Goal: Task Accomplishment & Management: Use online tool/utility

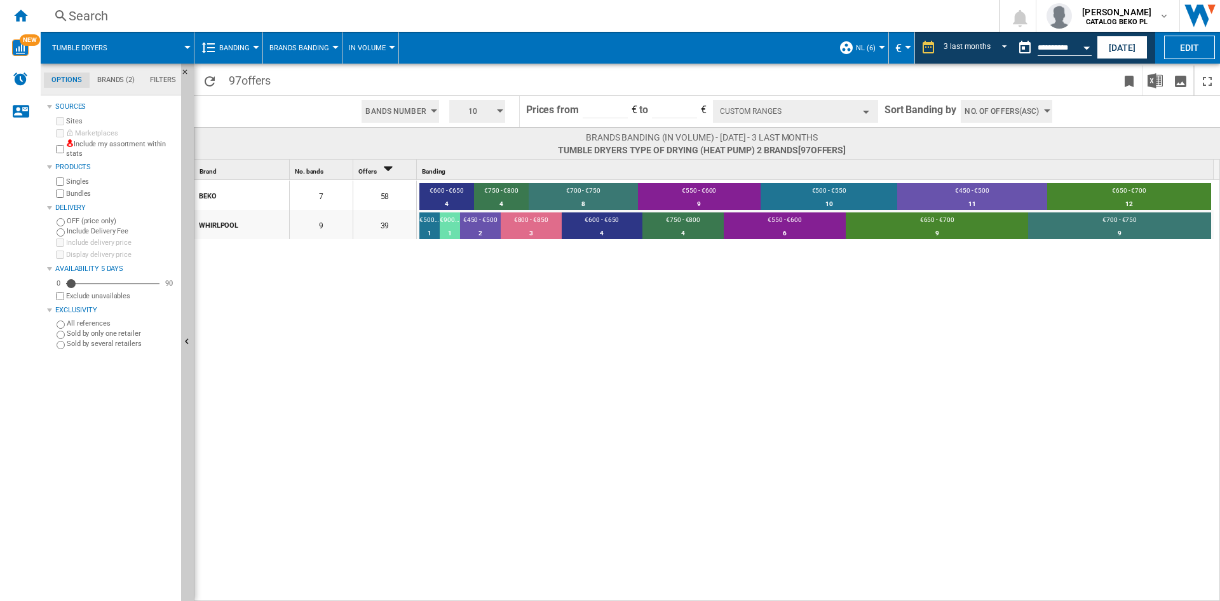
click at [927, 381] on div "BEKO 7 58 €600 - €650 4 6.9% €750 - €800 4 6.9% €700 - €750 8 13.79% €550 - €60…" at bounding box center [707, 391] width 1027 height 422
click at [1091, 51] on button "Open calendar" at bounding box center [1086, 45] width 23 height 23
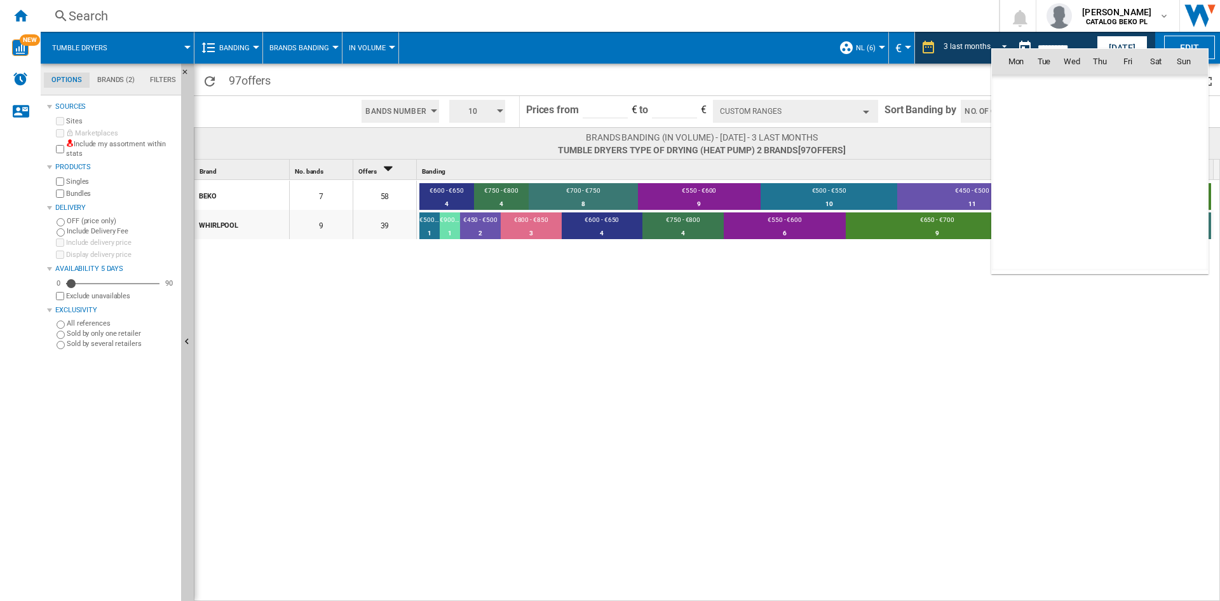
scroll to position [6064, 0]
click at [1025, 145] on span "6" at bounding box center [1016, 145] width 27 height 27
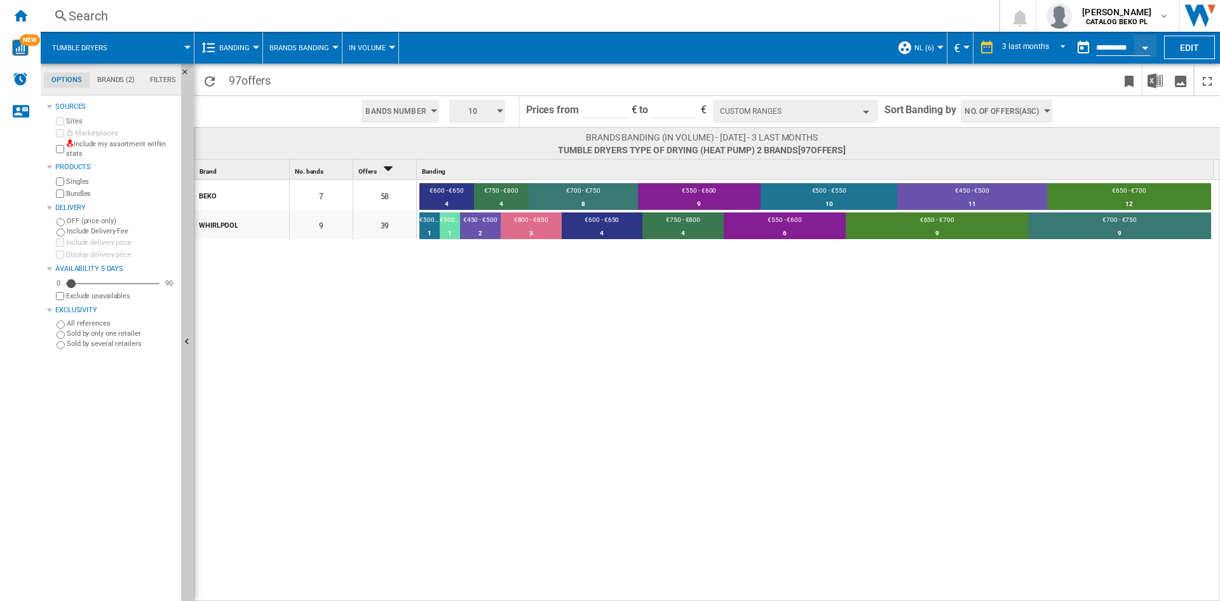
type input "**********"
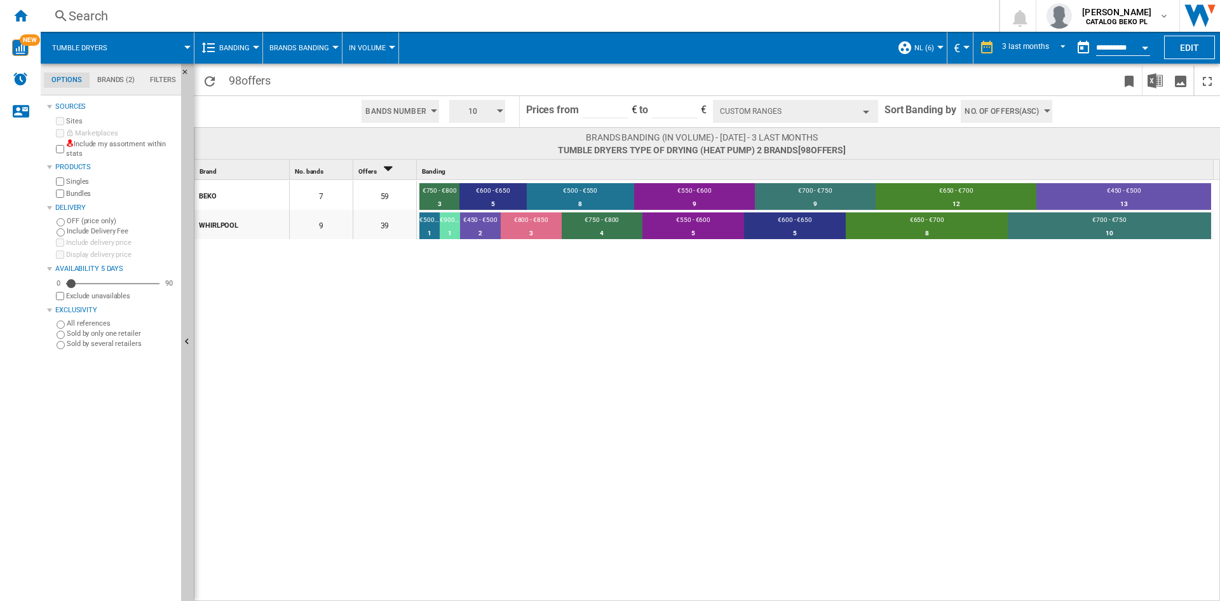
click at [779, 341] on div "BEKO 7 59 €750 - €800 3 5.08% €600 - €650 5 8.47% €500 - €550 8 13.56% €550 - €…" at bounding box center [707, 391] width 1027 height 422
click at [358, 336] on div "BEKO 7 59 €750 - €800 3 5.08% €600 - €650 5 8.47% €500 - €550 8 13.56% €550 - €…" at bounding box center [707, 391] width 1027 height 422
click at [531, 376] on div "BEKO 7 59 €750 - €800 3 5.08% €600 - €650 5 8.47% €500 - €550 8 13.56% €550 - €…" at bounding box center [707, 391] width 1027 height 422
click at [20, 10] on ng-md-icon "Home" at bounding box center [20, 15] width 15 height 15
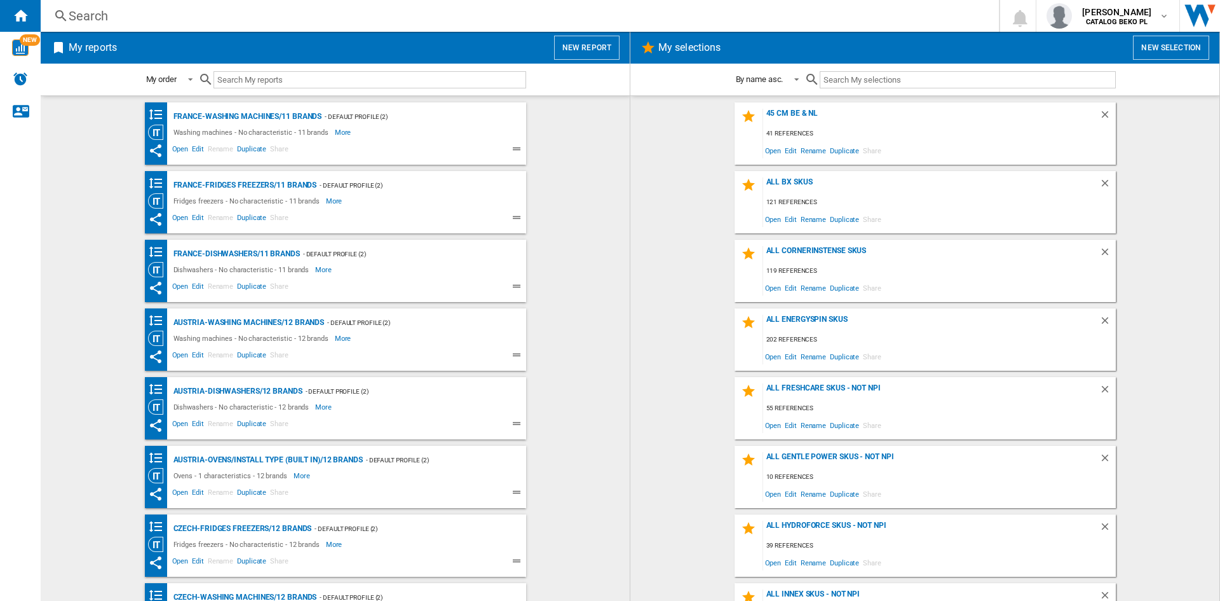
click at [693, 205] on wk-selection "all bx skus 121 references Open Edit Rename Duplicate Share" at bounding box center [925, 202] width 564 height 62
click at [691, 145] on wk-selection "45 cm be & NL 41 references Open Edit Rename Duplicate Share" at bounding box center [925, 133] width 564 height 62
click at [690, 139] on wk-selection "45 cm be & NL 41 references Open Edit Rename Duplicate Share" at bounding box center [925, 133] width 564 height 62
click at [681, 191] on wk-selection "all bx skus 121 references Open Edit Rename Duplicate Share" at bounding box center [925, 202] width 564 height 62
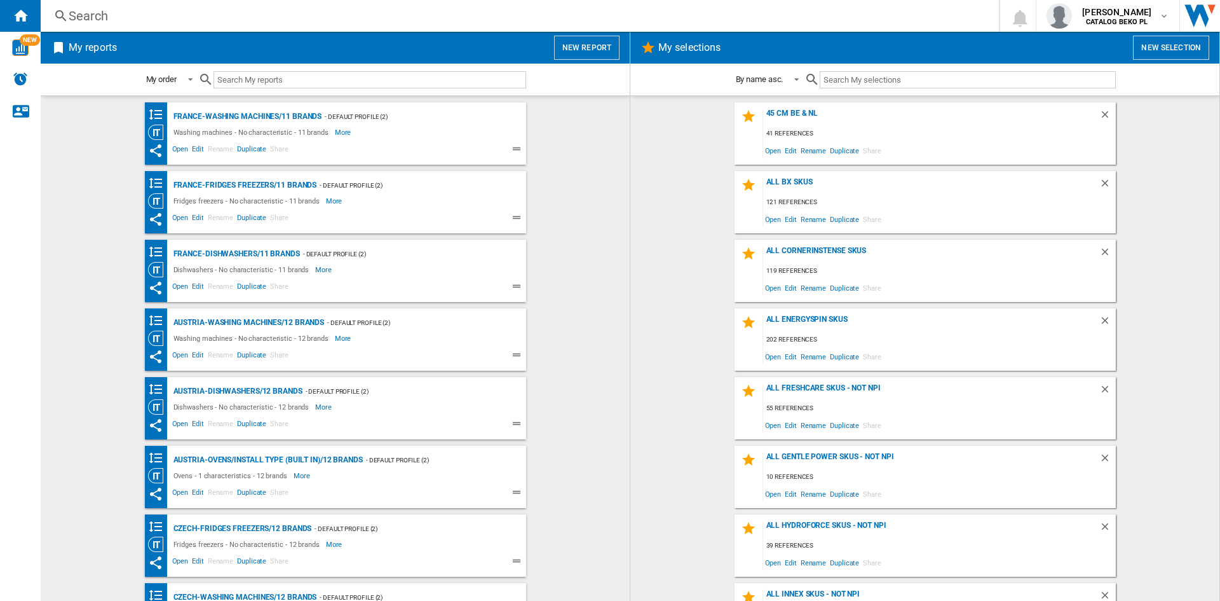
click at [707, 118] on wk-selection "45 cm be & NL 41 references Open Edit Rename Duplicate Share" at bounding box center [925, 133] width 564 height 62
click at [700, 208] on wk-selection "all bx skus 121 references Open Edit Rename Duplicate Share" at bounding box center [925, 202] width 564 height 62
click at [692, 114] on wk-selection "45 cm be & NL 41 references Open Edit Rename Duplicate Share" at bounding box center [925, 133] width 564 height 62
drag, startPoint x: 707, startPoint y: 246, endPoint x: 693, endPoint y: 176, distance: 71.2
click at [706, 245] on wk-selection "ALL cornerinstense skus 119 references Open Edit Rename Duplicate Share" at bounding box center [925, 271] width 564 height 62
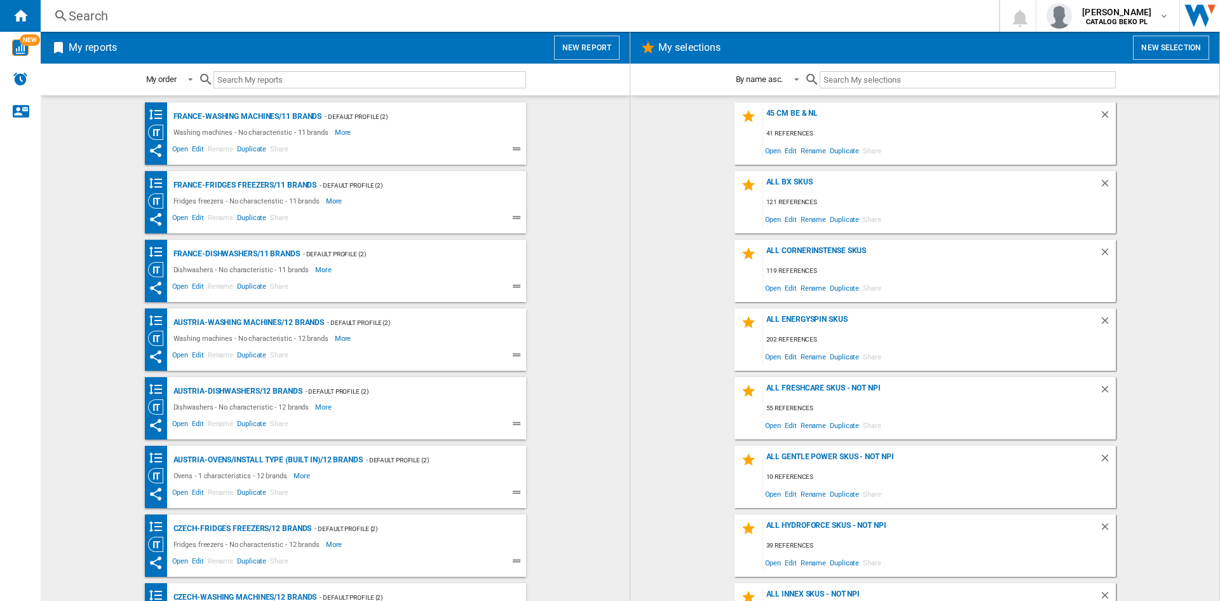
click at [692, 149] on wk-selection "45 cm be & NL 41 references Open Edit Rename Duplicate Share" at bounding box center [925, 133] width 564 height 62
click at [684, 133] on wk-selection "45 cm be & NL 41 references Open Edit Rename Duplicate Share" at bounding box center [925, 133] width 564 height 62
click at [706, 169] on div "45 cm be & NL 41 references Open Edit Rename Duplicate Share all bx skus 121 re…" at bounding box center [925, 348] width 564 height 492
click at [685, 162] on wk-selection "45 cm be & NL 41 references Open Edit Rename Duplicate Share" at bounding box center [925, 133] width 564 height 62
click at [700, 165] on div "45 cm be & NL 41 references Open Edit Rename Duplicate Share all bx skus 121 re…" at bounding box center [925, 348] width 564 height 492
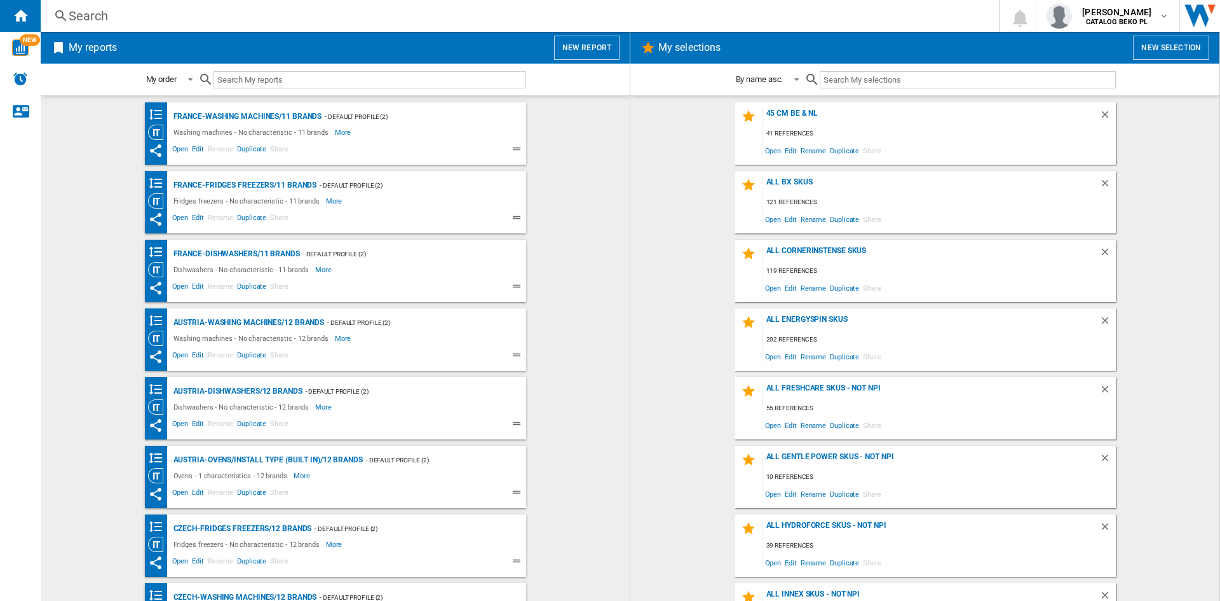
click at [646, 149] on wk-selection "45 cm be & NL 41 references Open Edit Rename Duplicate Share" at bounding box center [925, 133] width 564 height 62
click at [1153, 48] on button "New selection" at bounding box center [1171, 48] width 76 height 24
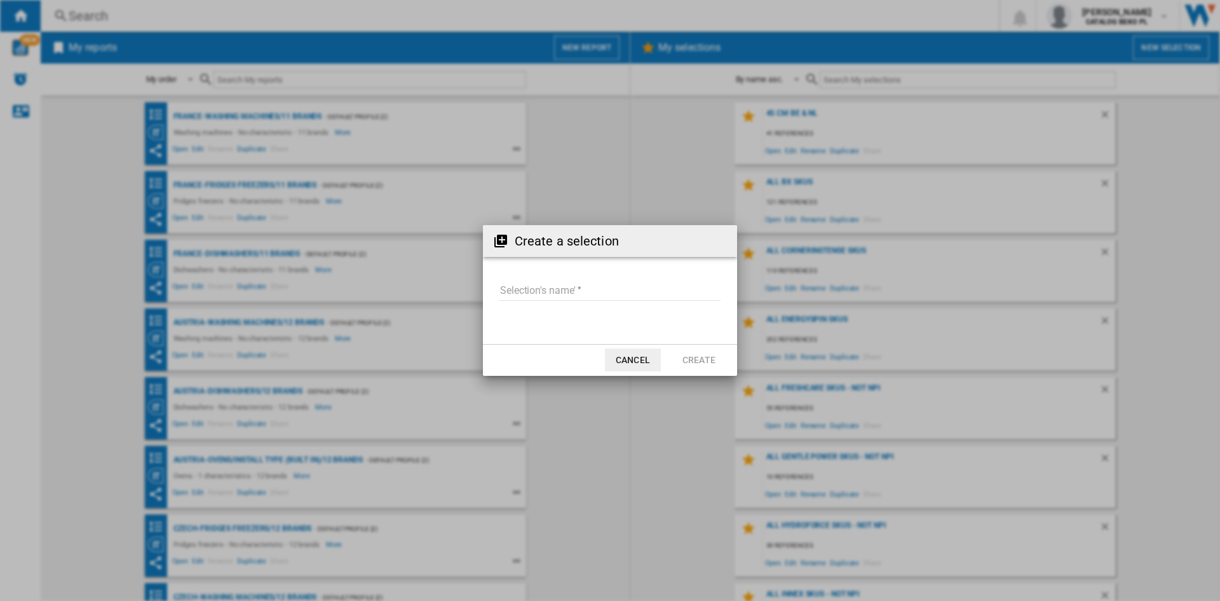
click at [537, 277] on form "Selection's name'" at bounding box center [610, 293] width 254 height 48
click at [540, 283] on input "Selection's name'" at bounding box center [610, 291] width 221 height 19
type input "**********"
click at [684, 354] on button "Create" at bounding box center [699, 359] width 56 height 23
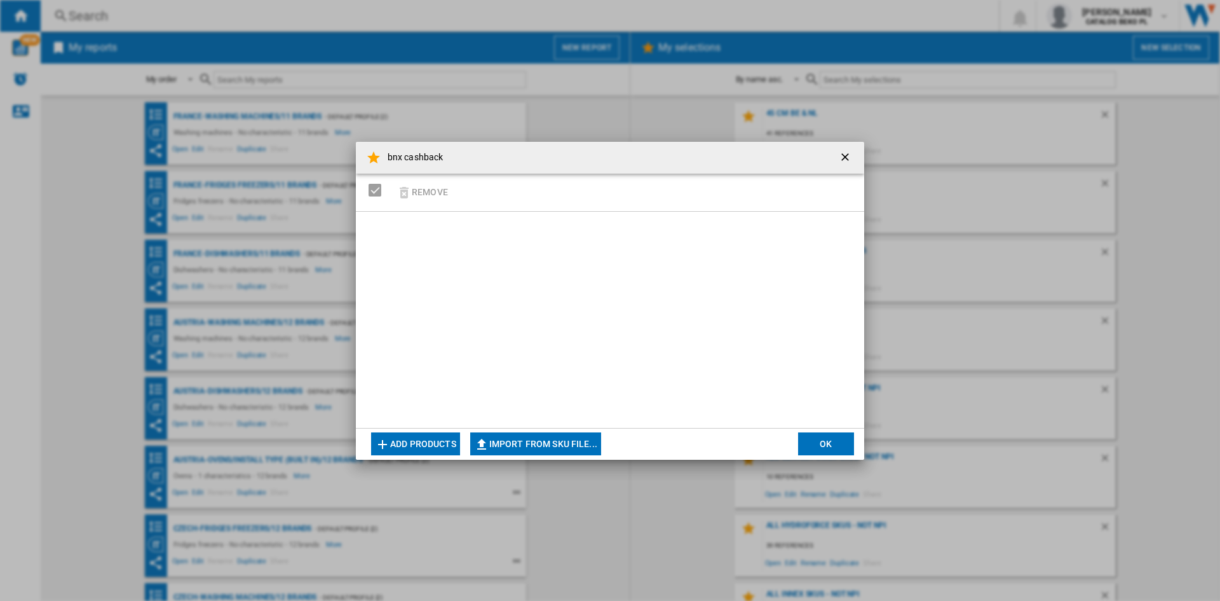
click at [564, 444] on button "Import from SKU file..." at bounding box center [535, 443] width 131 height 23
type input "**********"
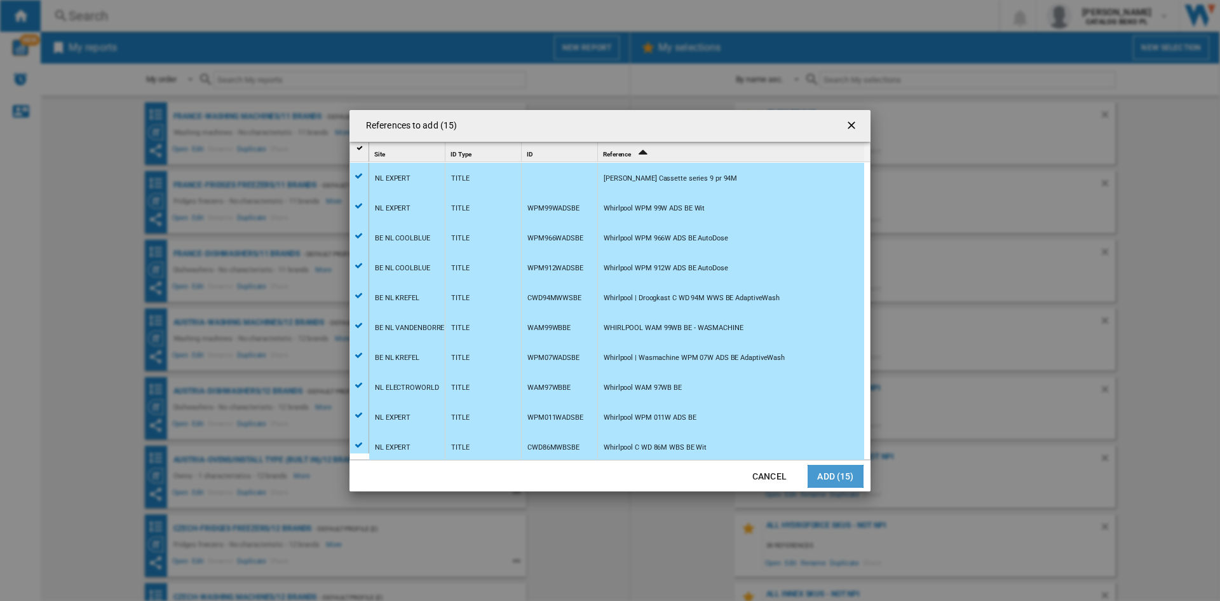
click at [838, 474] on button "Add (15)" at bounding box center [836, 476] width 56 height 23
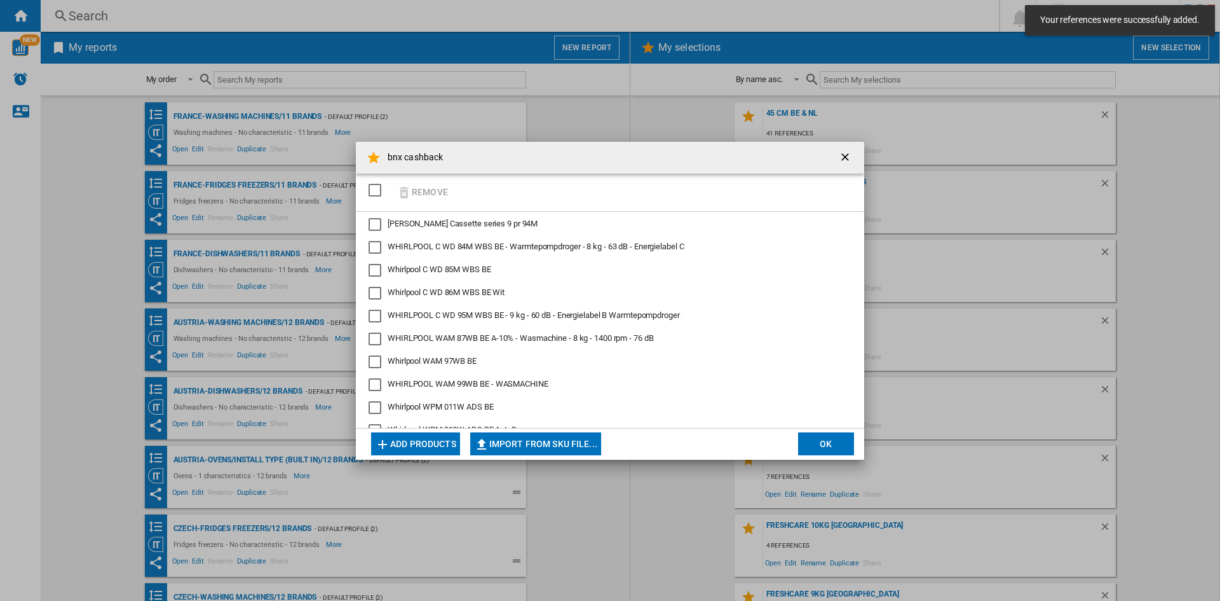
click at [812, 443] on button "OK" at bounding box center [826, 443] width 56 height 23
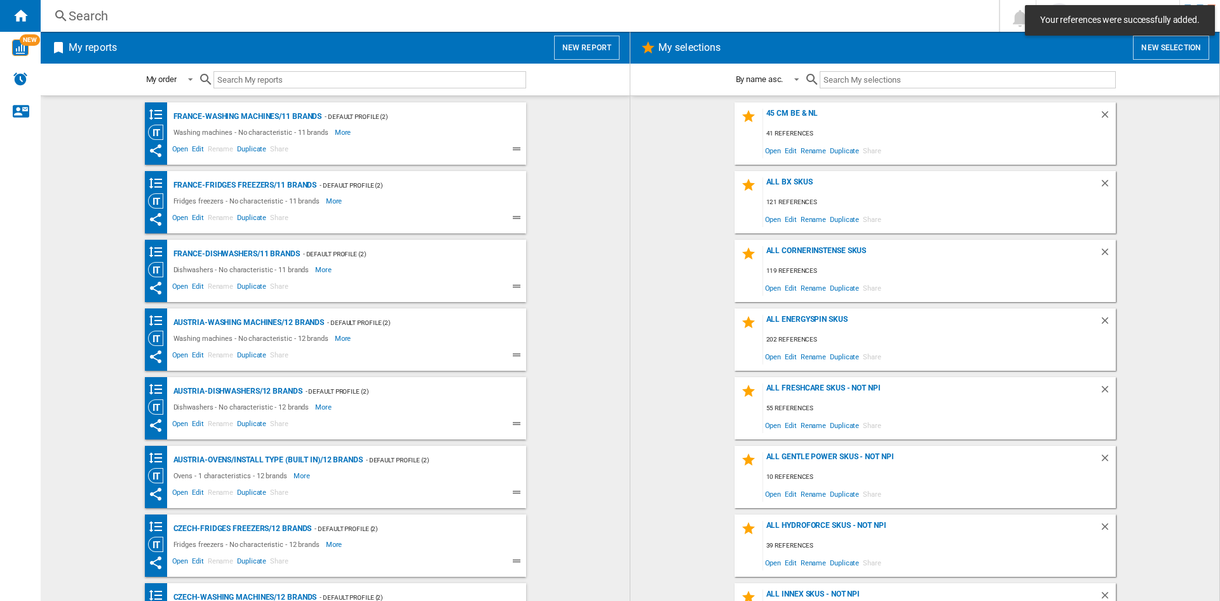
click at [671, 226] on wk-selection "all bx skus 121 references Open Edit Rename Duplicate Share" at bounding box center [925, 202] width 564 height 62
click at [578, 49] on button "New report" at bounding box center [586, 48] width 65 height 24
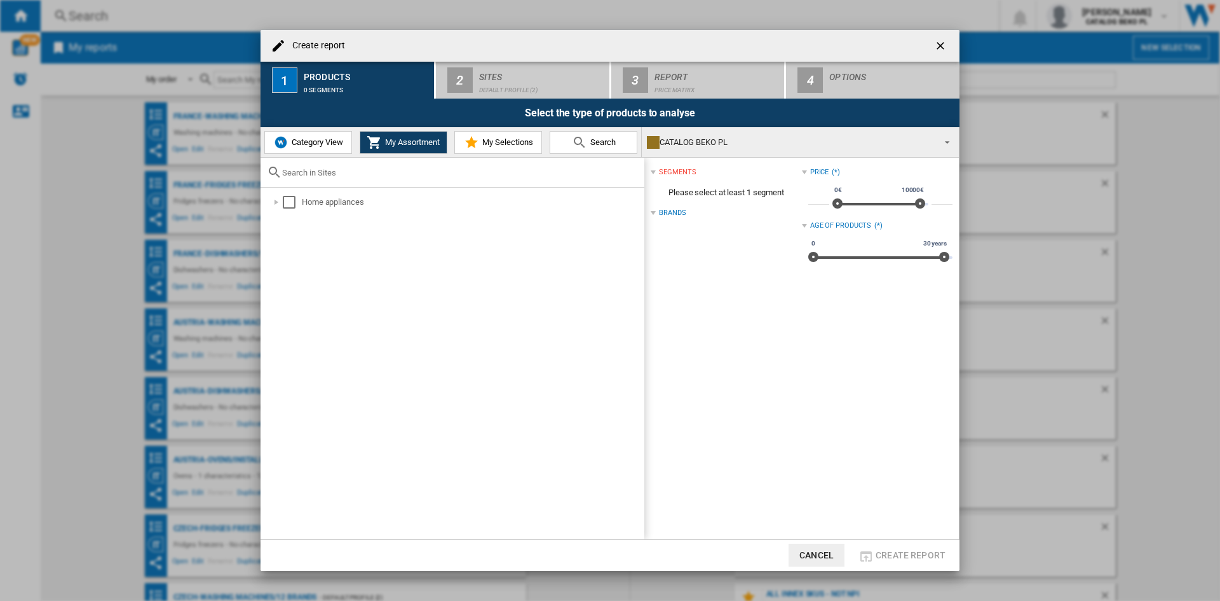
click at [326, 140] on span "Category View" at bounding box center [316, 142] width 55 height 10
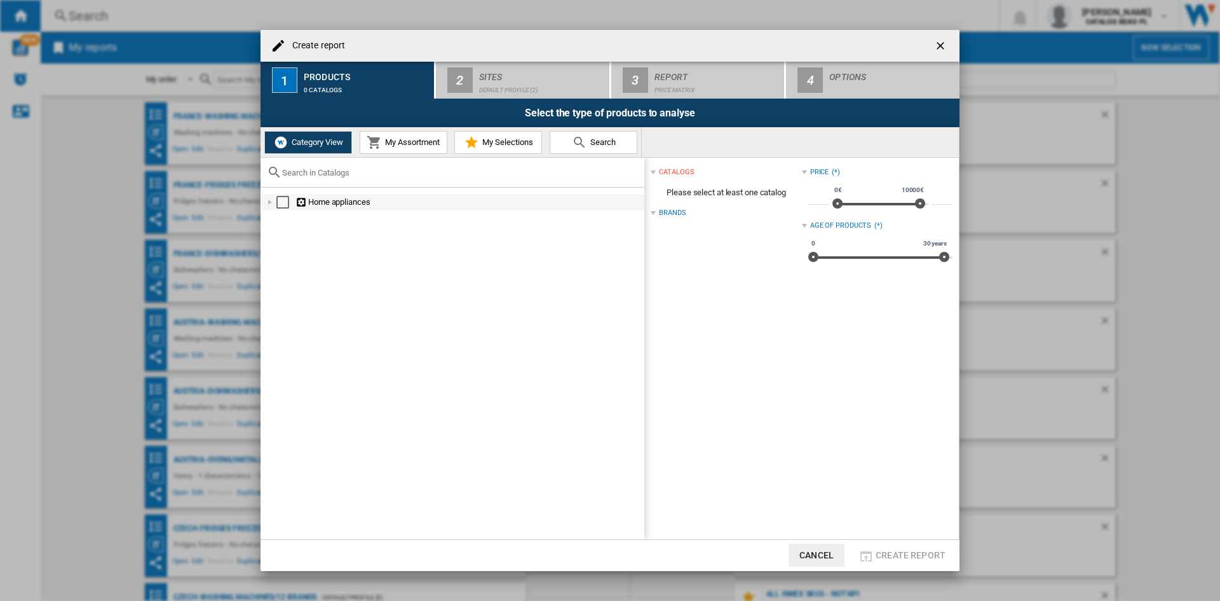
click at [269, 197] on div at bounding box center [270, 202] width 13 height 13
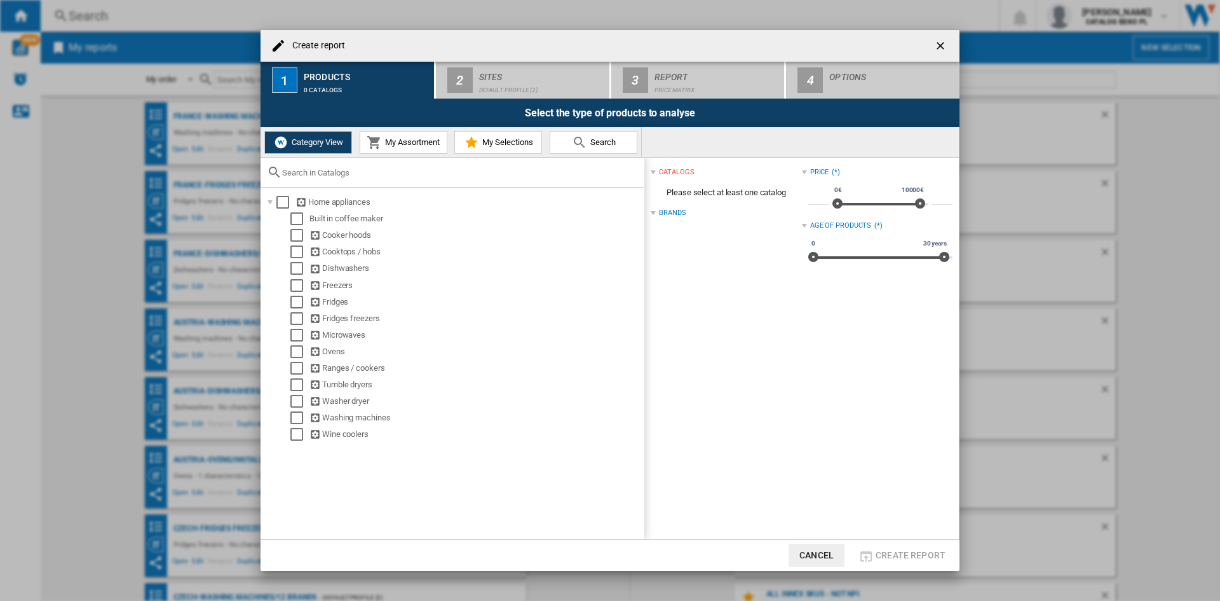
click at [405, 141] on span "My Assortment" at bounding box center [411, 142] width 58 height 10
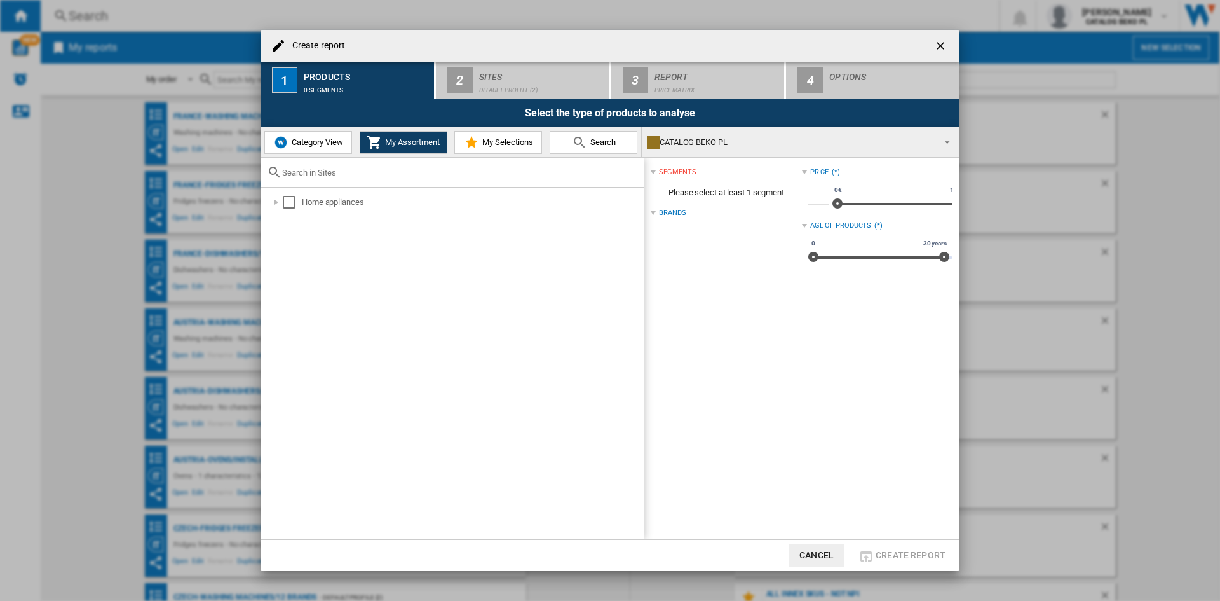
click at [302, 146] on span "Category View" at bounding box center [316, 142] width 55 height 10
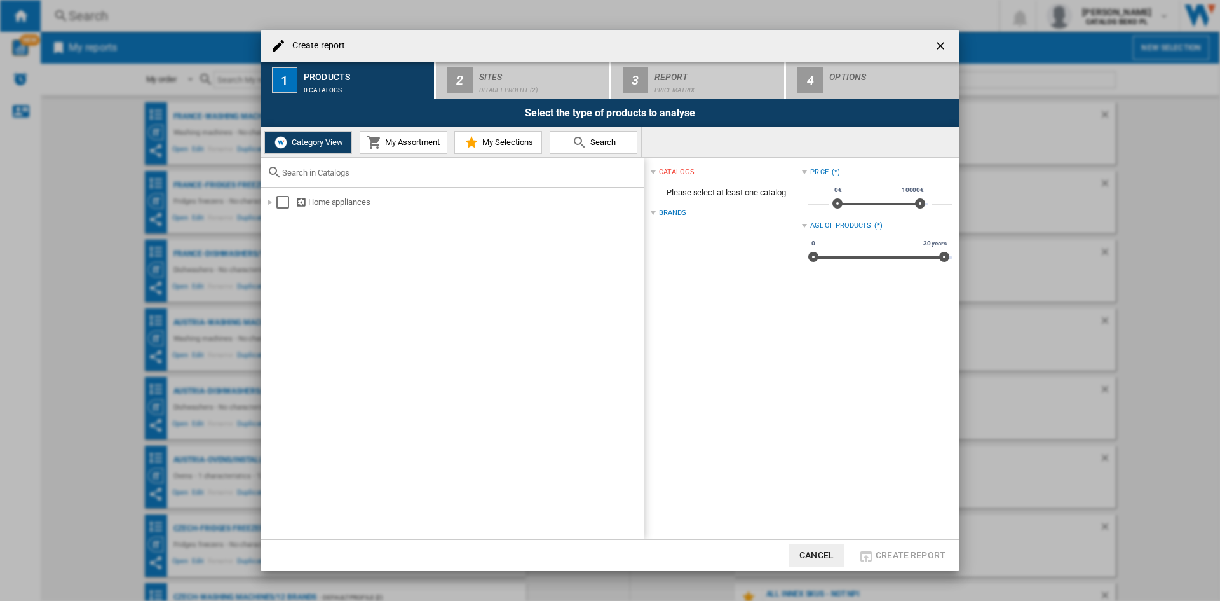
click at [448, 147] on div "Category View My Assortment My Selections Search" at bounding box center [451, 142] width 381 height 30
click at [482, 145] on span "My Selections" at bounding box center [506, 142] width 54 height 10
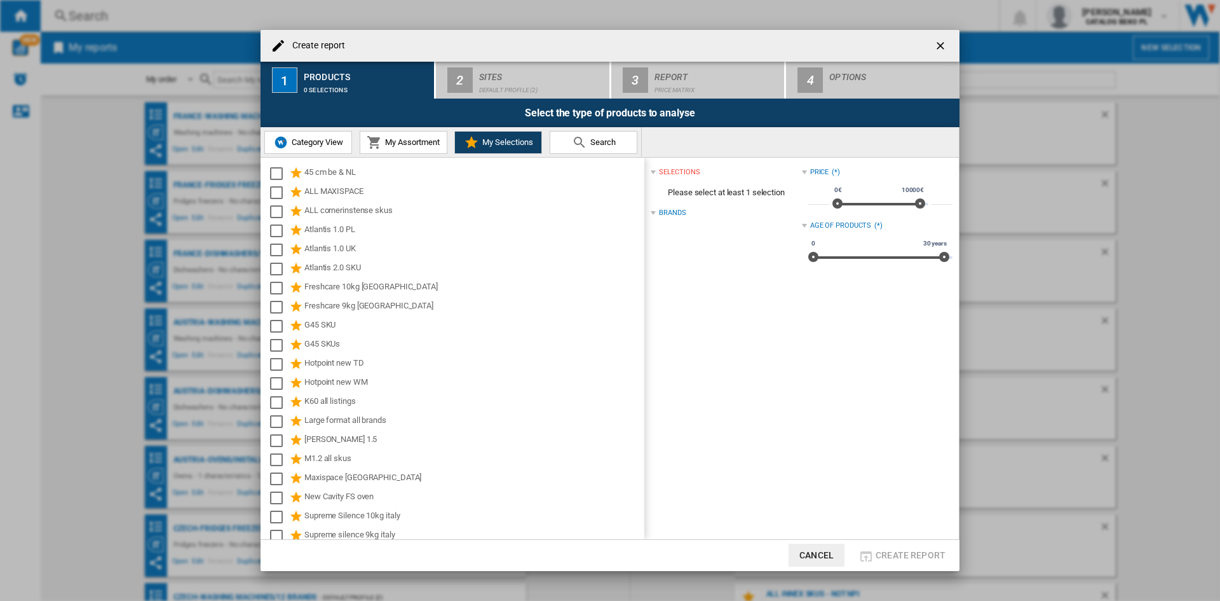
click at [392, 142] on span "My Assortment" at bounding box center [411, 142] width 58 height 10
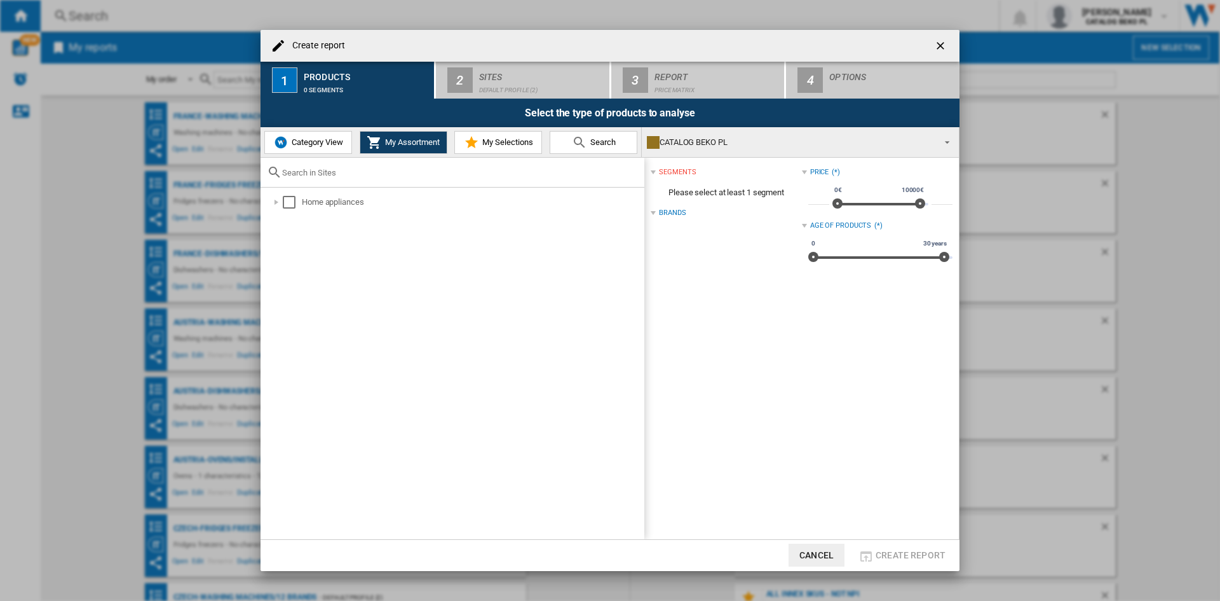
click at [297, 137] on button "Category View" at bounding box center [308, 142] width 88 height 23
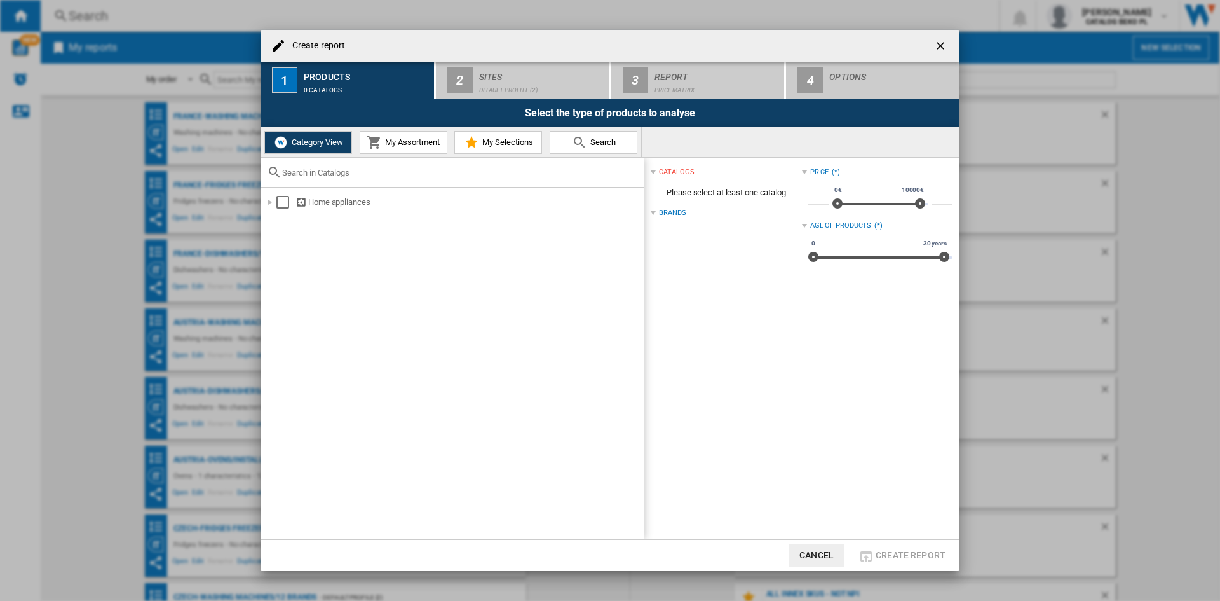
click at [475, 136] on md-icon at bounding box center [471, 142] width 15 height 15
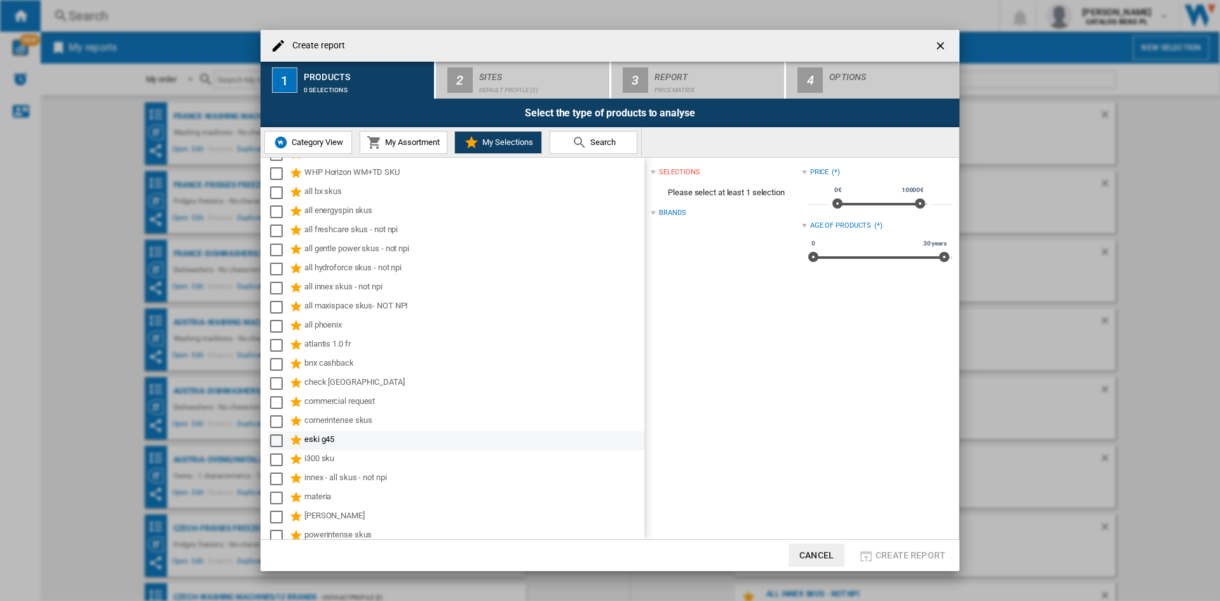
scroll to position [356, 0]
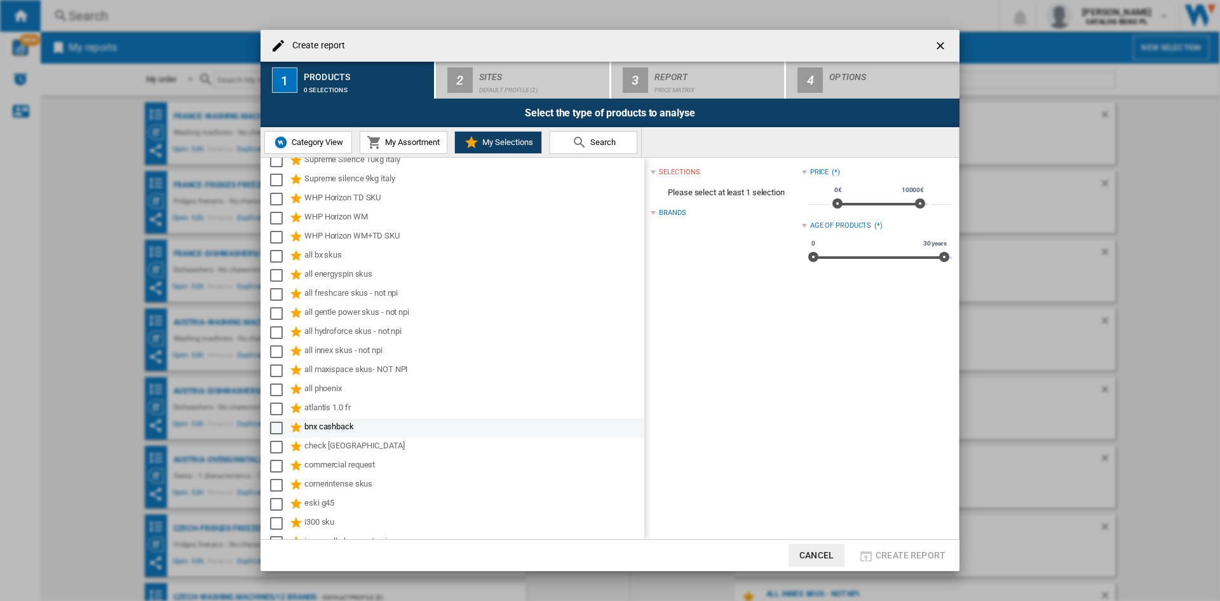
click at [356, 421] on div "bnx cashback" at bounding box center [473, 427] width 338 height 15
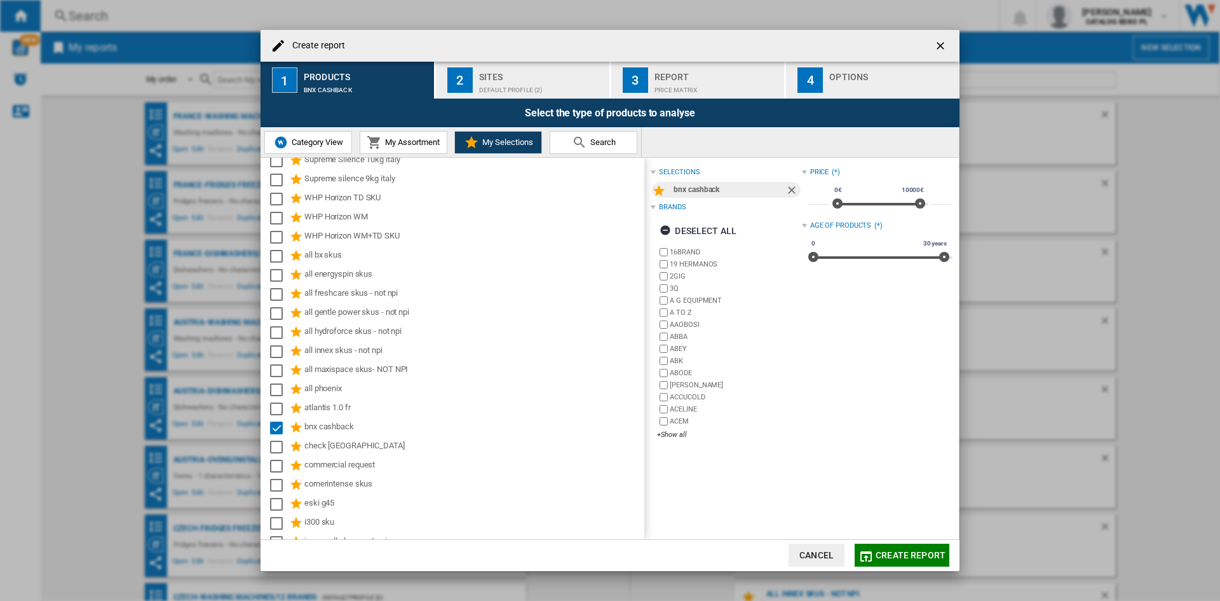
click at [515, 73] on div "Sites" at bounding box center [541, 73] width 125 height 13
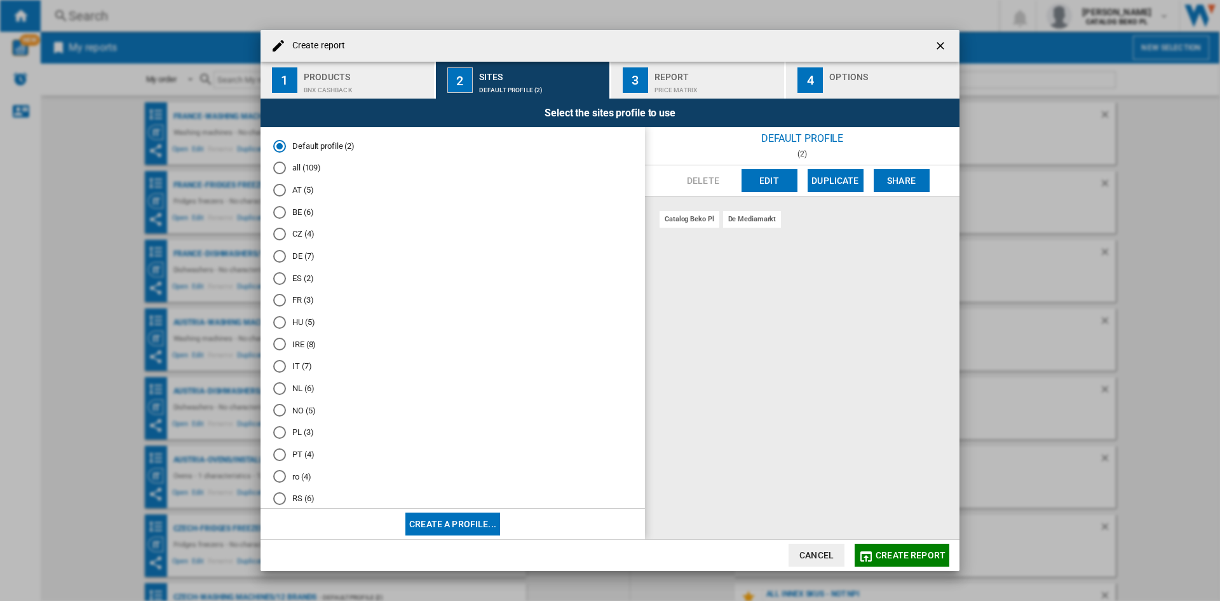
click at [300, 215] on md-radio-button "BE (6)" at bounding box center [452, 212] width 359 height 12
click at [273, 385] on div "Default profile (2) all (109) AT (5) BE (6) CZ (4) DE (7) ES (2) FR (3) HU (5) …" at bounding box center [453, 317] width 385 height 381
click at [275, 387] on div "NL (6)" at bounding box center [279, 388] width 13 height 13
click at [280, 206] on div "BE (6)" at bounding box center [279, 212] width 13 height 13
click at [851, 78] on div "Options" at bounding box center [891, 73] width 125 height 13
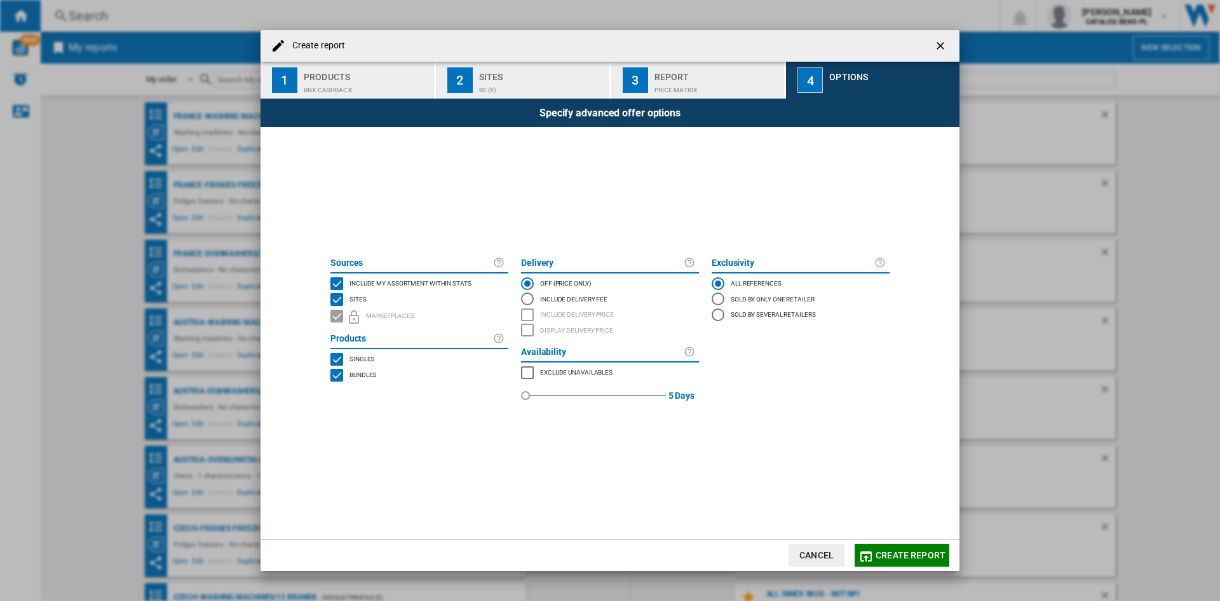
click at [404, 276] on md-checkbox "Include my assortment within stats" at bounding box center [420, 284] width 178 height 16
click at [884, 548] on button "Create report" at bounding box center [902, 554] width 95 height 23
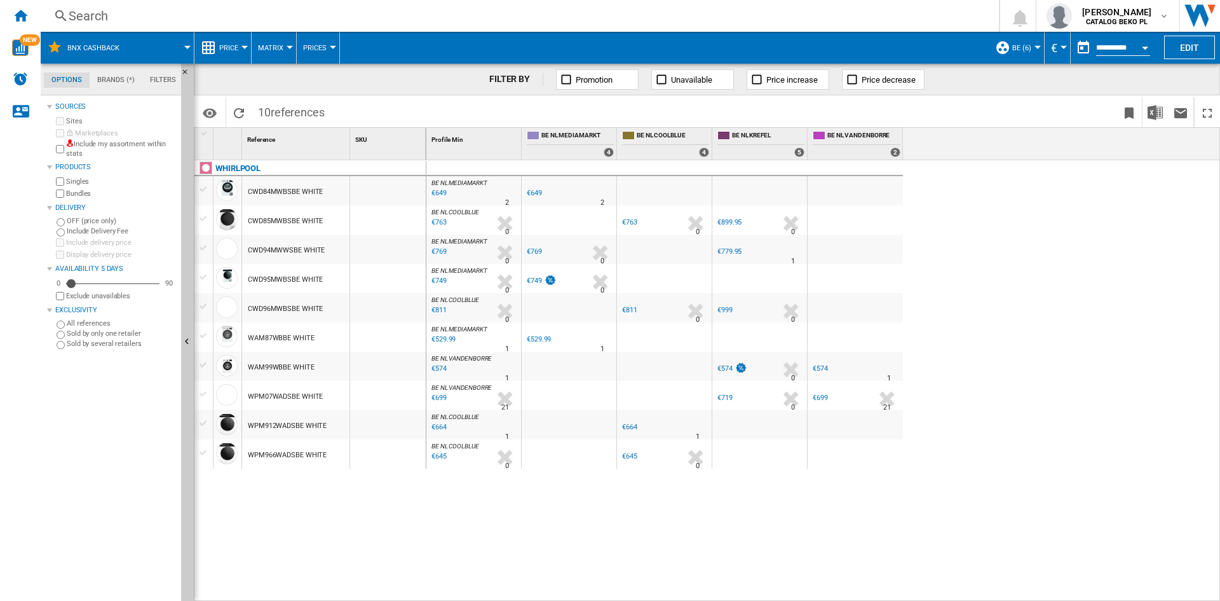
click at [229, 60] on button "Price" at bounding box center [231, 48] width 25 height 32
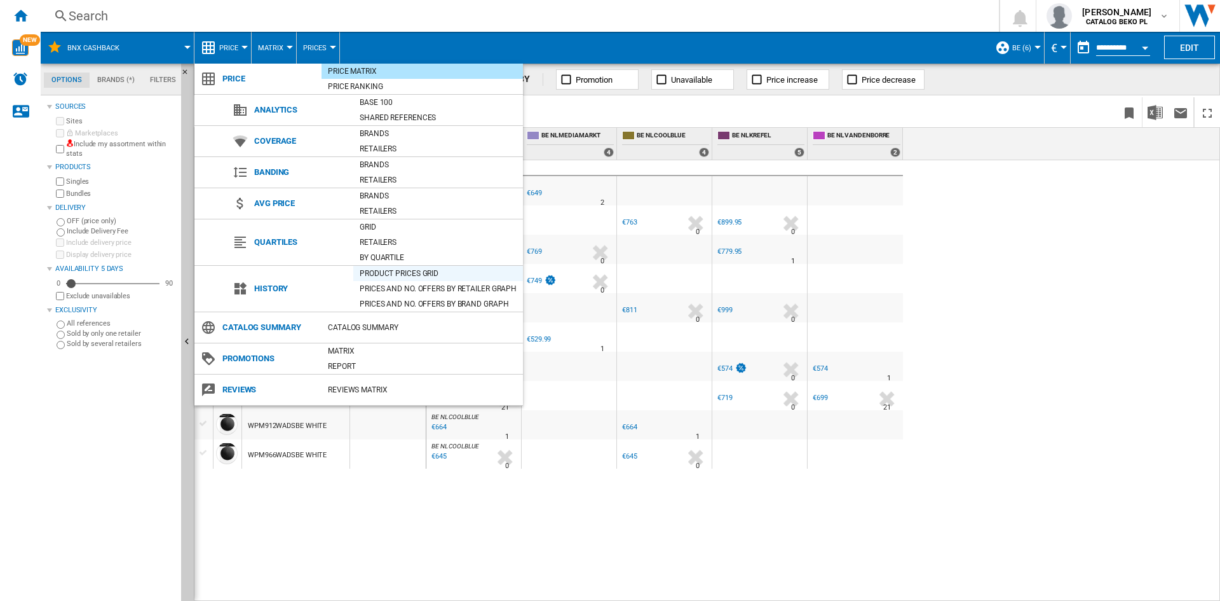
click at [411, 272] on div "Product prices grid" at bounding box center [438, 273] width 170 height 13
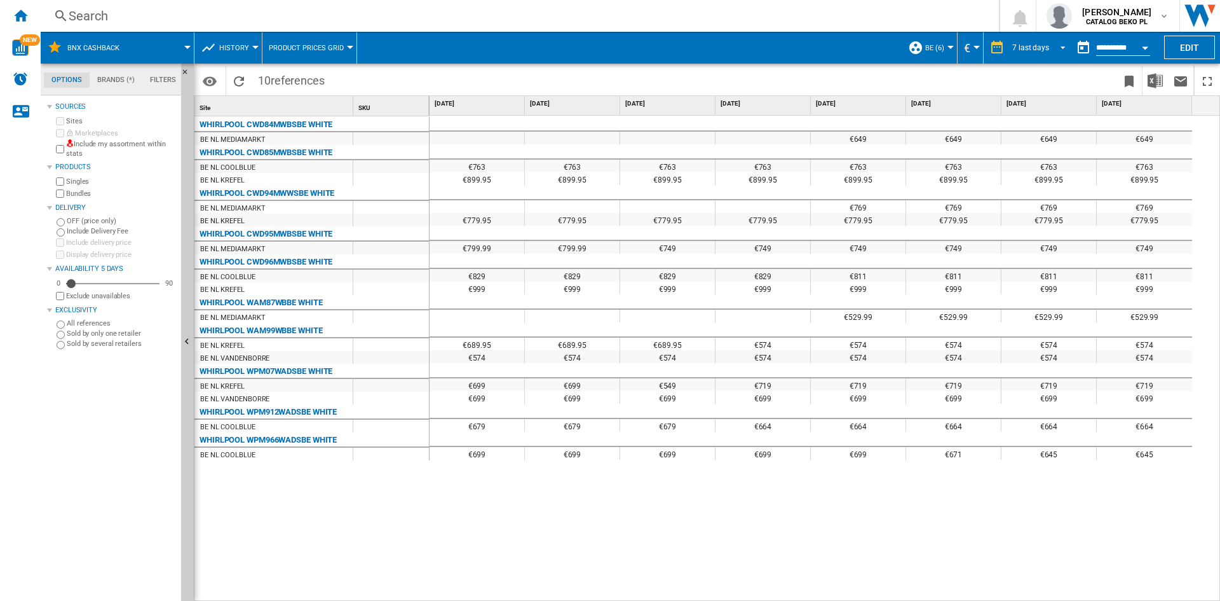
click at [1041, 48] on div "7 last days" at bounding box center [1031, 47] width 37 height 9
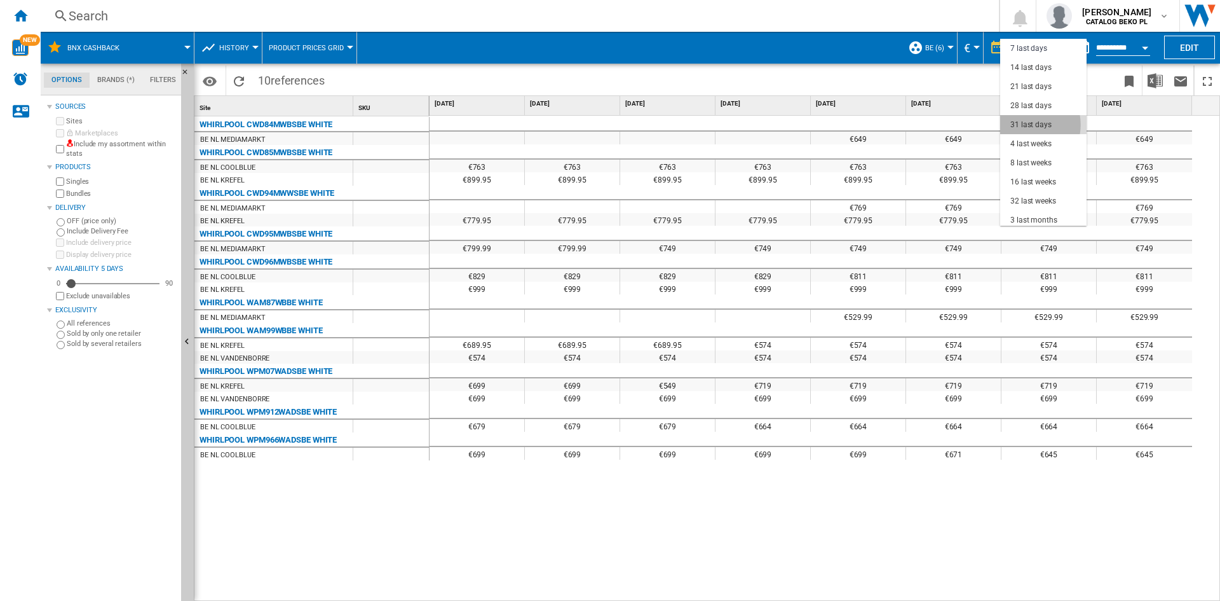
click at [1025, 125] on div "31 last days" at bounding box center [1031, 124] width 41 height 11
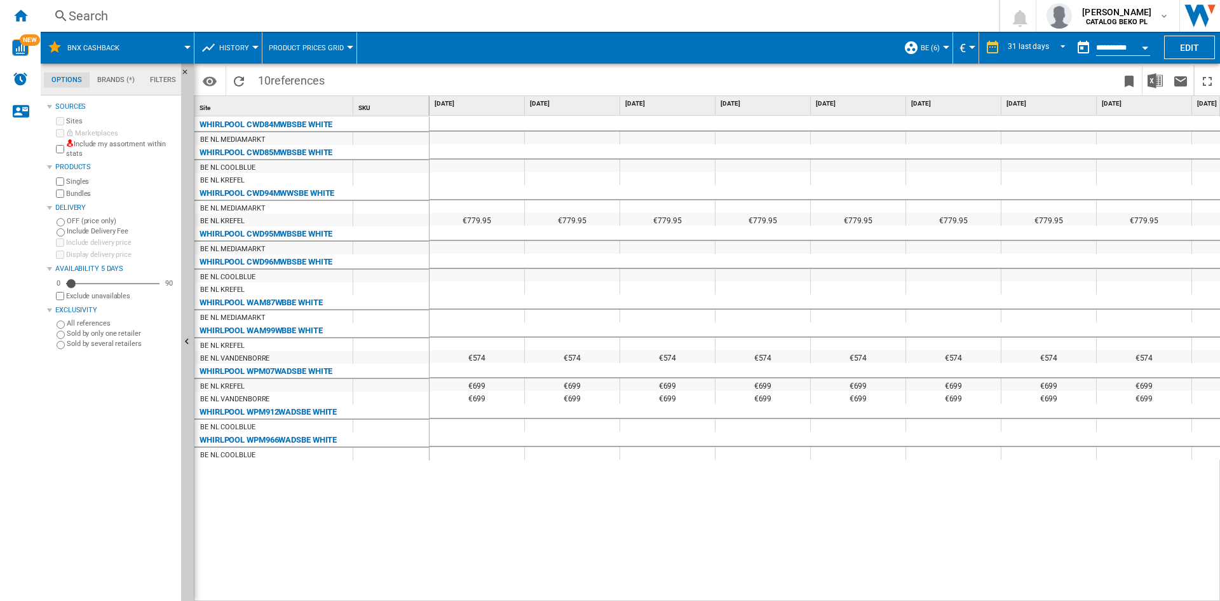
click at [926, 55] on button "BE (6)" at bounding box center [933, 48] width 25 height 32
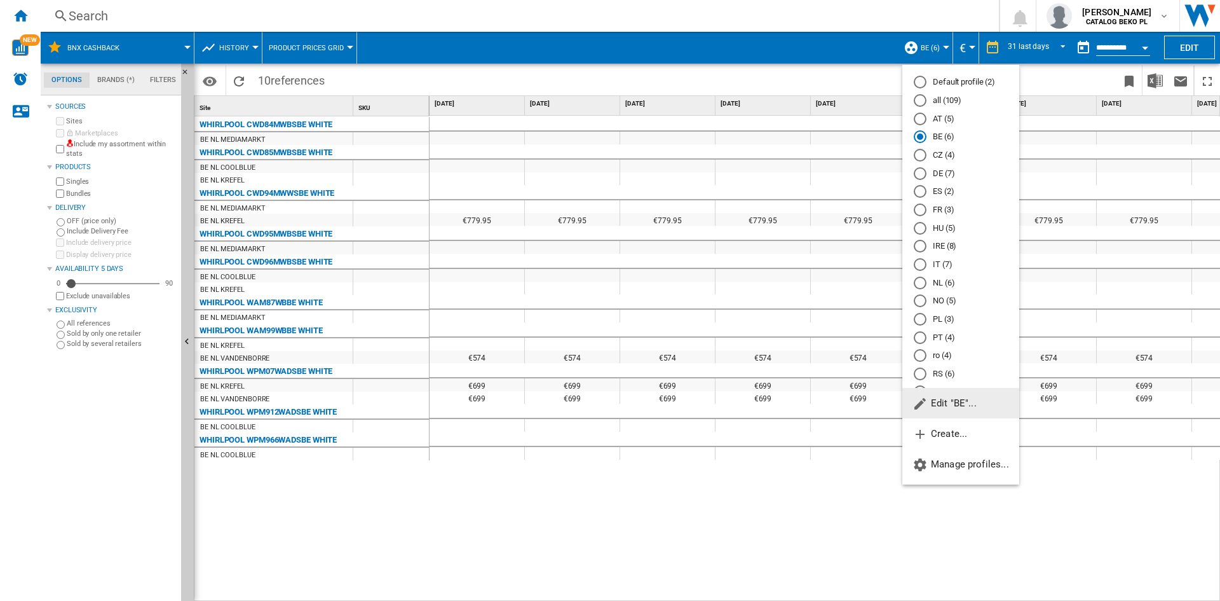
click at [933, 406] on span "Edit "BE"..." at bounding box center [945, 402] width 64 height 11
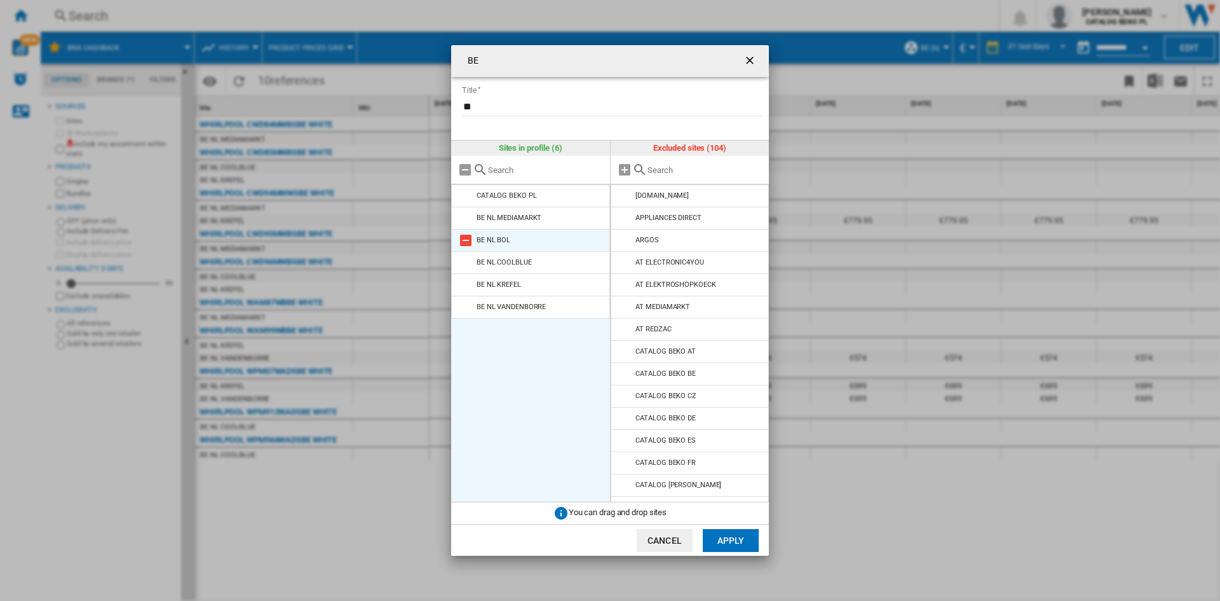
click at [465, 236] on md-icon at bounding box center [465, 240] width 15 height 15
click at [465, 255] on md-icon at bounding box center [465, 262] width 15 height 15
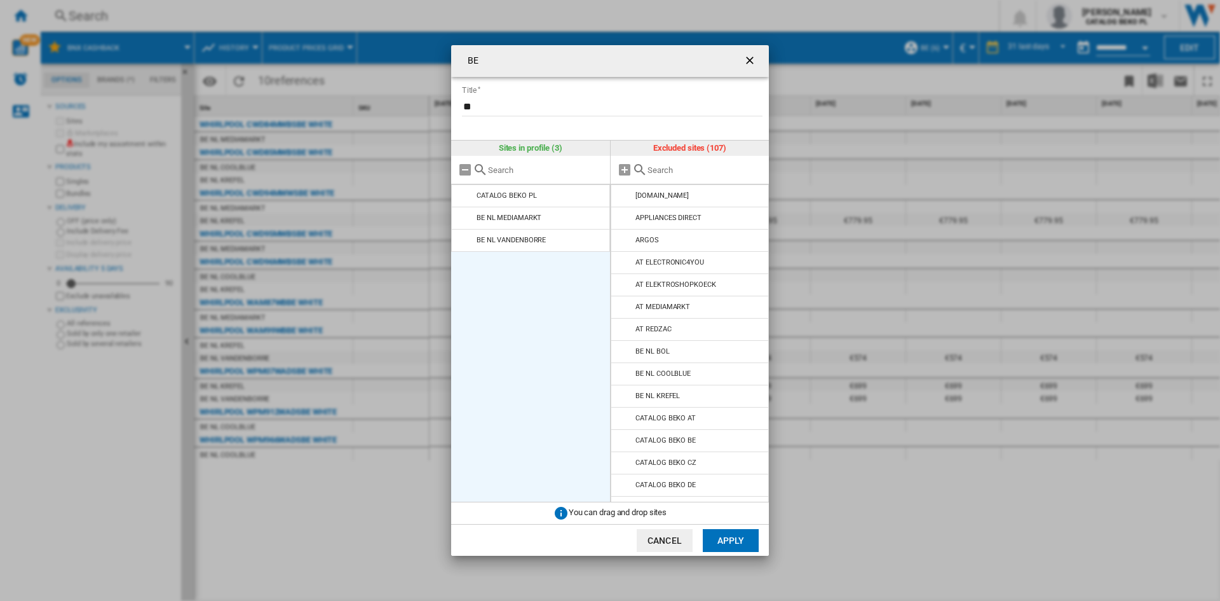
click at [465, 236] on md-icon at bounding box center [465, 240] width 15 height 15
click at [732, 543] on button "Apply" at bounding box center [731, 540] width 56 height 23
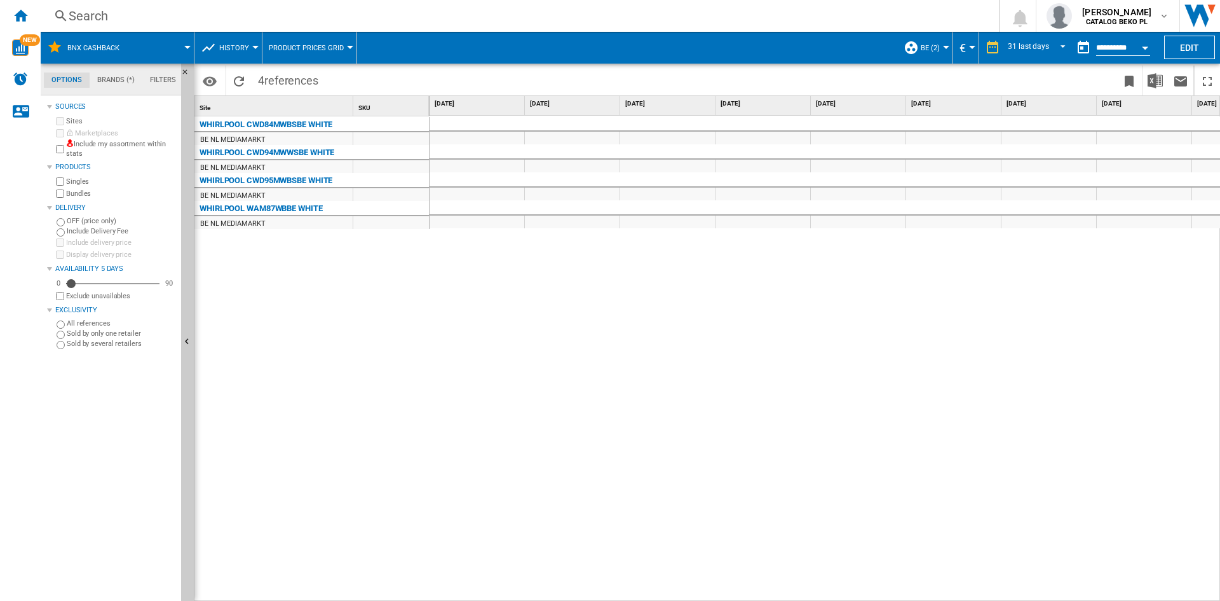
click at [228, 38] on button "History" at bounding box center [237, 48] width 36 height 32
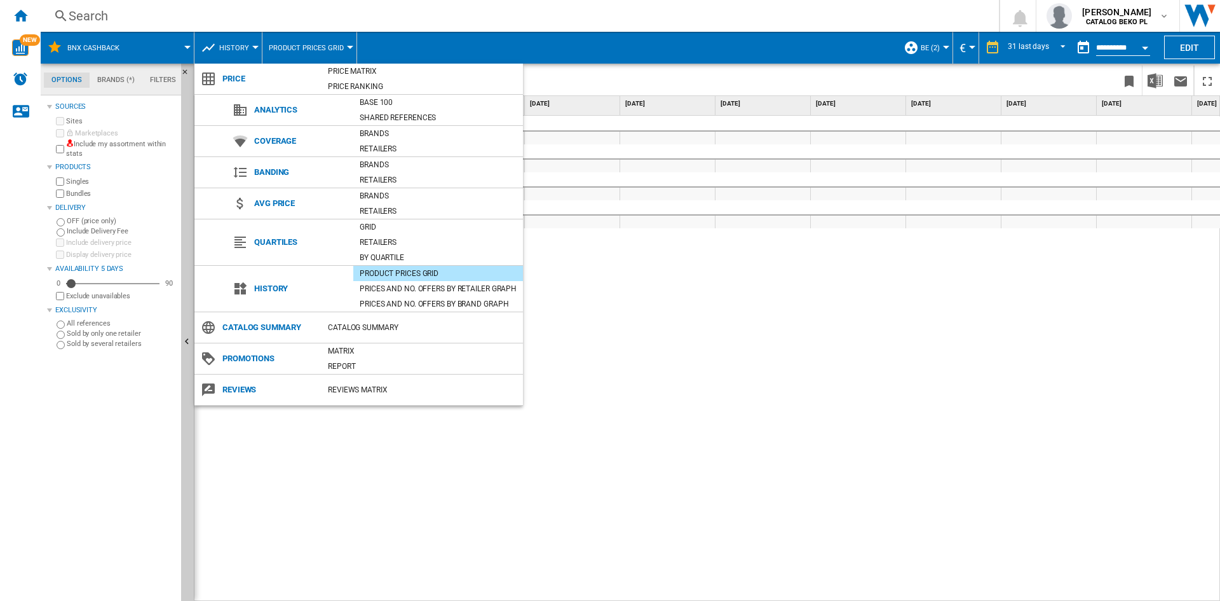
click at [394, 269] on div "Product prices grid" at bounding box center [438, 273] width 170 height 13
click at [1035, 48] on md-backdrop at bounding box center [610, 300] width 1220 height 601
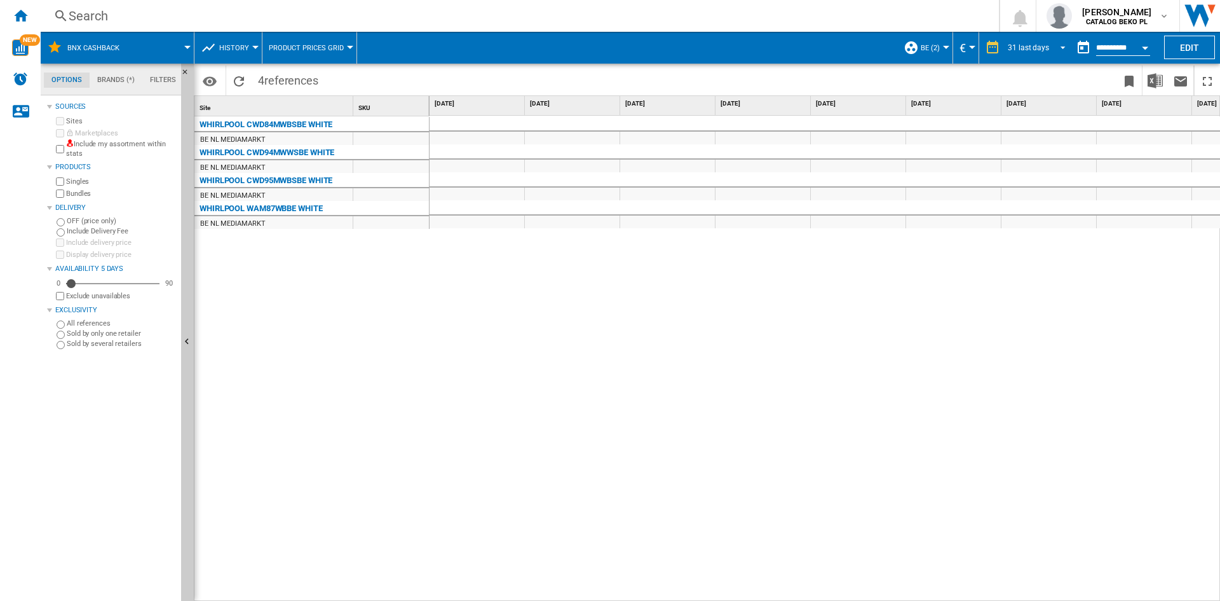
click at [1030, 43] on span "31 last days" at bounding box center [1028, 48] width 41 height 11
click at [1016, 42] on div "7 last days" at bounding box center [1025, 44] width 37 height 11
click at [1016, 43] on span "7 last days" at bounding box center [1031, 48] width 37 height 11
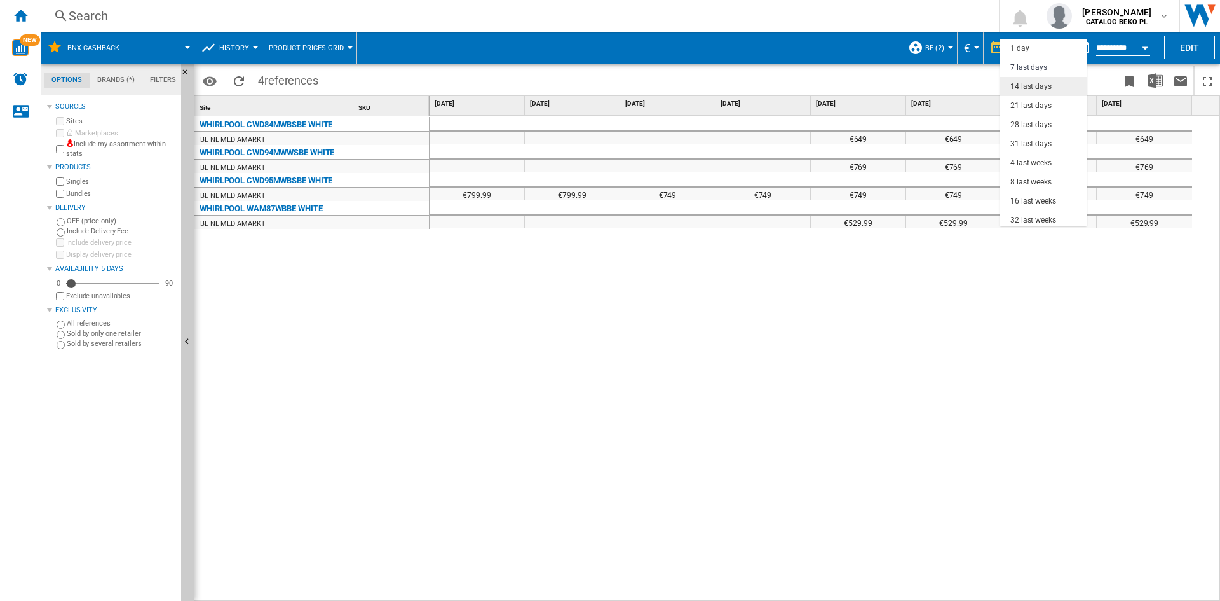
scroll to position [19, 0]
click at [1030, 120] on div "31 last days" at bounding box center [1031, 124] width 41 height 11
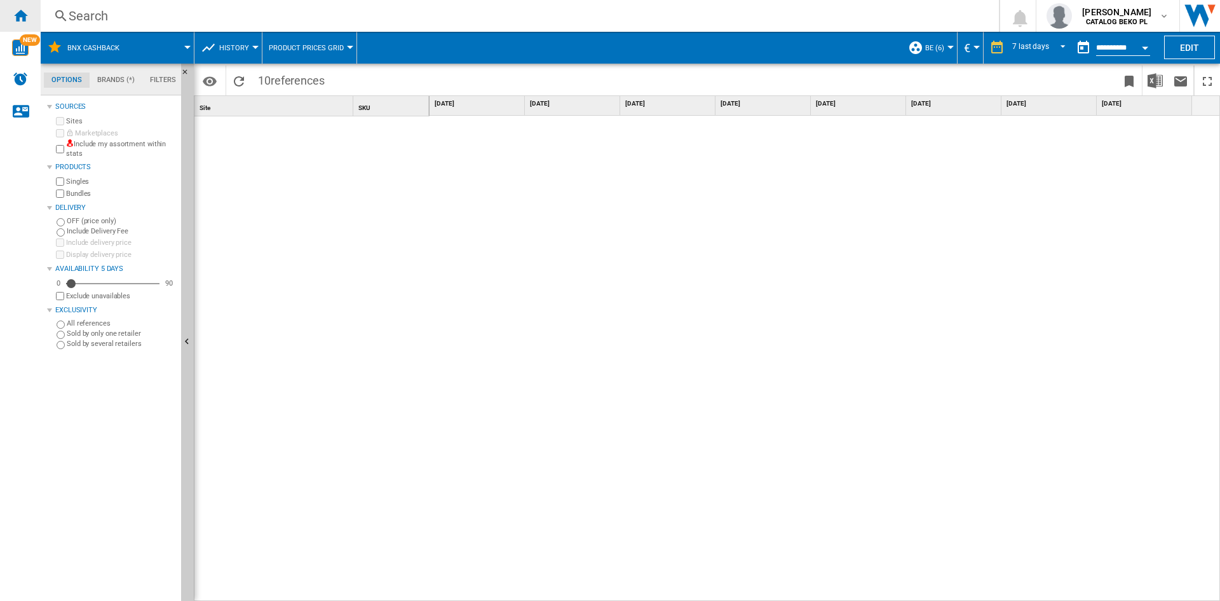
click at [16, 18] on ng-md-icon "Home" at bounding box center [20, 15] width 15 height 15
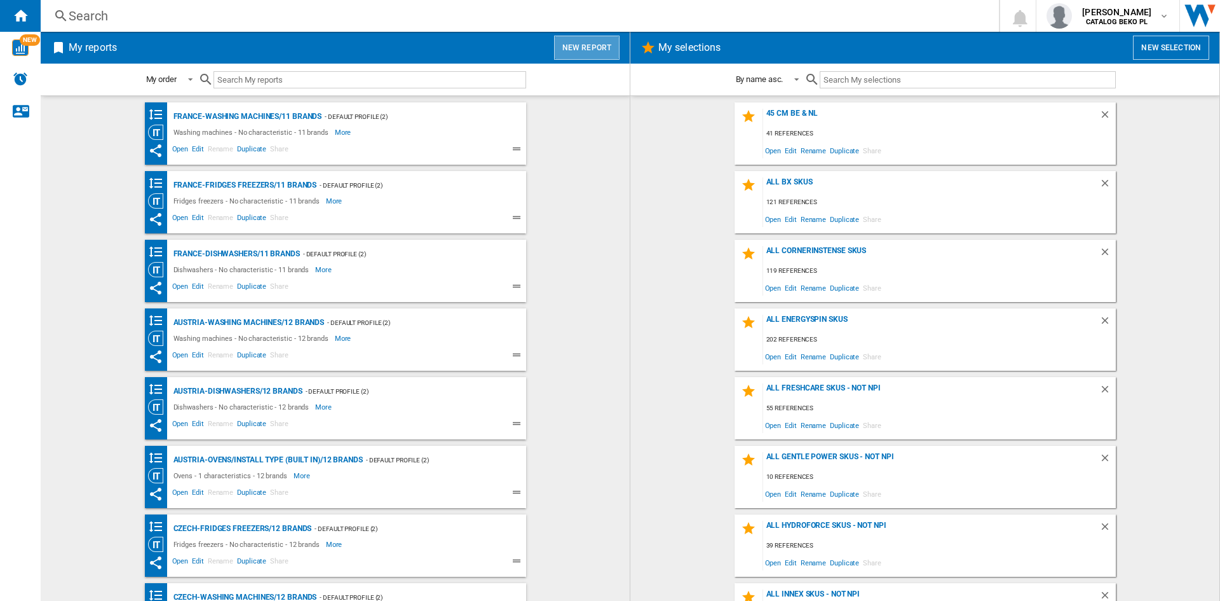
click at [593, 48] on button "New report" at bounding box center [586, 48] width 65 height 24
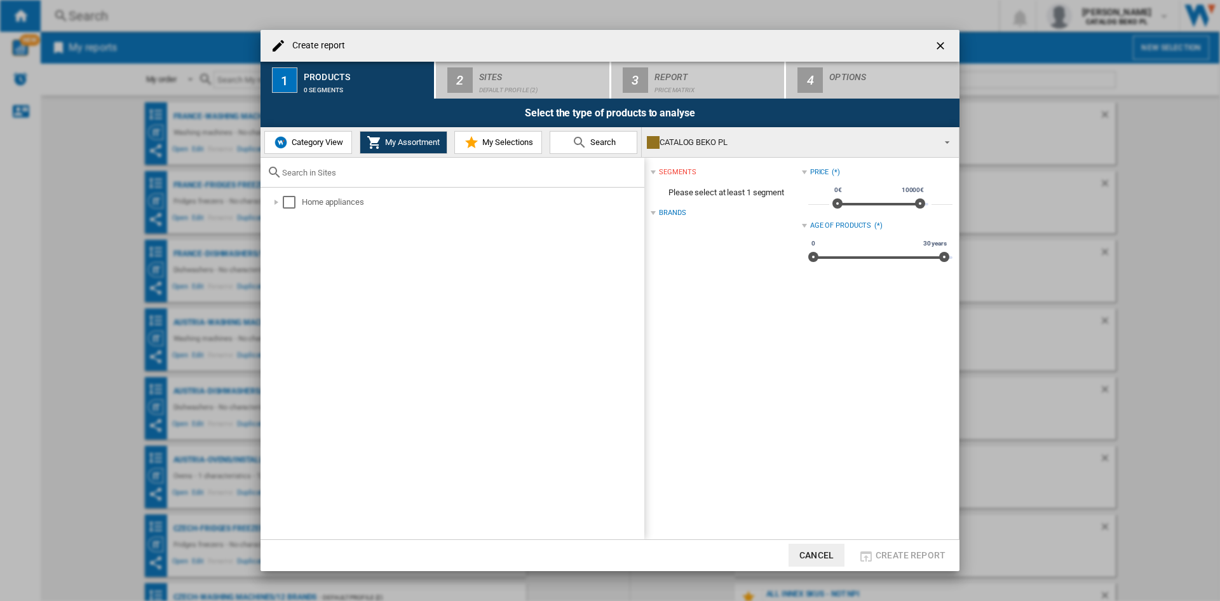
click at [498, 138] on span "My Selections" at bounding box center [506, 142] width 54 height 10
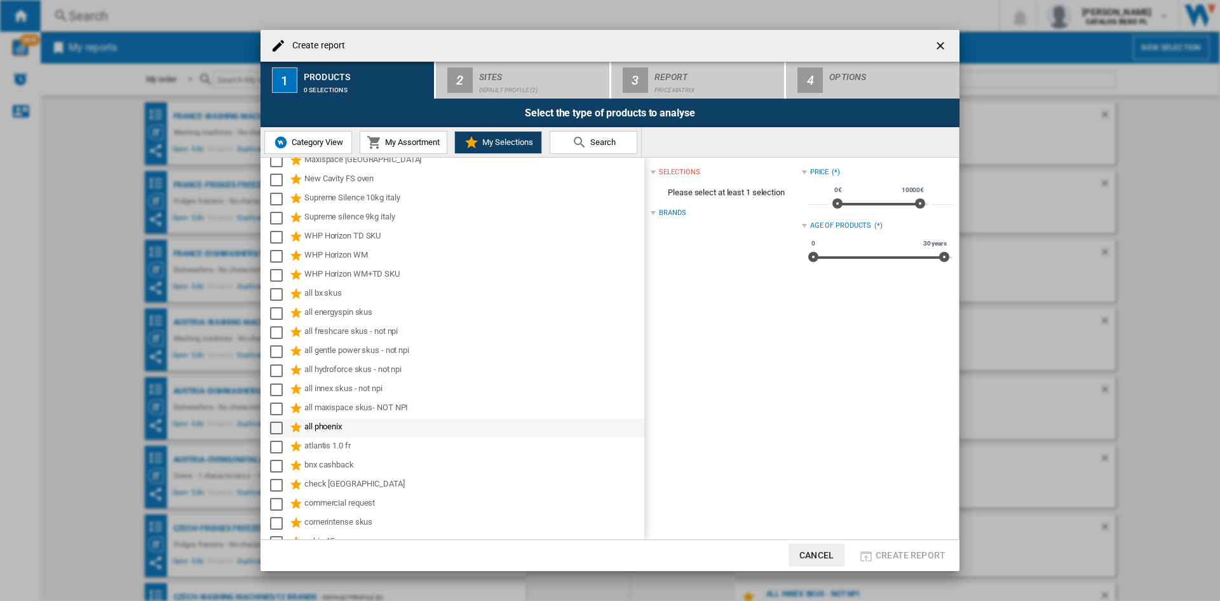
scroll to position [483, 0]
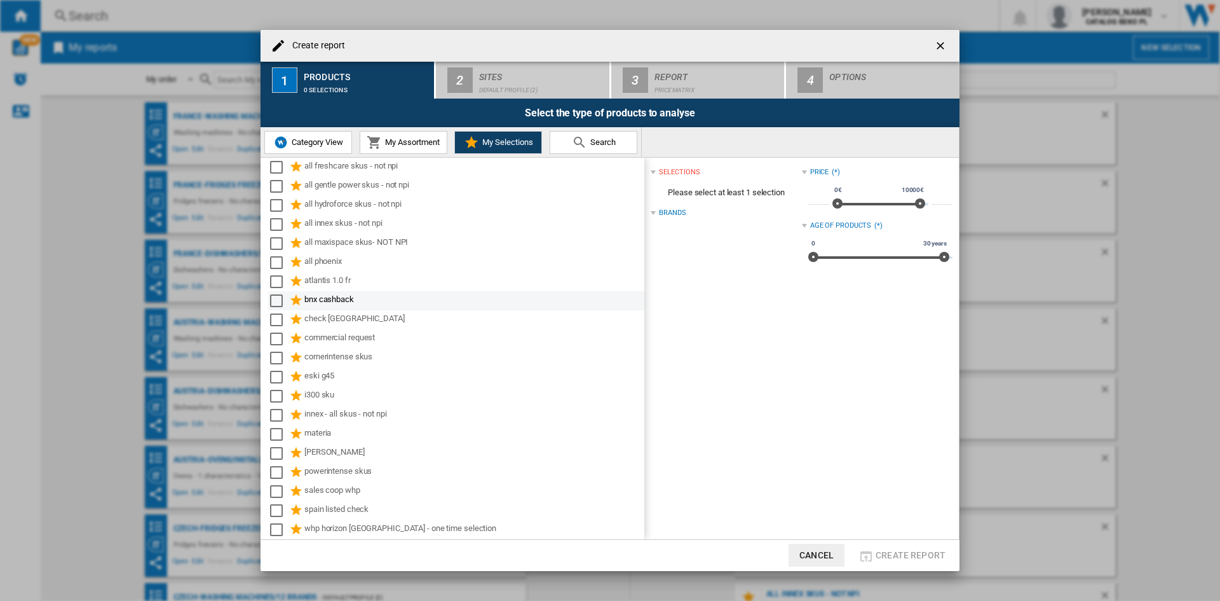
click at [326, 296] on div "bnx cashback" at bounding box center [473, 300] width 338 height 15
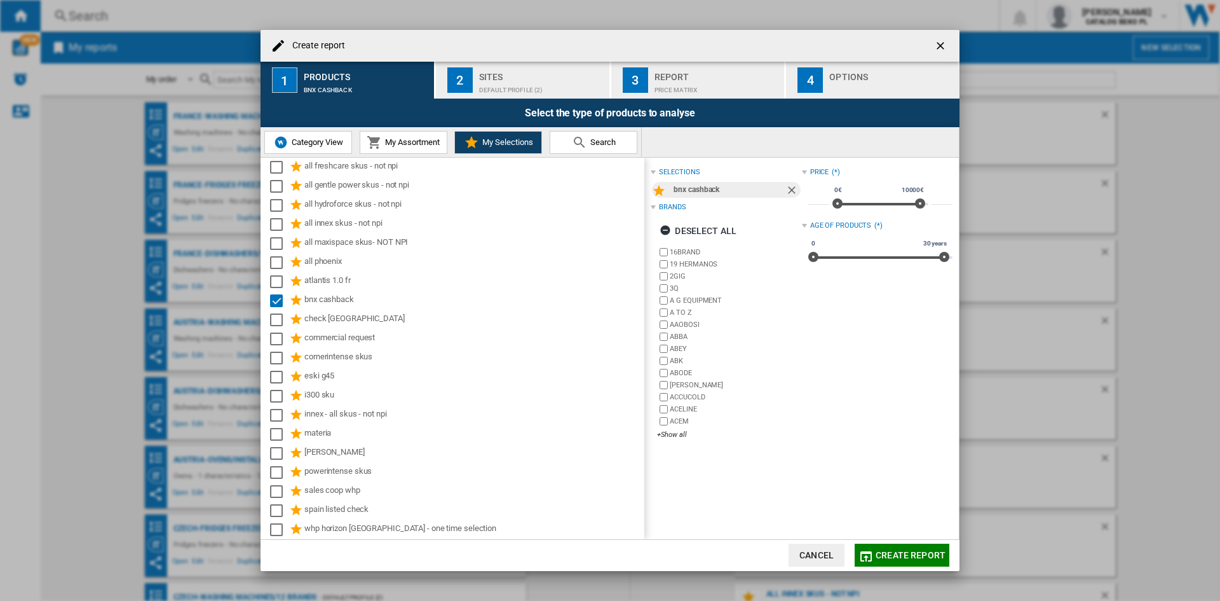
click at [493, 80] on div "Default profile (2)" at bounding box center [541, 86] width 125 height 13
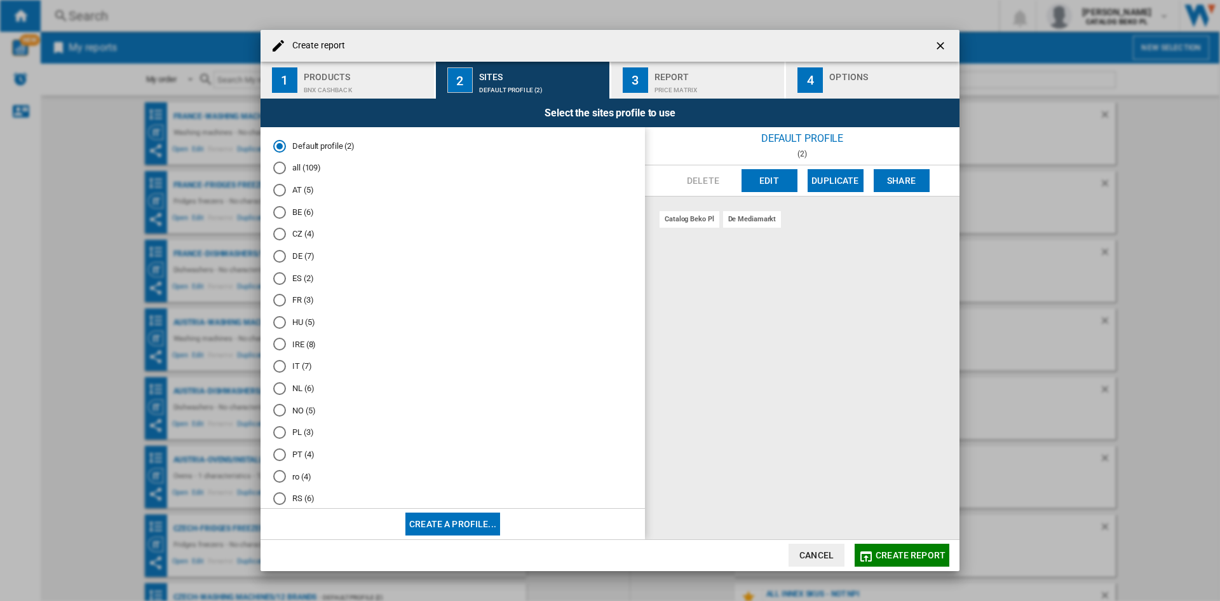
click at [293, 391] on md-radio-button "NL (6)" at bounding box center [452, 388] width 359 height 12
click at [867, 73] on div "Options" at bounding box center [891, 73] width 125 height 13
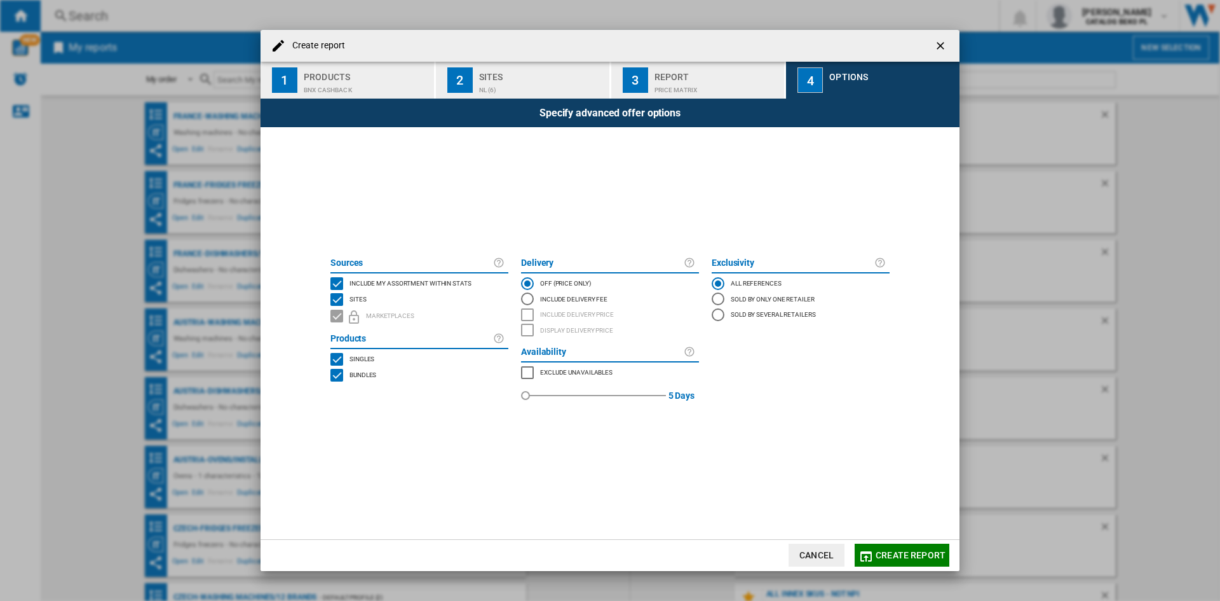
click at [454, 280] on span "Include my assortment within stats" at bounding box center [411, 282] width 122 height 9
click at [901, 552] on span "Create report" at bounding box center [911, 555] width 70 height 10
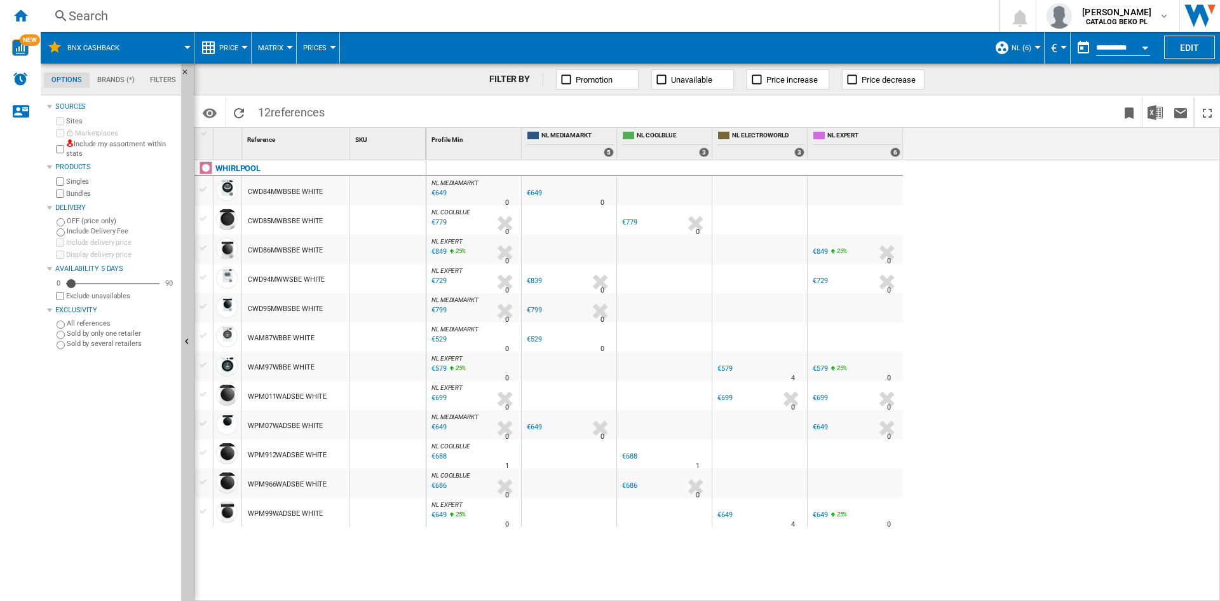
click at [206, 46] on ng-md-icon at bounding box center [208, 47] width 15 height 15
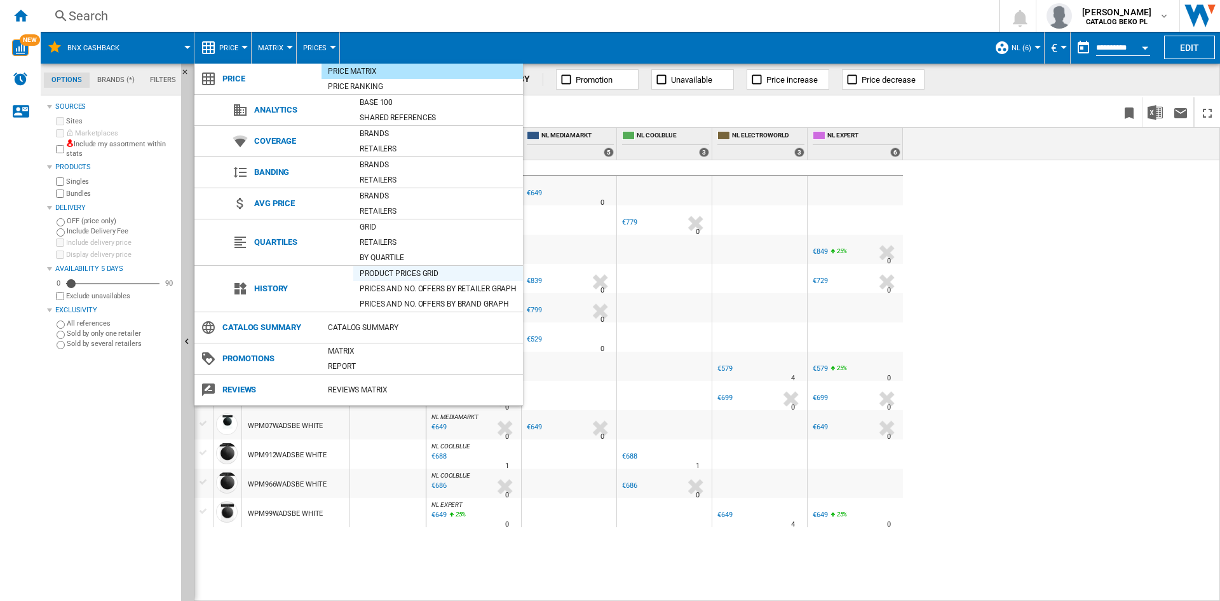
click at [386, 274] on div "Product prices grid" at bounding box center [438, 273] width 170 height 13
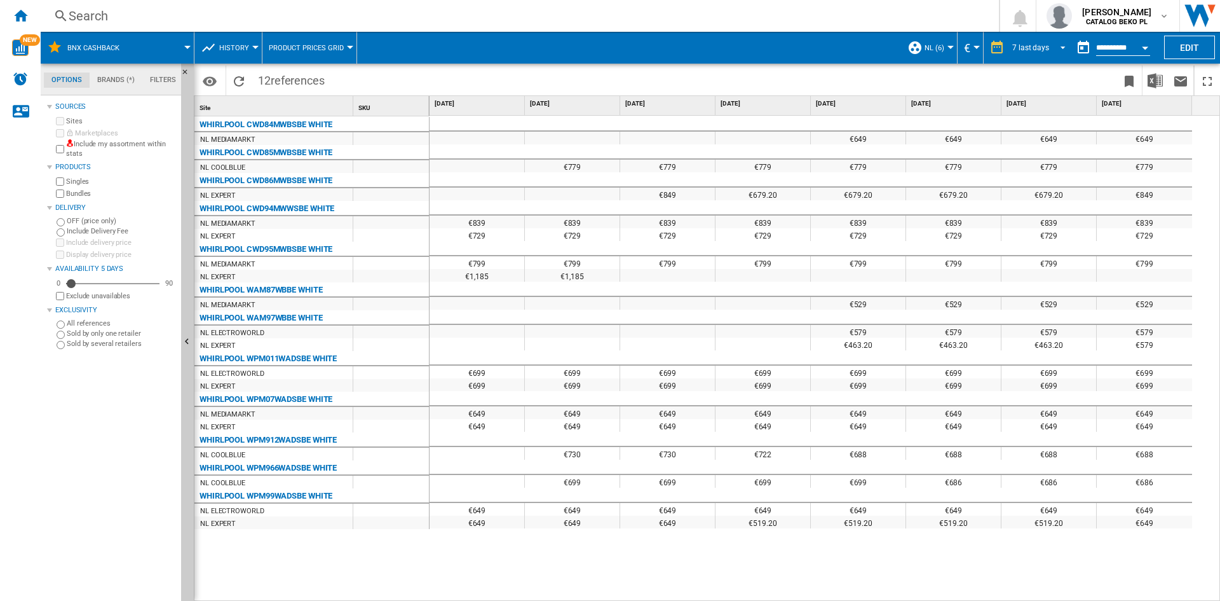
click at [1059, 47] on span "REPORTS.WIZARD.STEPS.REPORT.STEPS.REPORT_OPTIONS.PERIOD: 7 last days" at bounding box center [1059, 46] width 15 height 11
click at [1029, 126] on div "31 last days" at bounding box center [1031, 124] width 41 height 11
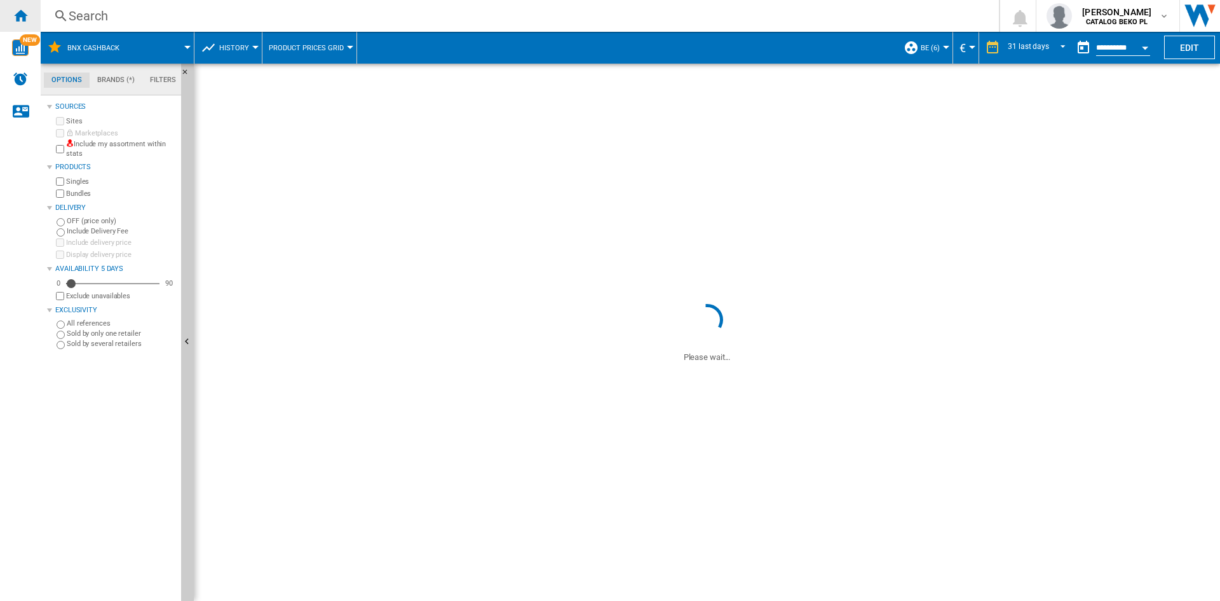
click at [23, 10] on ng-md-icon "Home" at bounding box center [20, 15] width 15 height 15
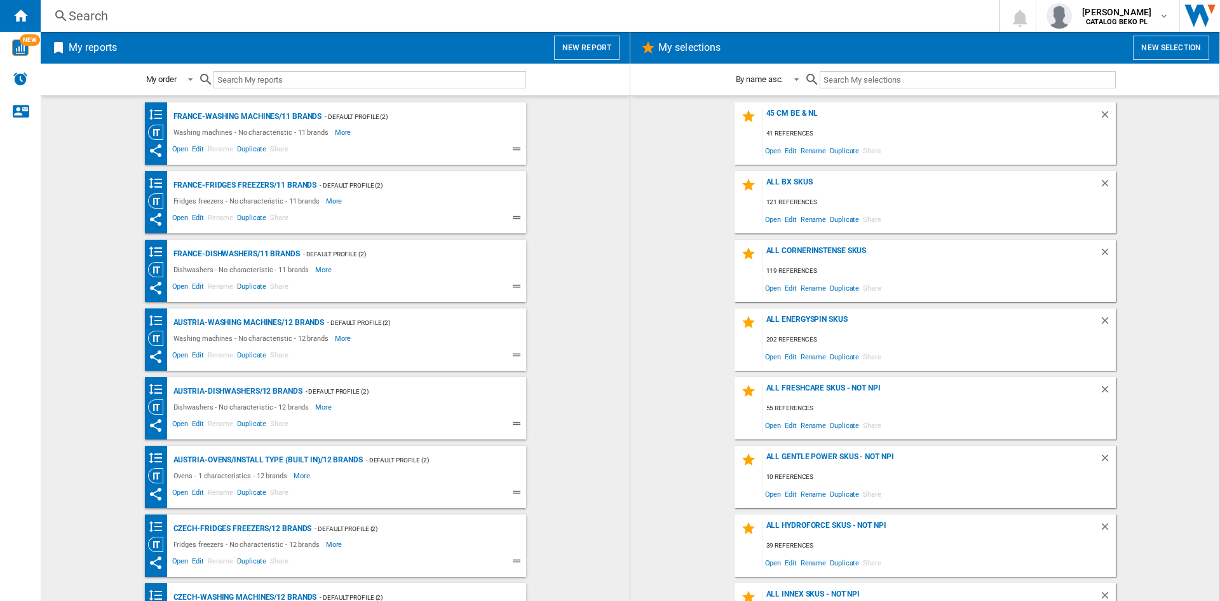
click at [603, 40] on button "New report" at bounding box center [586, 48] width 65 height 24
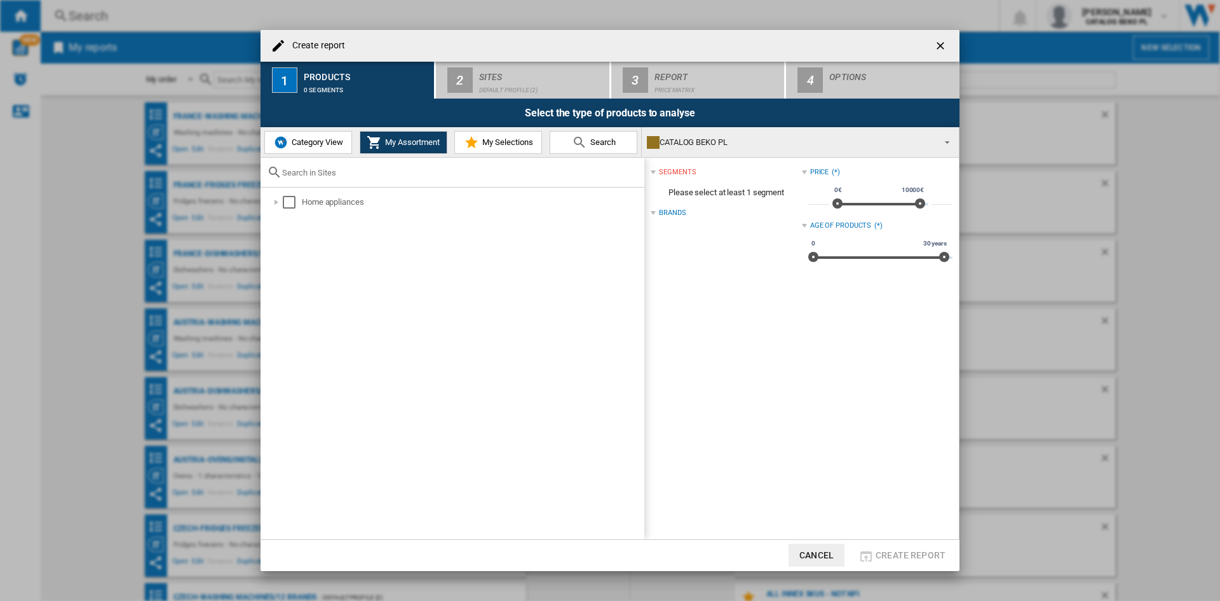
click at [479, 142] on span "My Selections" at bounding box center [506, 142] width 54 height 10
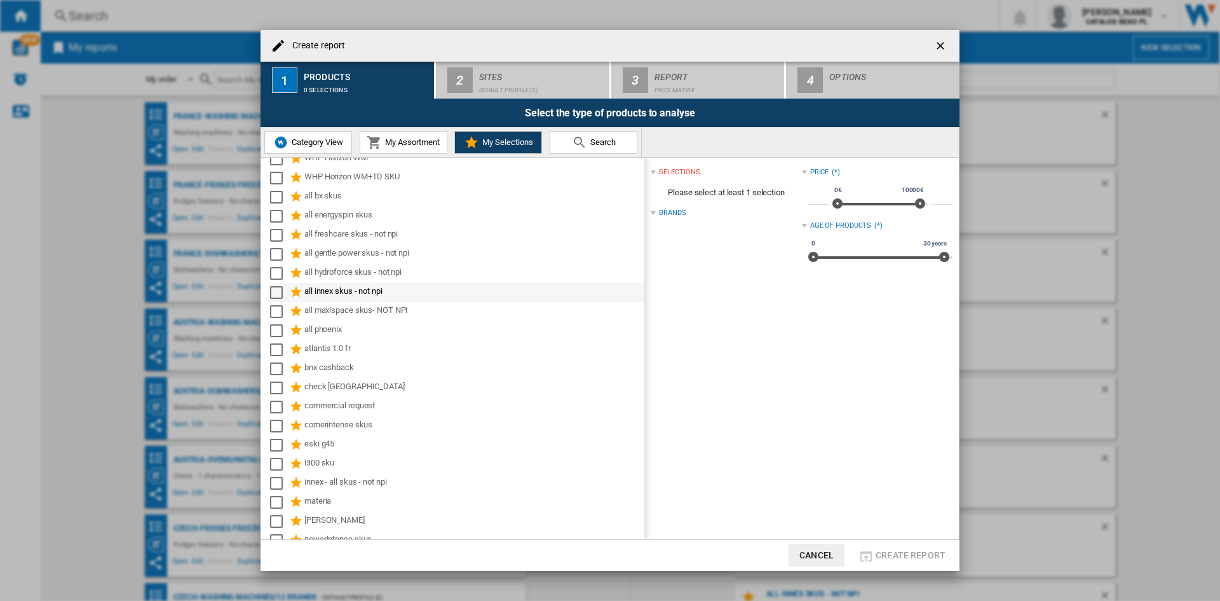
scroll to position [483, 0]
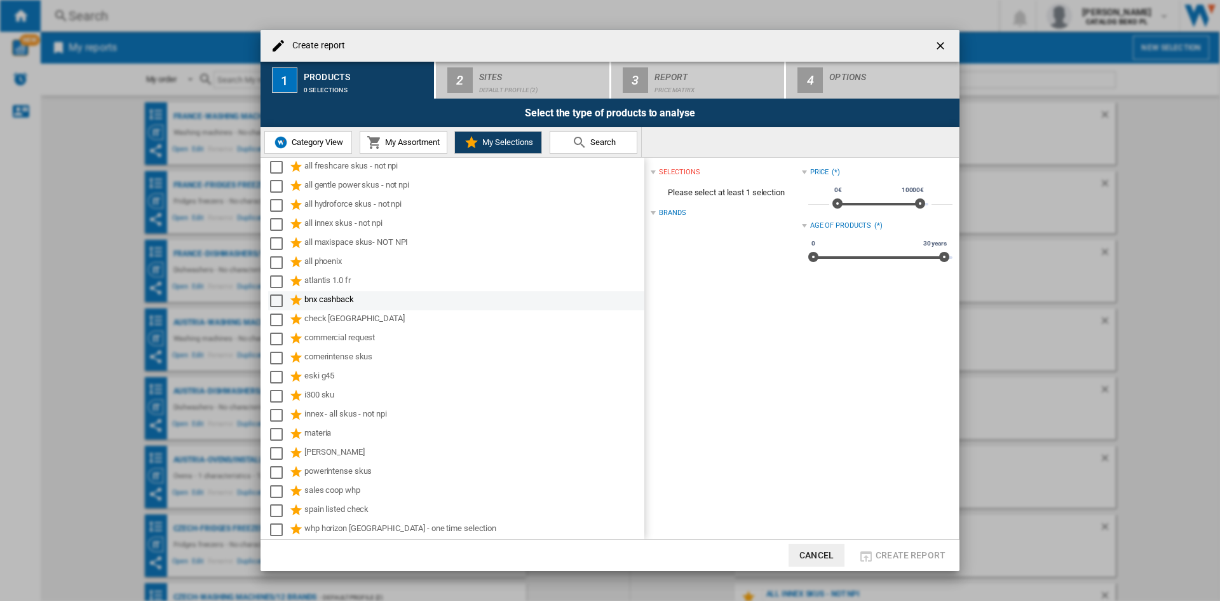
click at [343, 303] on div "bnx cashback" at bounding box center [473, 300] width 338 height 15
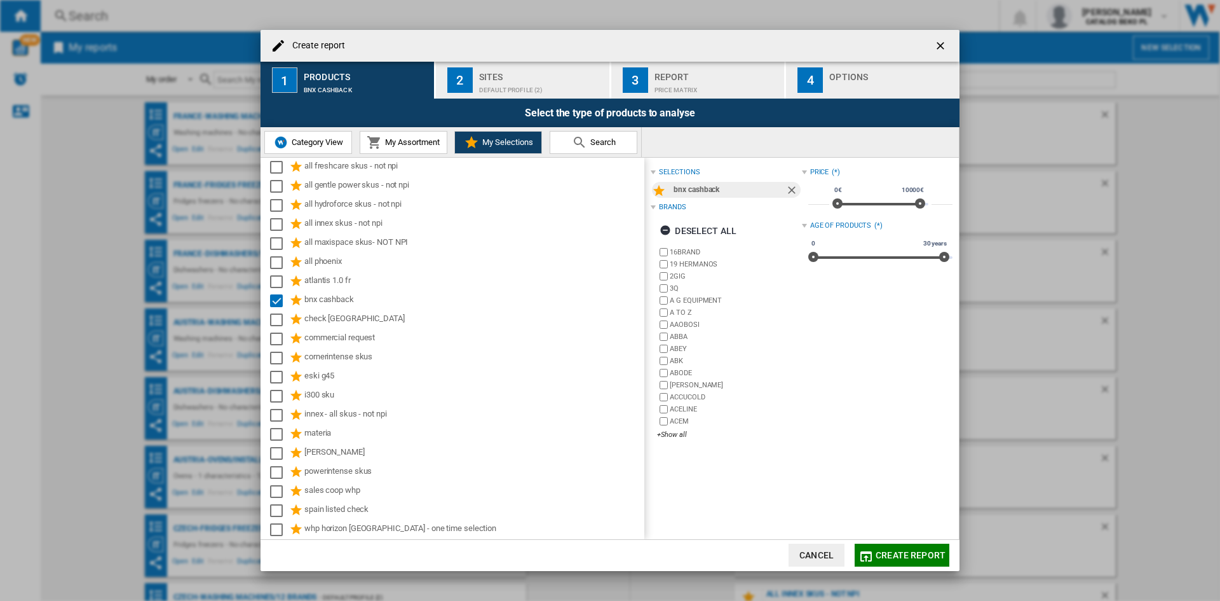
click at [562, 69] on div "Sites" at bounding box center [541, 73] width 125 height 13
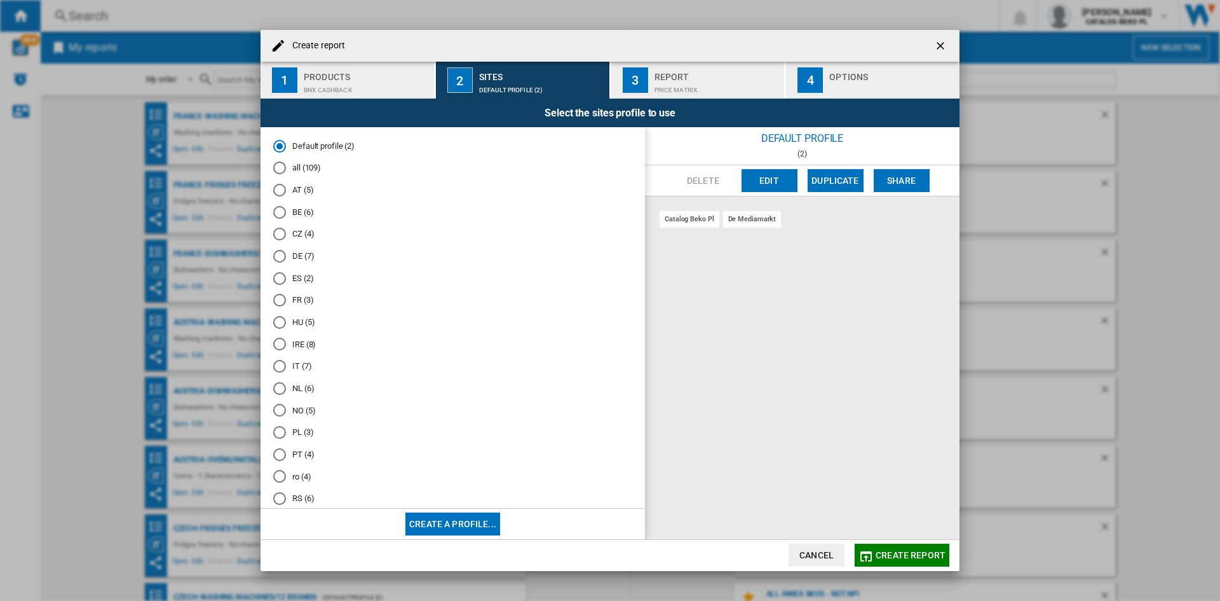
click at [297, 386] on md-radio-button "NL (6)" at bounding box center [452, 388] width 359 height 12
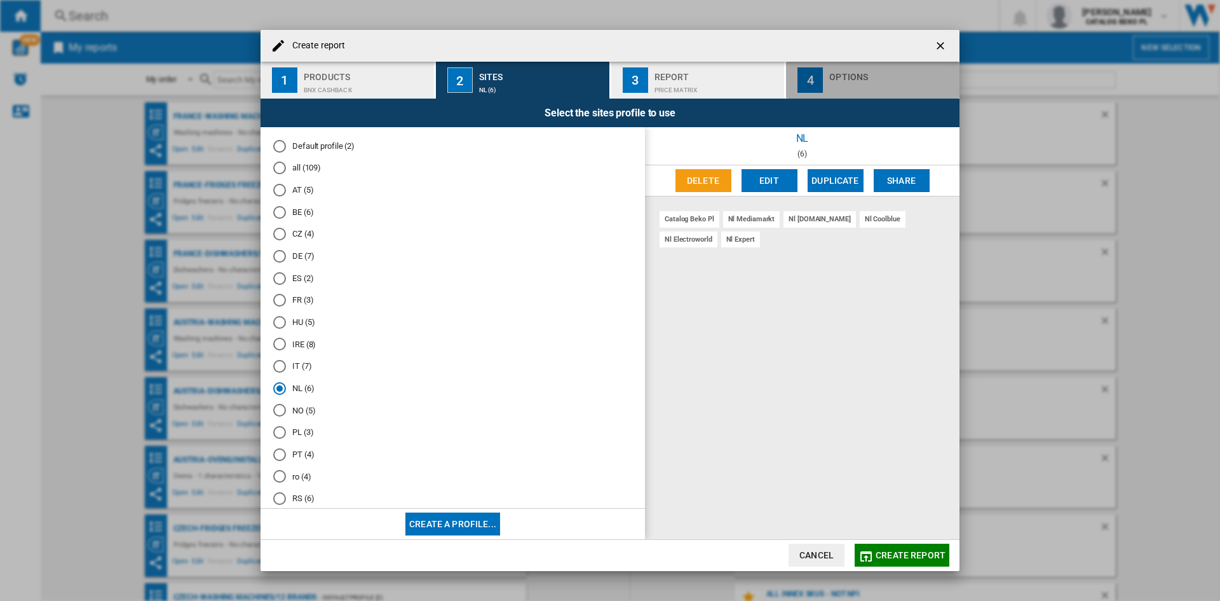
click at [873, 74] on div "Options" at bounding box center [891, 73] width 125 height 13
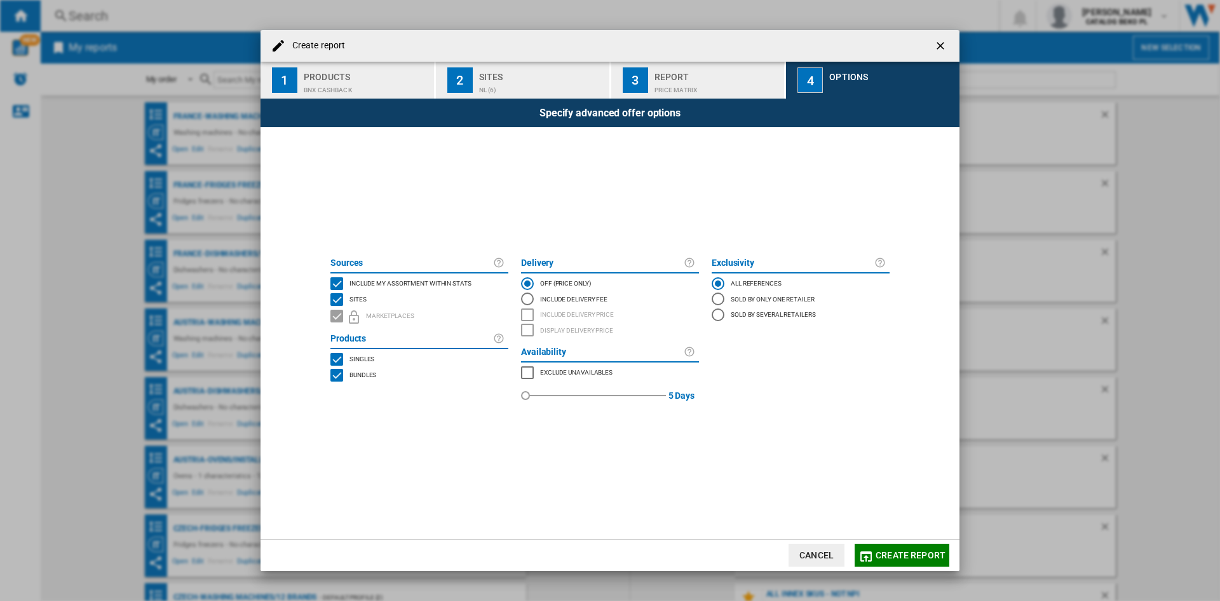
click at [369, 284] on span "Include my assortment within stats" at bounding box center [411, 282] width 122 height 9
click at [893, 557] on span "Create report" at bounding box center [911, 555] width 70 height 10
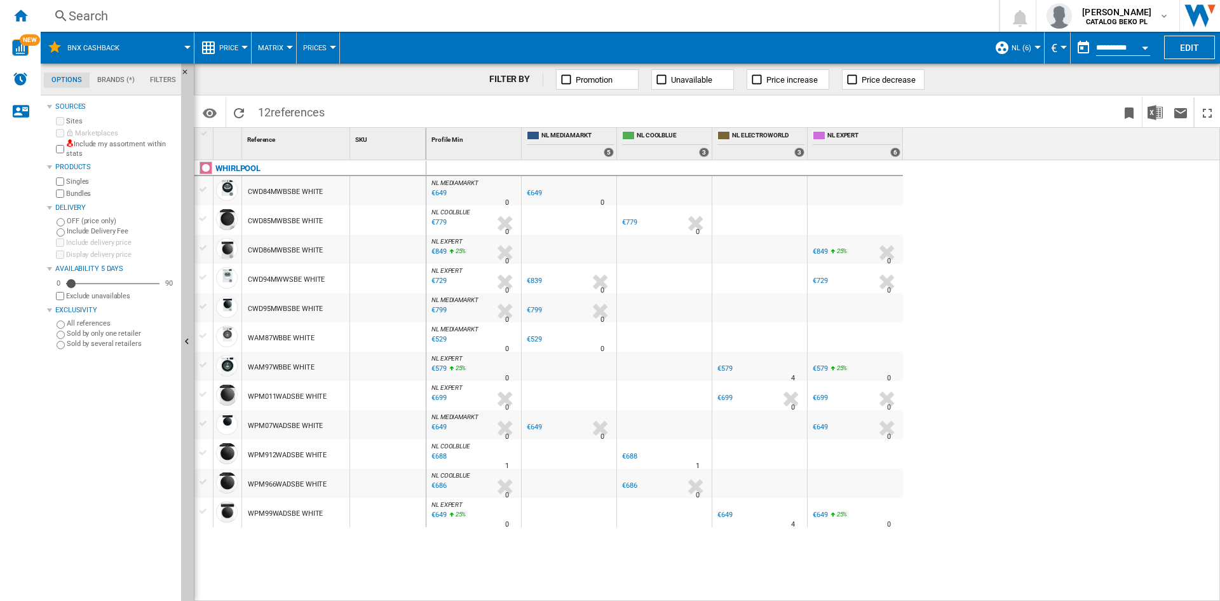
click at [1019, 48] on span "NL (6)" at bounding box center [1022, 48] width 20 height 8
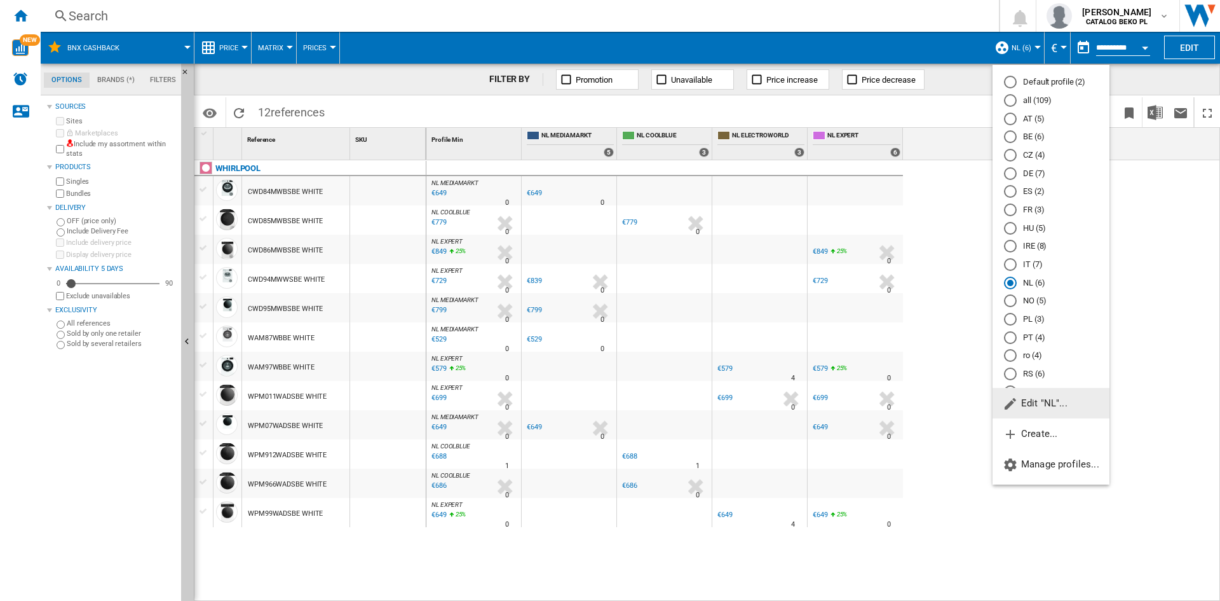
click at [1033, 407] on span "Edit "NL"..." at bounding box center [1035, 402] width 65 height 11
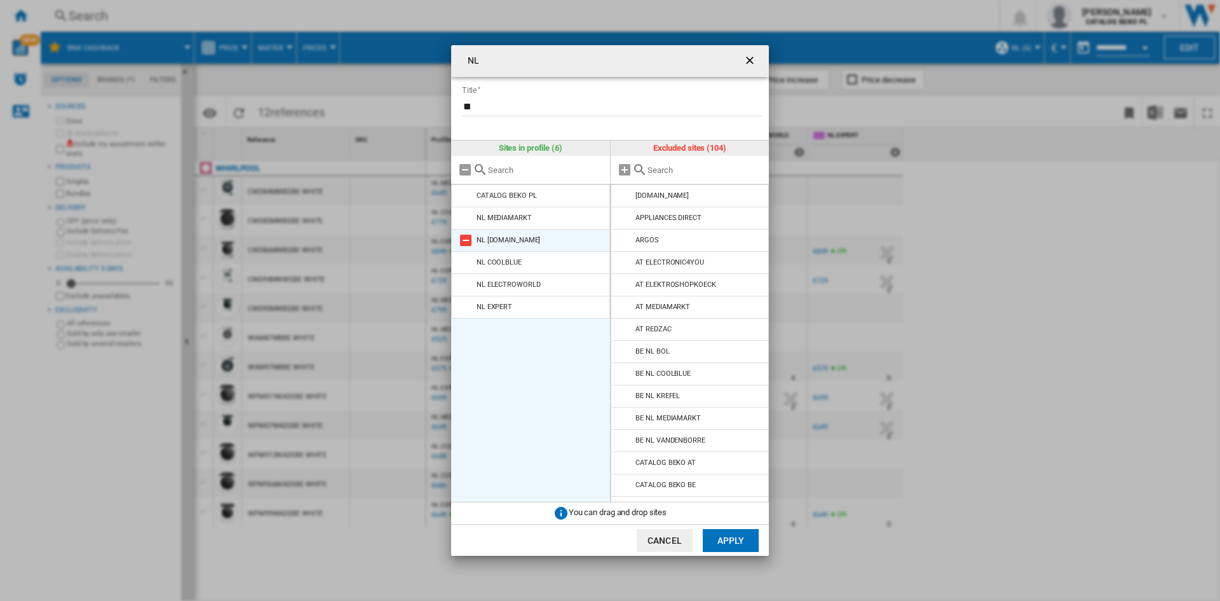
click at [469, 243] on md-icon at bounding box center [465, 240] width 15 height 15
click at [469, 255] on md-icon at bounding box center [465, 262] width 15 height 15
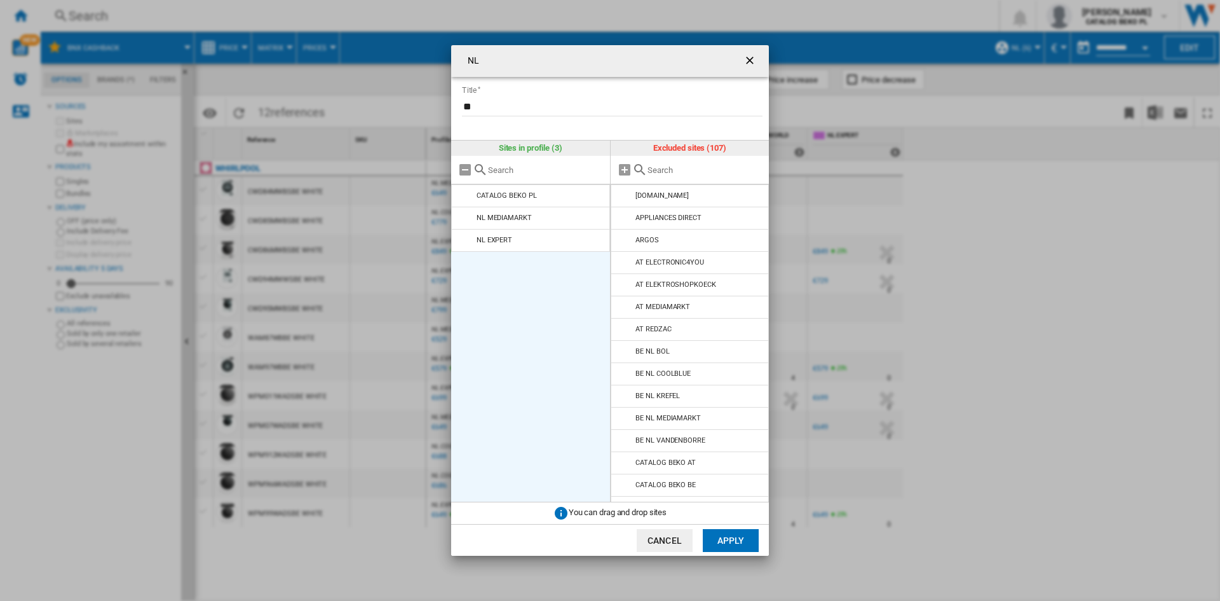
click at [469, 243] on md-icon at bounding box center [465, 240] width 15 height 15
click at [752, 543] on button "Apply" at bounding box center [731, 540] width 56 height 23
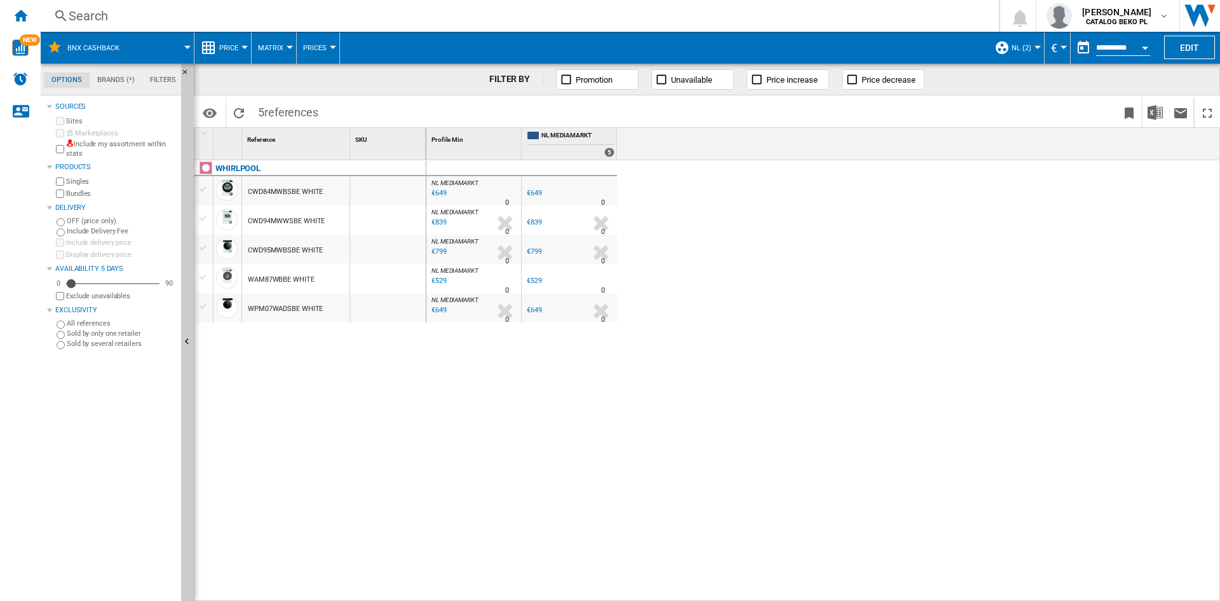
click at [227, 44] on span "Price" at bounding box center [228, 48] width 19 height 8
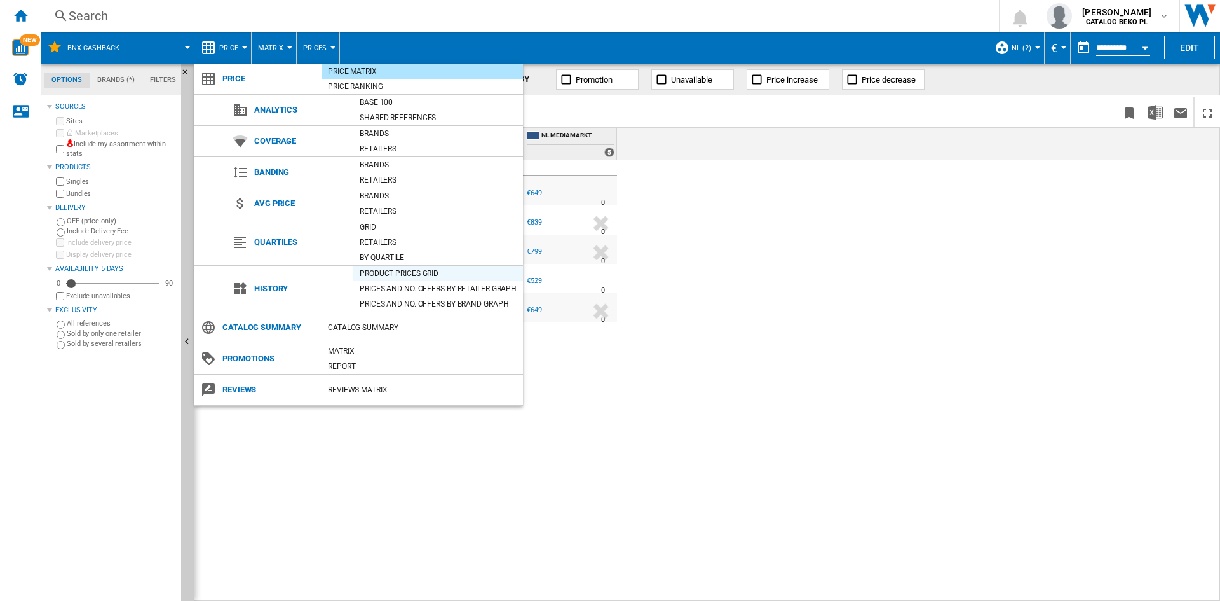
click at [420, 277] on div "Product prices grid" at bounding box center [438, 273] width 170 height 13
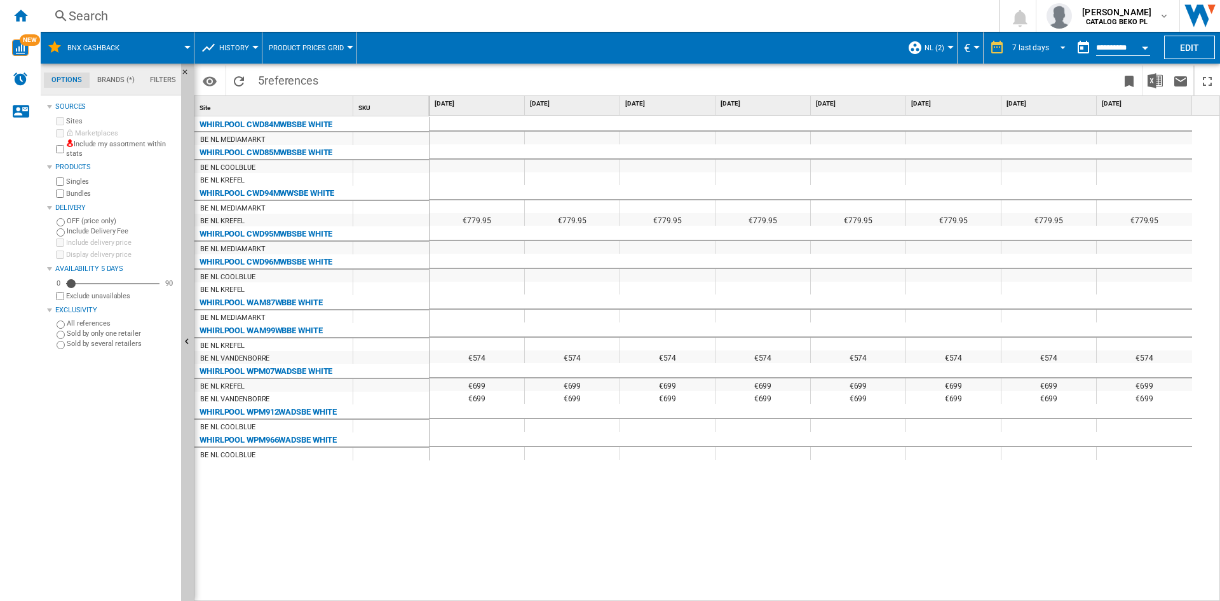
click at [1035, 46] on div "7 last days" at bounding box center [1031, 47] width 37 height 9
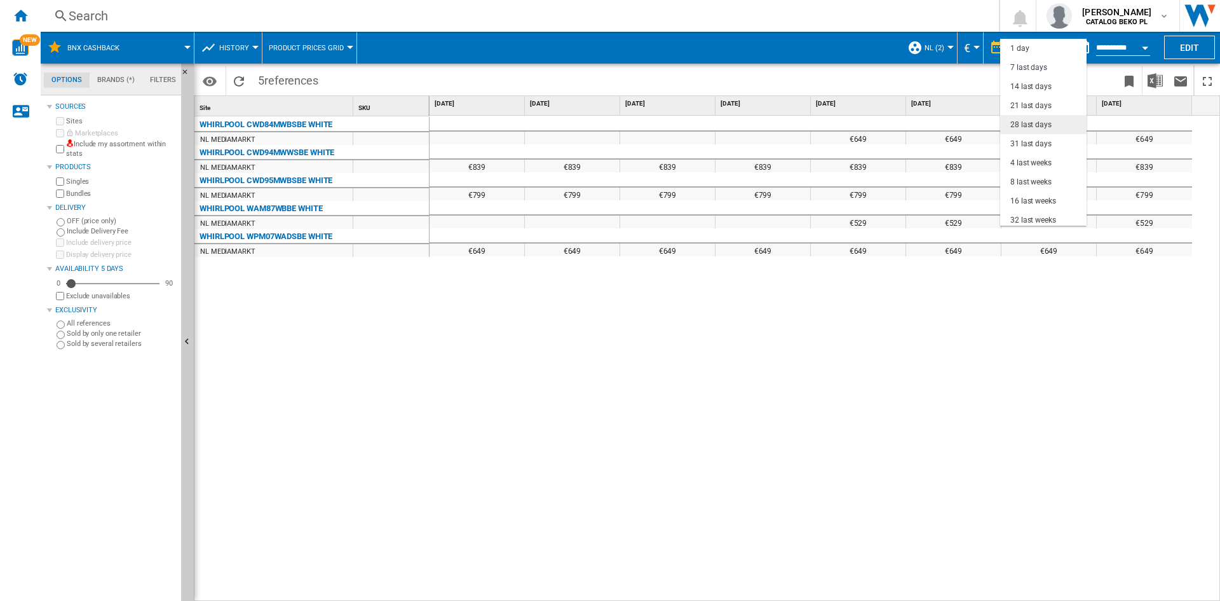
scroll to position [19, 0]
click at [1029, 122] on div "31 last days" at bounding box center [1031, 124] width 41 height 11
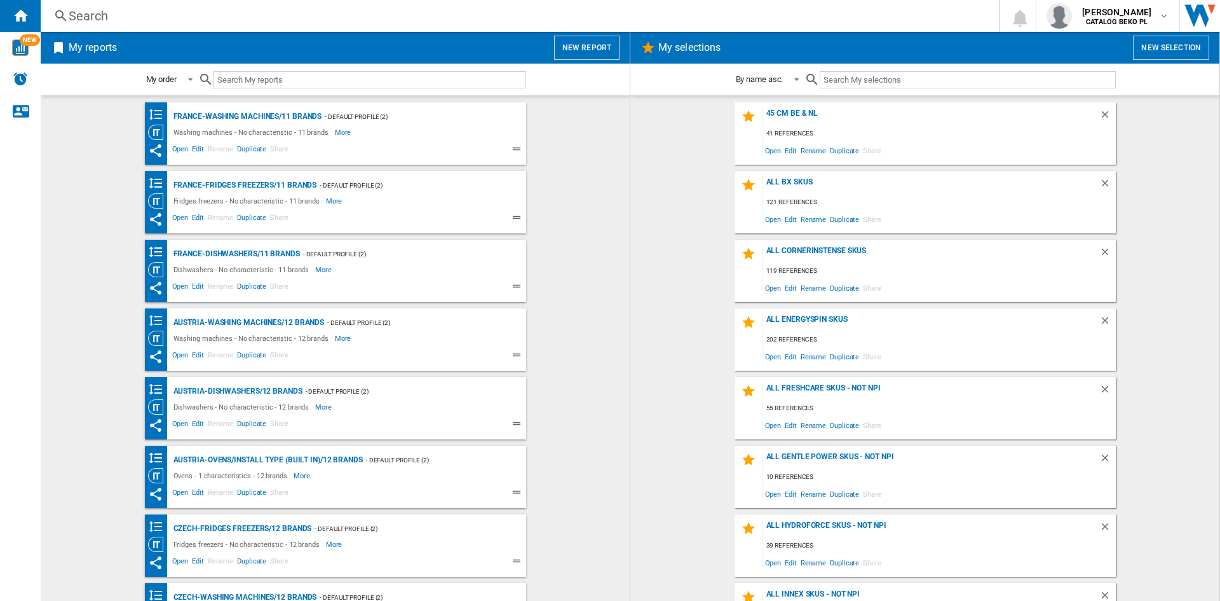
click at [1164, 148] on wk-selection "45 cm be & NL 41 references Open Edit Rename Duplicate Share" at bounding box center [925, 133] width 564 height 62
click at [584, 46] on button "New report" at bounding box center [586, 48] width 65 height 24
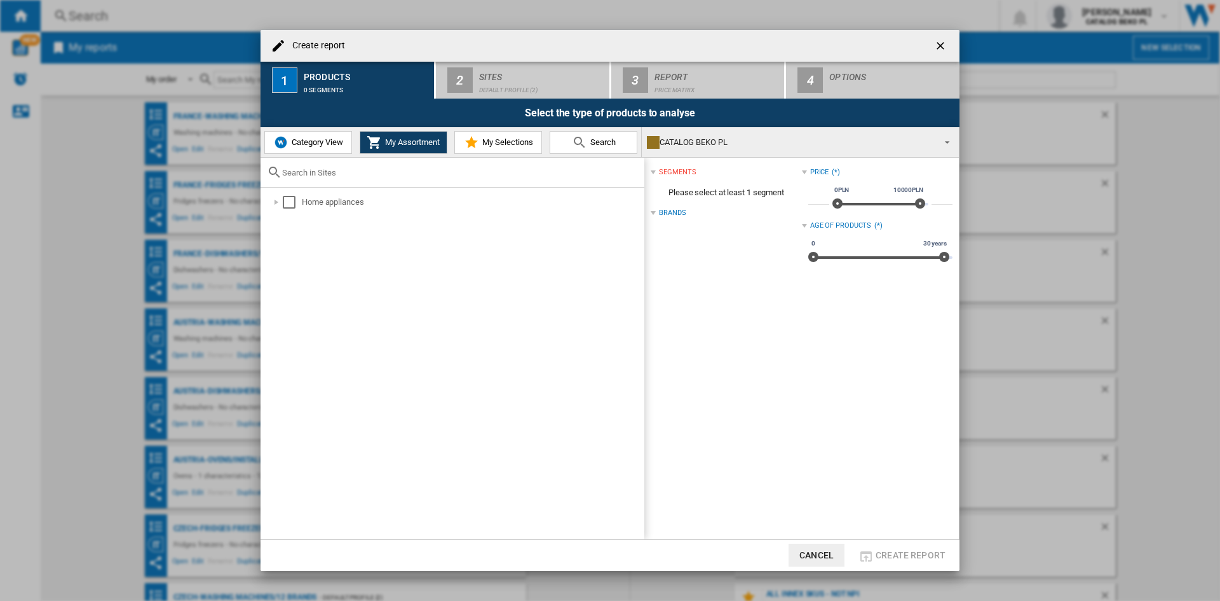
click at [313, 132] on button "Category View" at bounding box center [308, 142] width 88 height 23
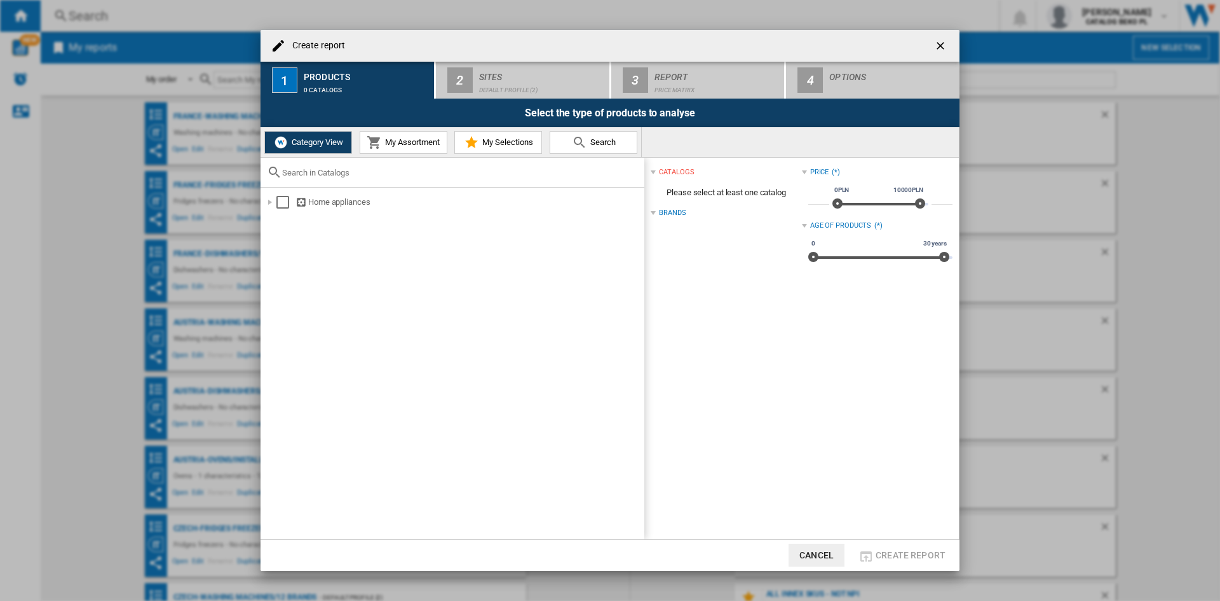
click at [394, 142] on span "My Assortment" at bounding box center [411, 142] width 58 height 10
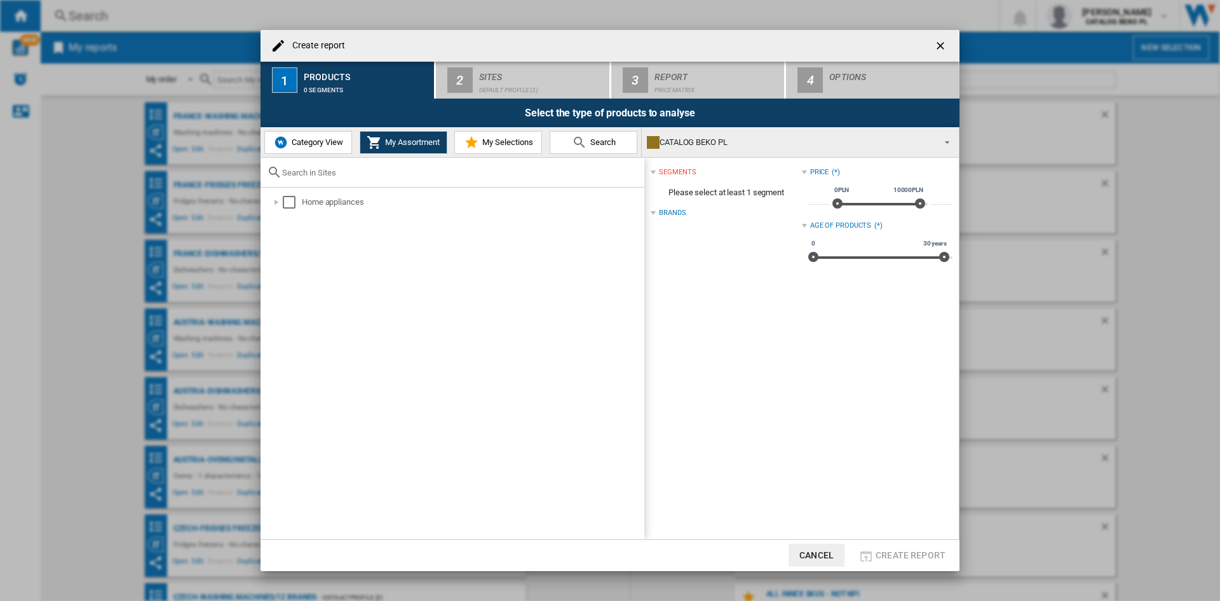
click at [317, 142] on span "Category View" at bounding box center [316, 142] width 55 height 10
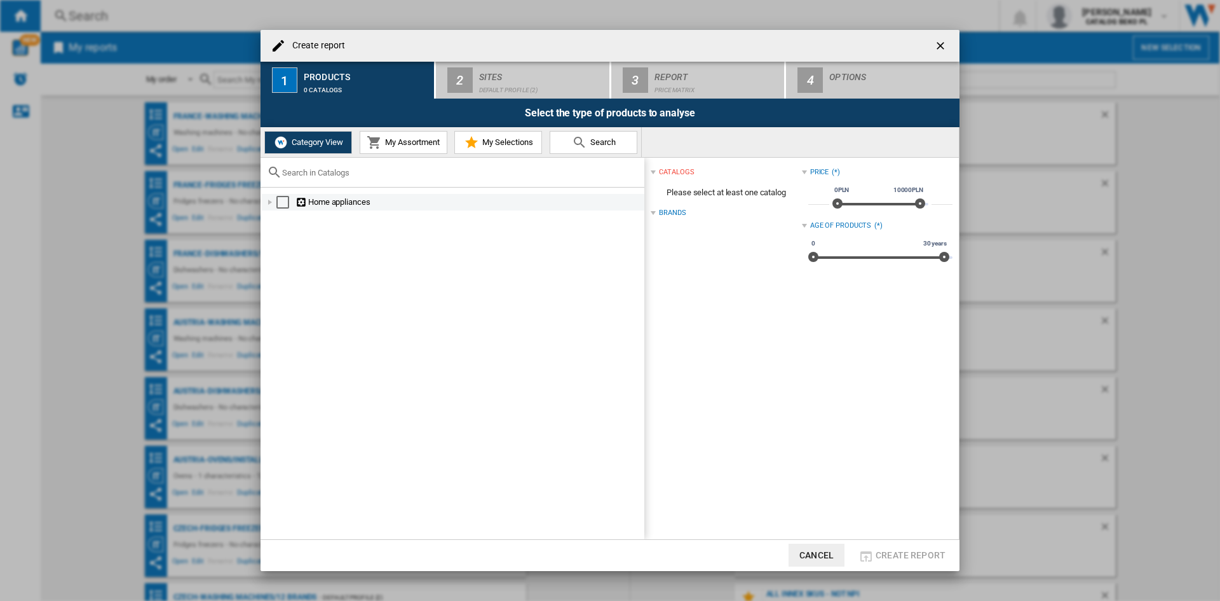
click at [266, 201] on div at bounding box center [270, 202] width 13 height 13
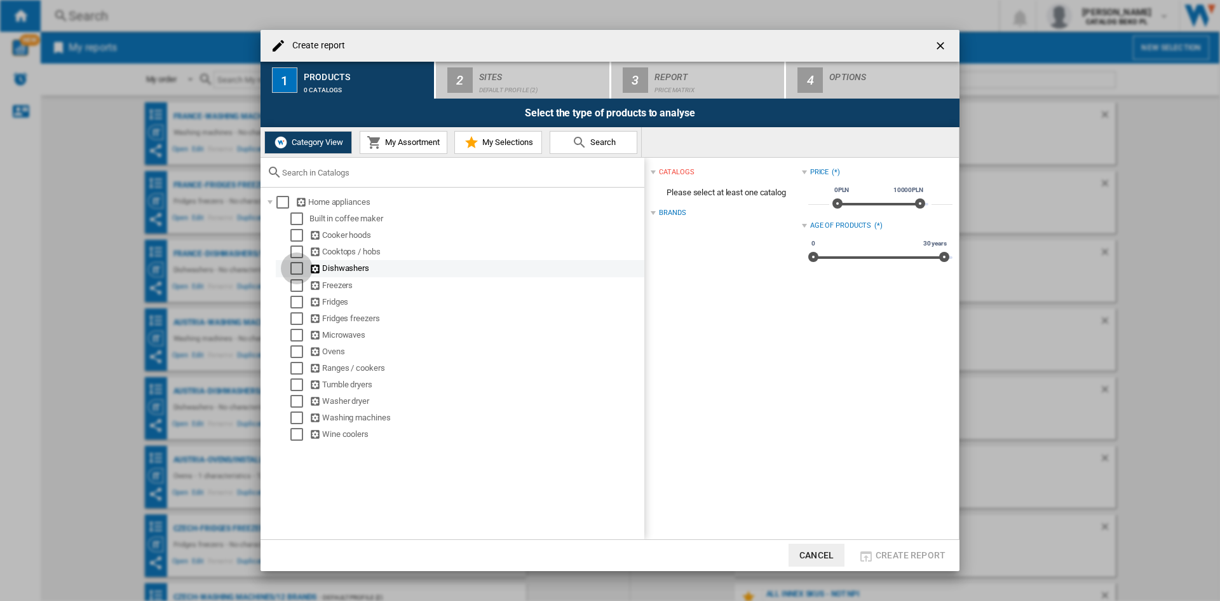
click at [295, 266] on div "Select" at bounding box center [296, 268] width 13 height 13
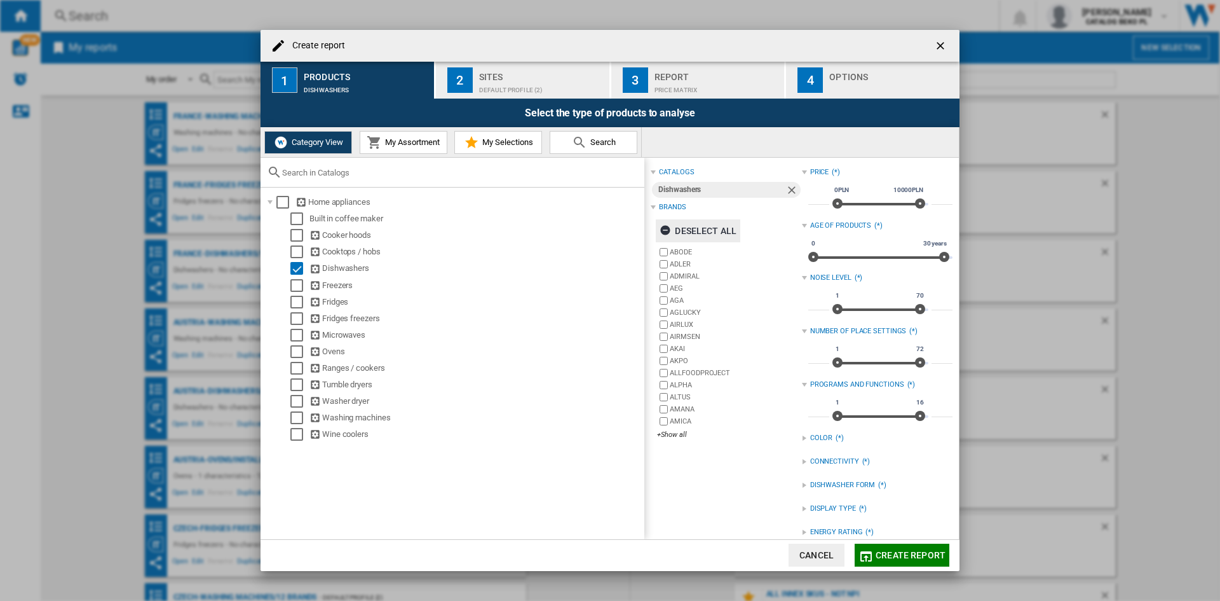
click at [701, 226] on div "Deselect all" at bounding box center [698, 230] width 77 height 23
click at [684, 430] on div "+Show all" at bounding box center [729, 435] width 144 height 10
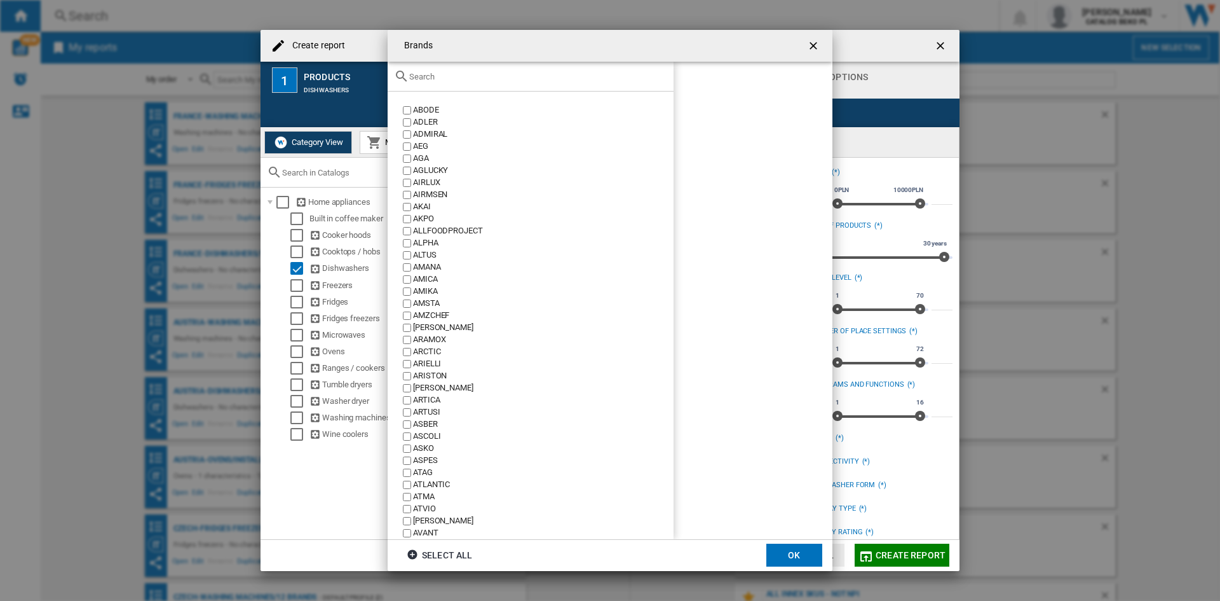
click at [541, 83] on div at bounding box center [531, 77] width 286 height 30
click at [542, 74] on input "text" at bounding box center [538, 77] width 258 height 10
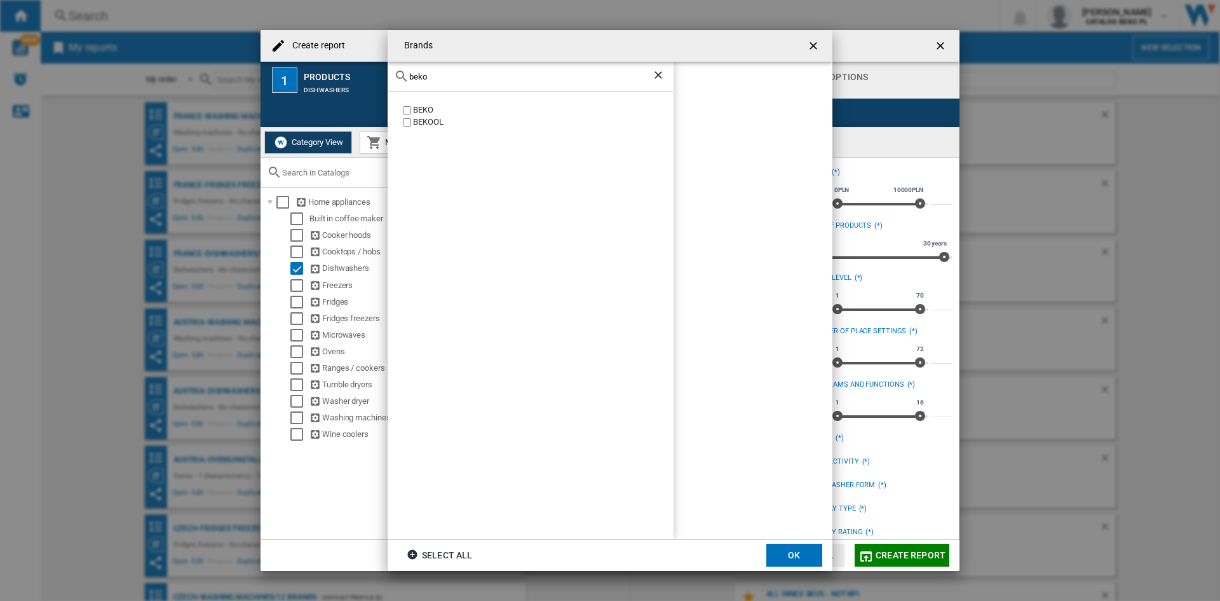
click at [420, 111] on div "BEKO" at bounding box center [543, 110] width 261 height 12
click at [450, 73] on input "beko" at bounding box center [530, 77] width 243 height 10
click at [417, 104] on div "BEKO BEKOOL" at bounding box center [531, 315] width 286 height 447
click at [417, 108] on div "BEKO" at bounding box center [543, 110] width 261 height 12
click at [447, 81] on input "beko" at bounding box center [530, 77] width 243 height 10
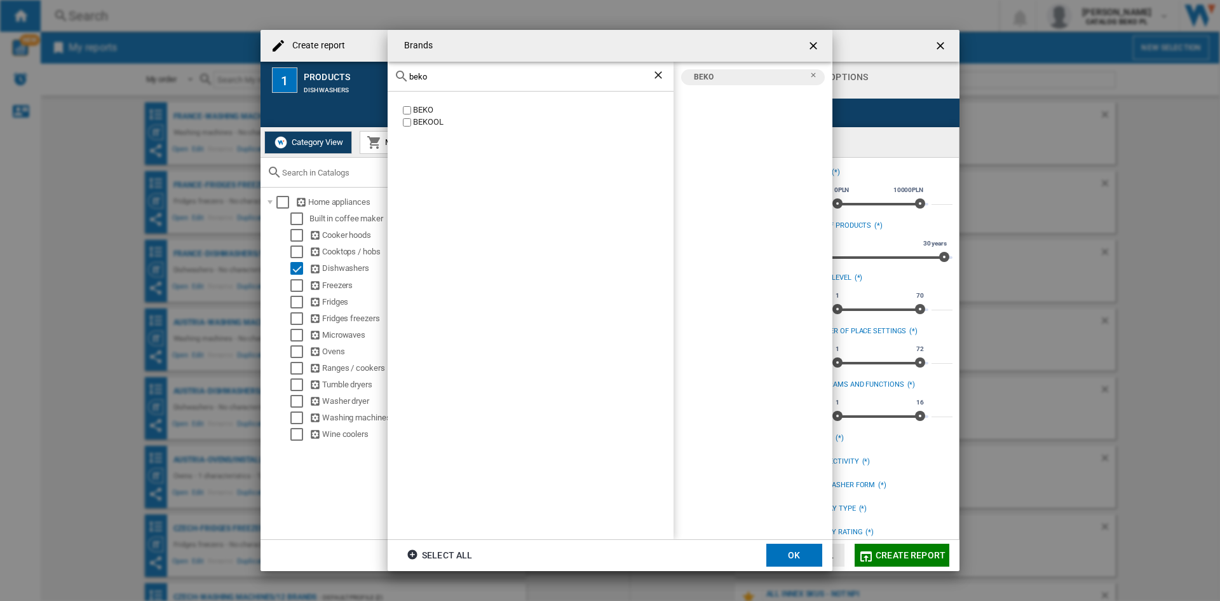
click at [447, 81] on input "beko" at bounding box center [530, 77] width 243 height 10
type input "whir"
click at [427, 105] on div "WHIRLPOOL" at bounding box center [543, 110] width 261 height 12
click at [796, 548] on button "OK" at bounding box center [795, 554] width 56 height 23
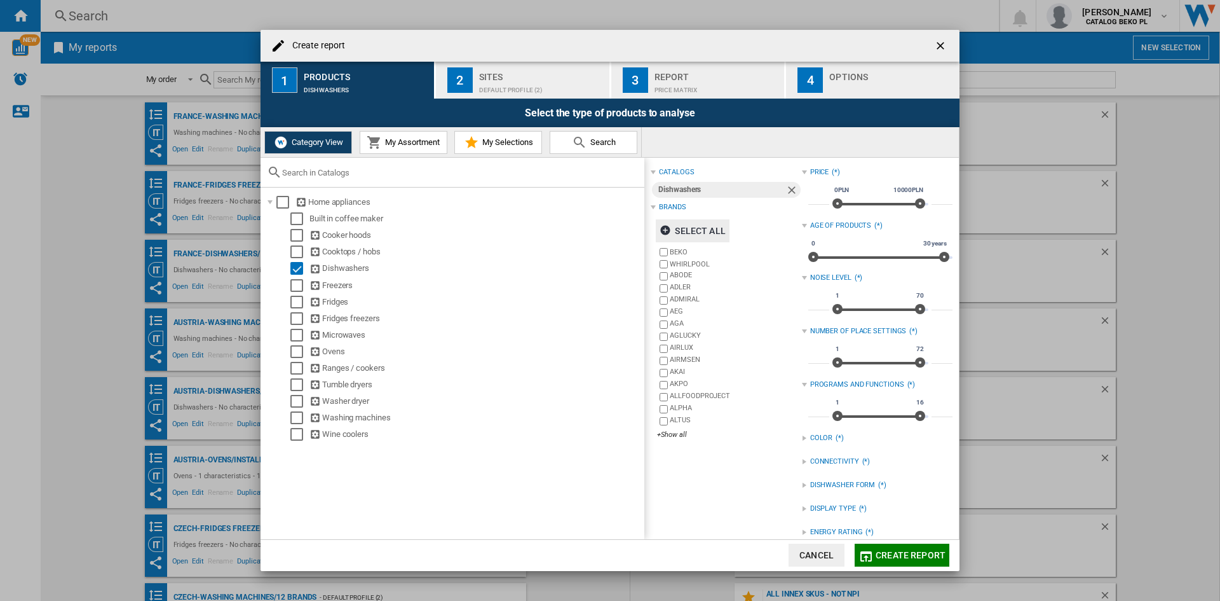
click at [533, 81] on div "Default profile (2)" at bounding box center [541, 86] width 125 height 13
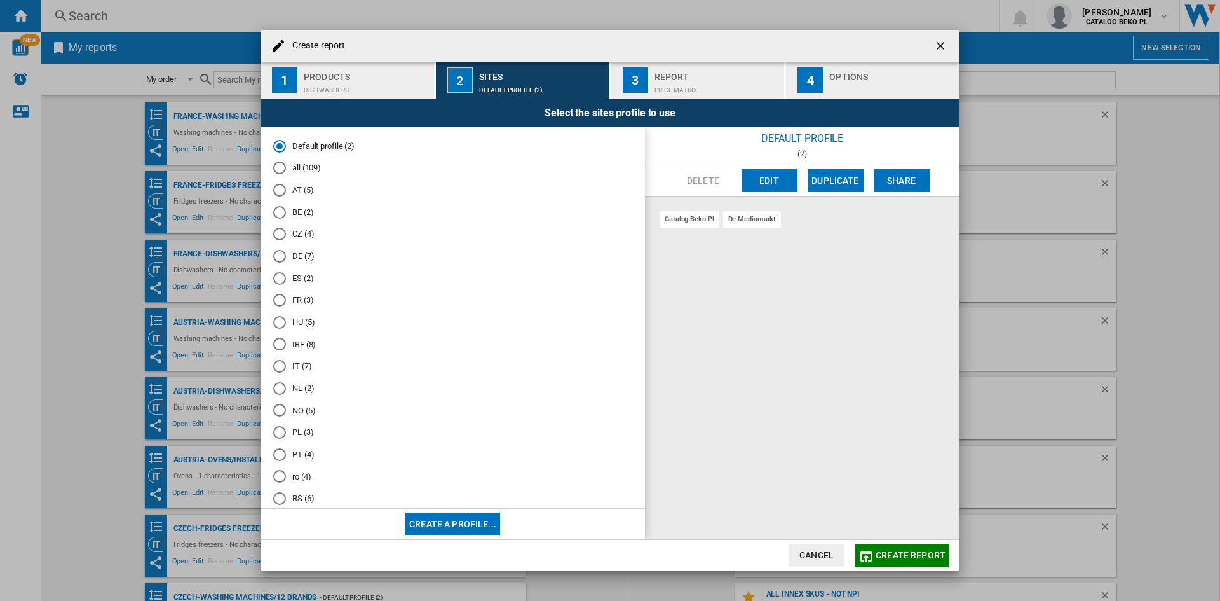
click at [291, 259] on md-radio-button "DE (7)" at bounding box center [452, 256] width 359 height 12
click at [837, 77] on div "Options" at bounding box center [891, 73] width 125 height 13
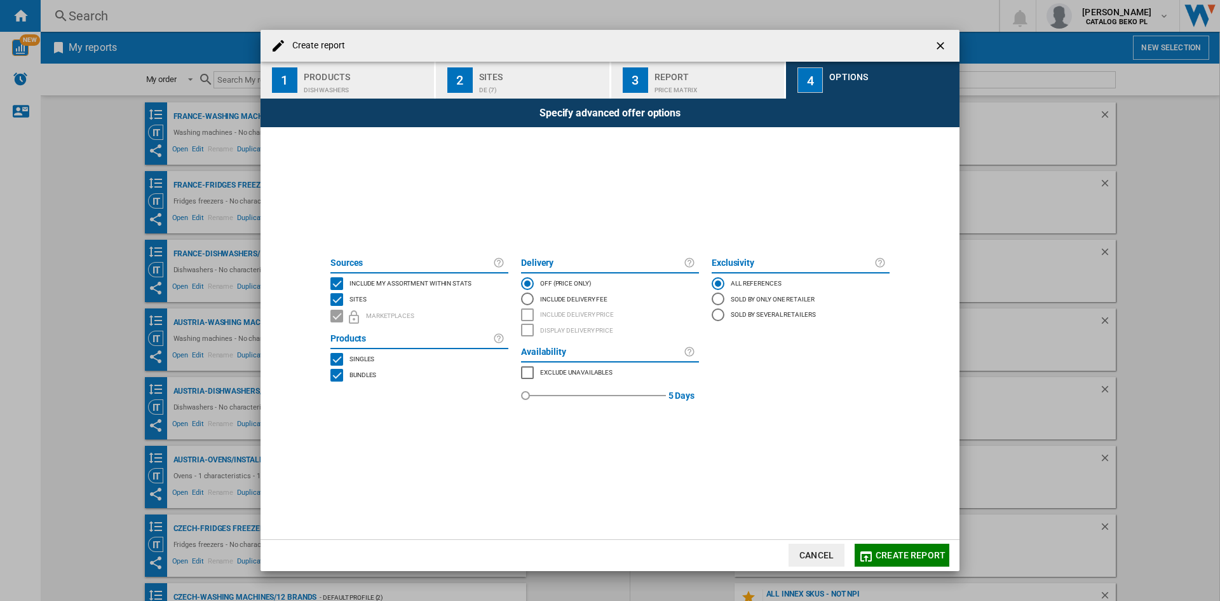
click at [413, 282] on span "Include my assortment within stats" at bounding box center [411, 282] width 122 height 9
click at [889, 557] on span "Create report" at bounding box center [911, 555] width 70 height 10
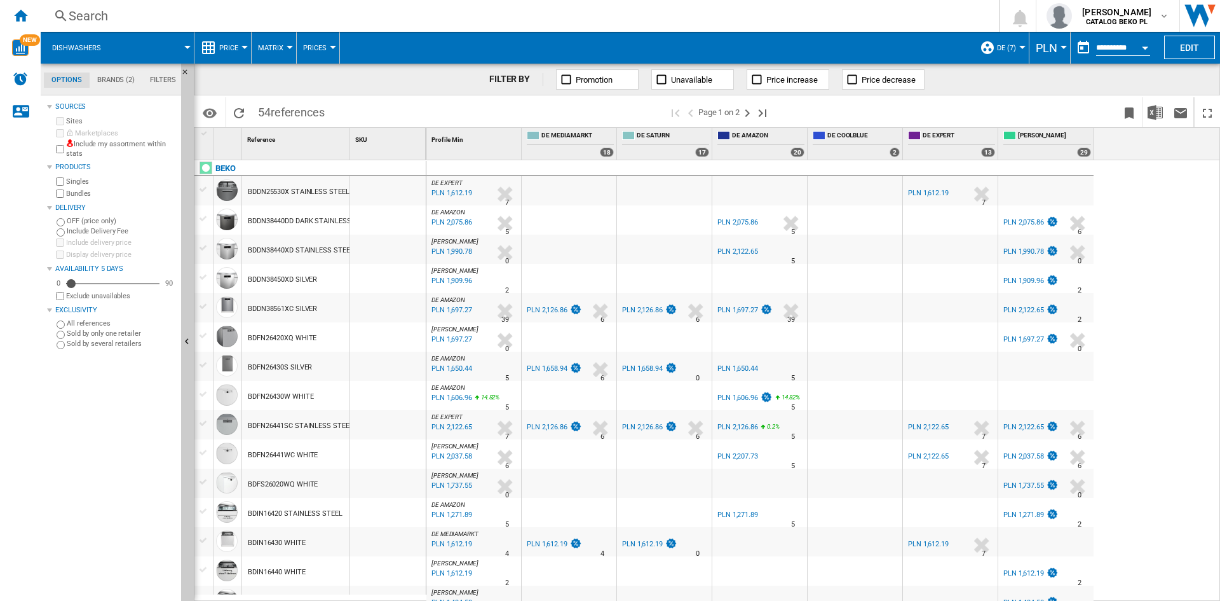
click at [1048, 43] on span "PLN" at bounding box center [1047, 47] width 22 height 13
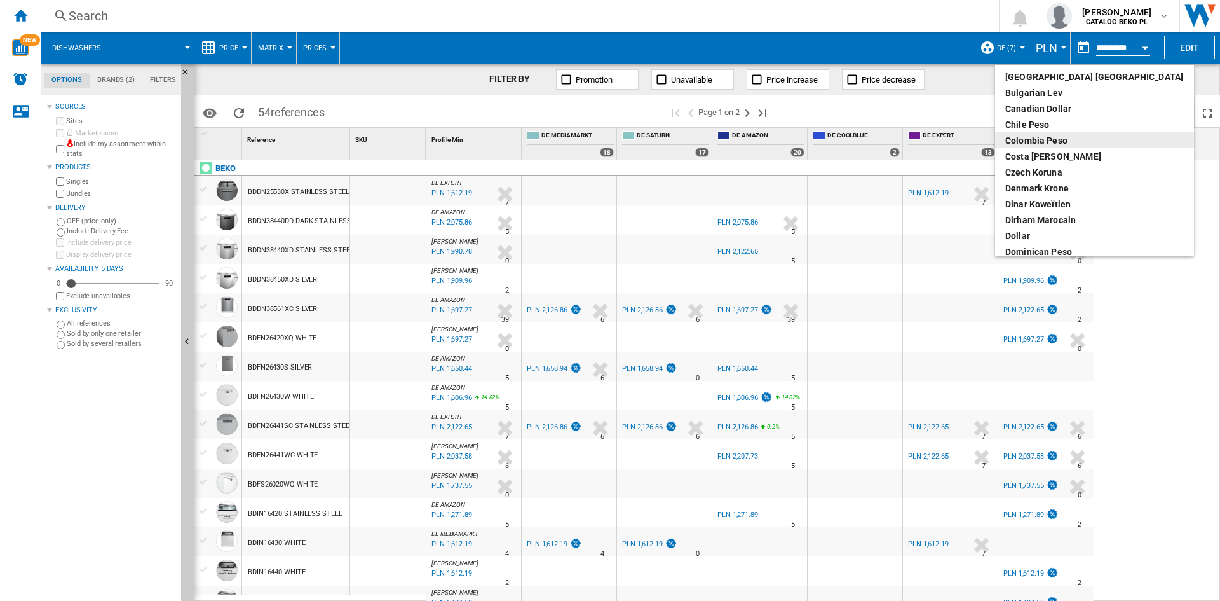
scroll to position [127, 0]
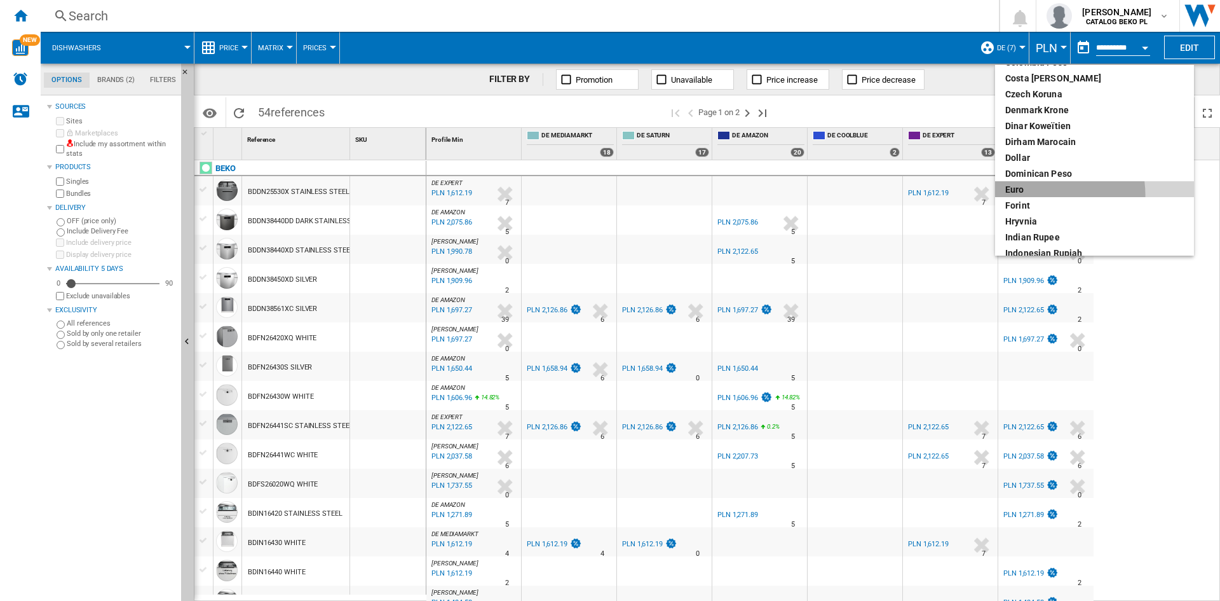
click at [1037, 195] on div "euro" at bounding box center [1095, 189] width 179 height 13
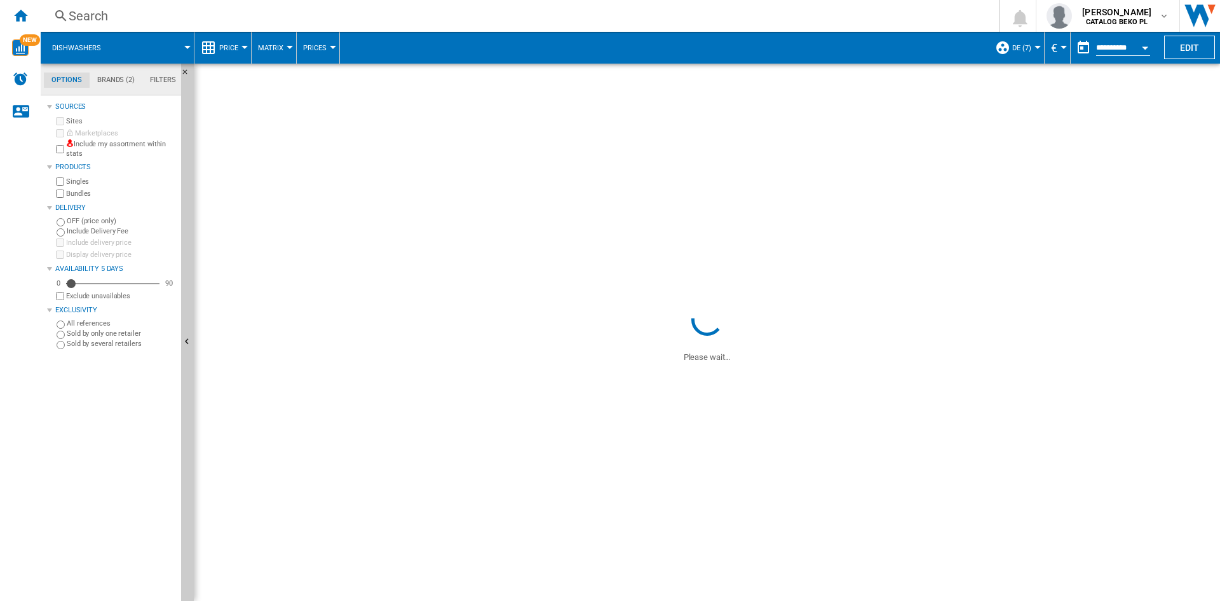
click at [213, 44] on ng-md-icon at bounding box center [208, 47] width 15 height 15
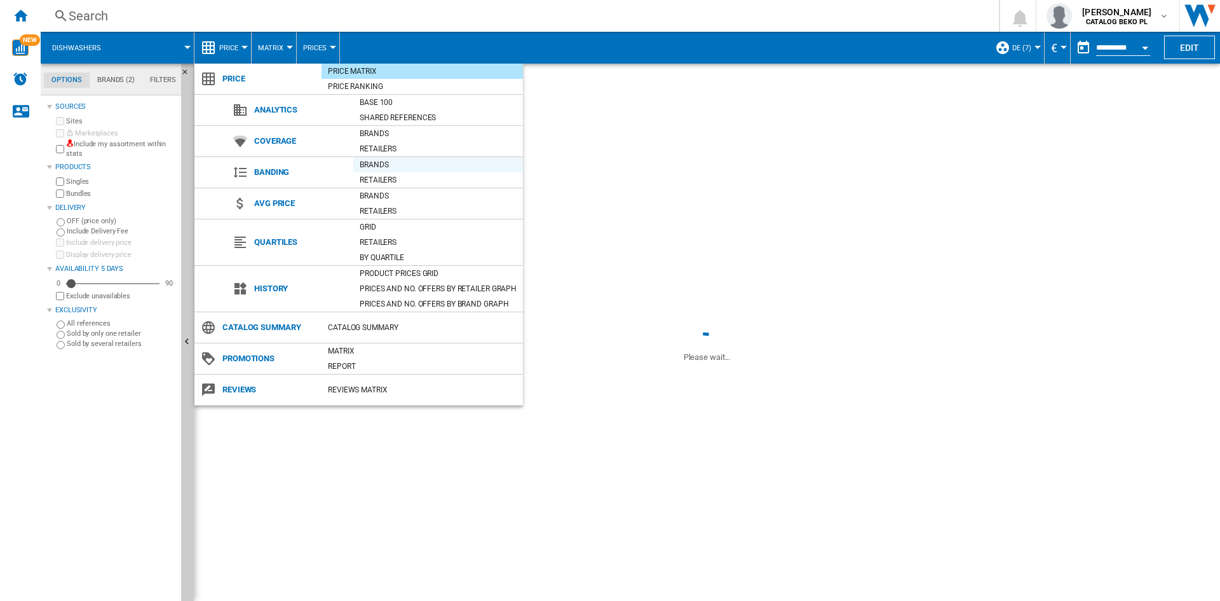
click at [381, 166] on div "Brands" at bounding box center [438, 164] width 170 height 13
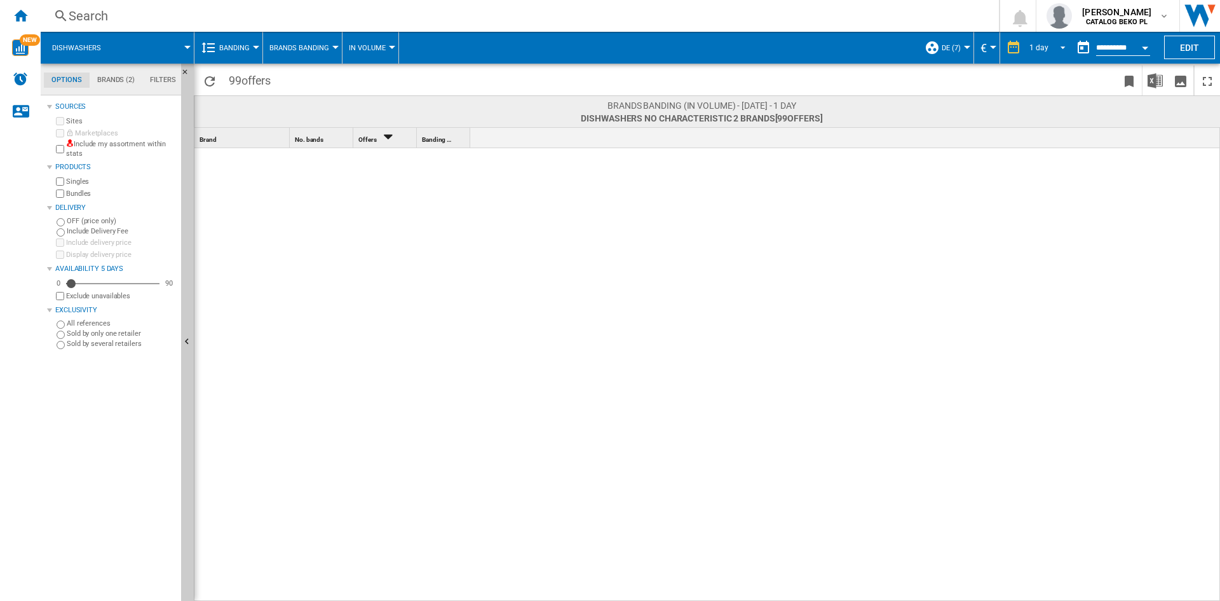
click at [1041, 41] on md-select-value "1 day" at bounding box center [1049, 47] width 43 height 19
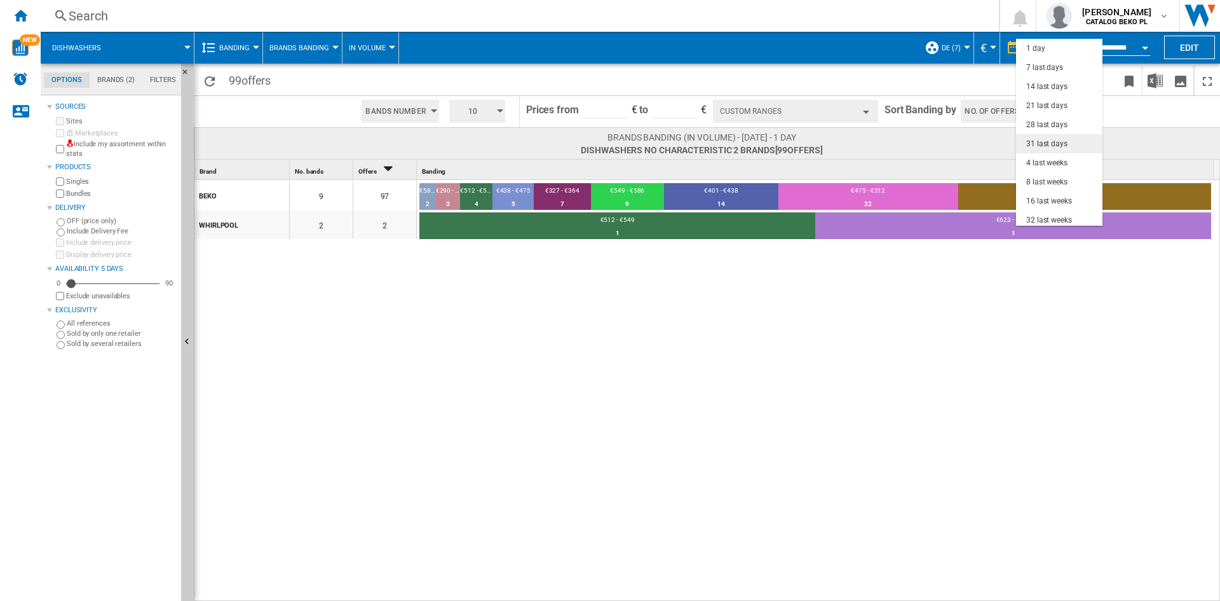
click at [1053, 144] on div "31 last days" at bounding box center [1047, 144] width 41 height 11
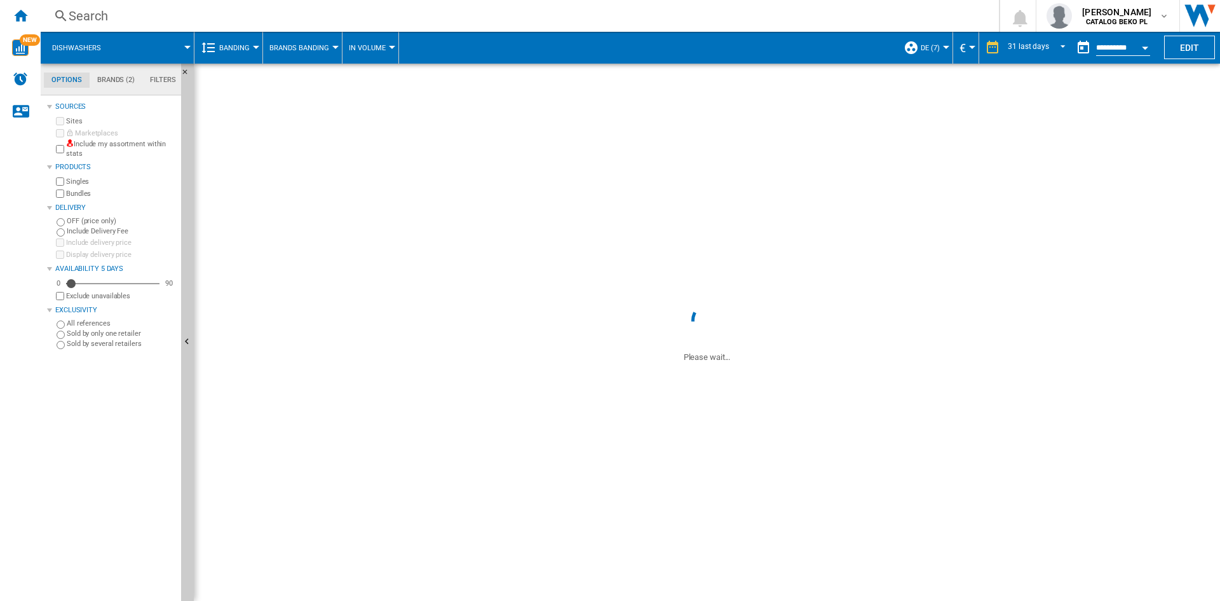
click at [1147, 56] on button "Open calendar" at bounding box center [1145, 45] width 23 height 23
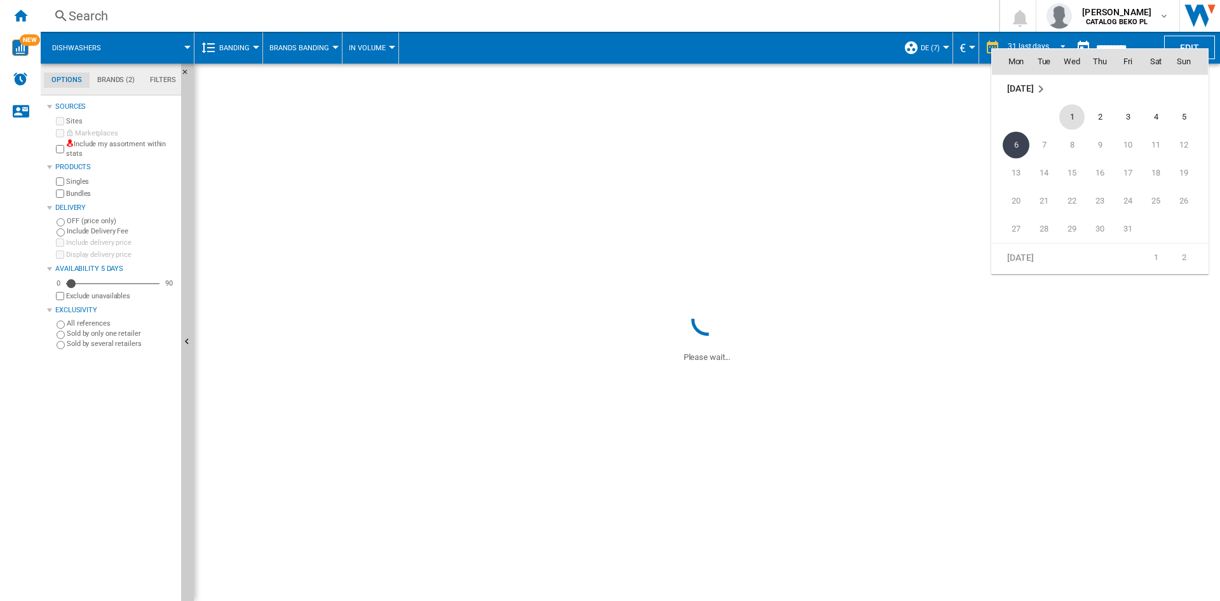
click at [1078, 110] on span "1" at bounding box center [1072, 116] width 25 height 25
type input "**********"
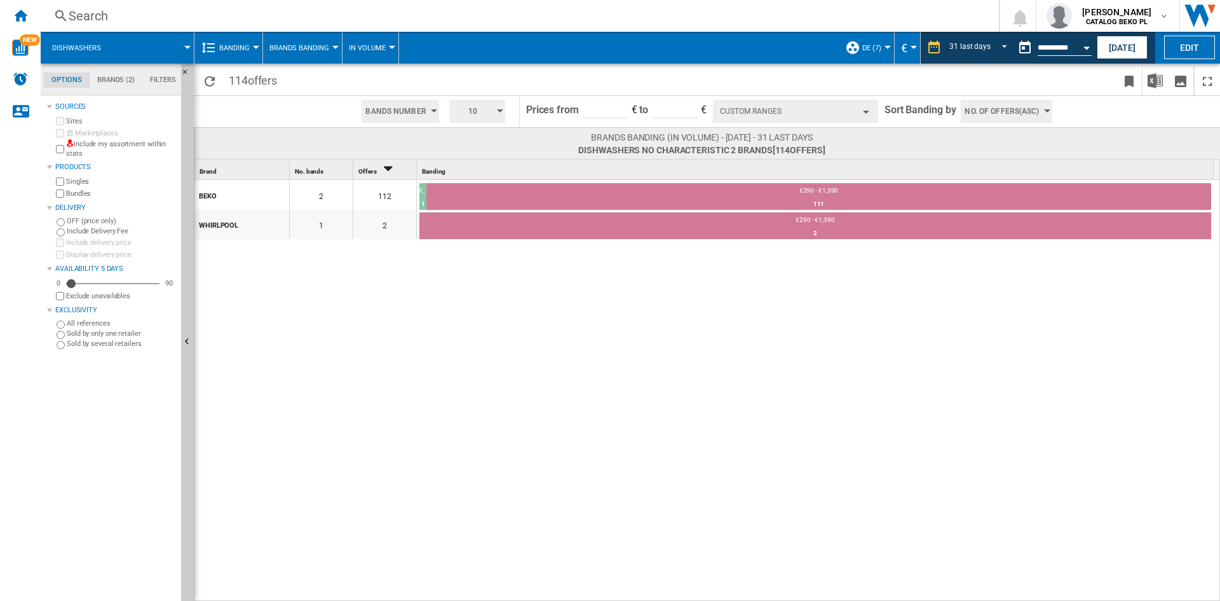
click at [478, 106] on span "10" at bounding box center [472, 111] width 39 height 23
click at [482, 160] on button "5" at bounding box center [478, 159] width 61 height 13
click at [294, 50] on span "Brands Banding" at bounding box center [300, 48] width 60 height 8
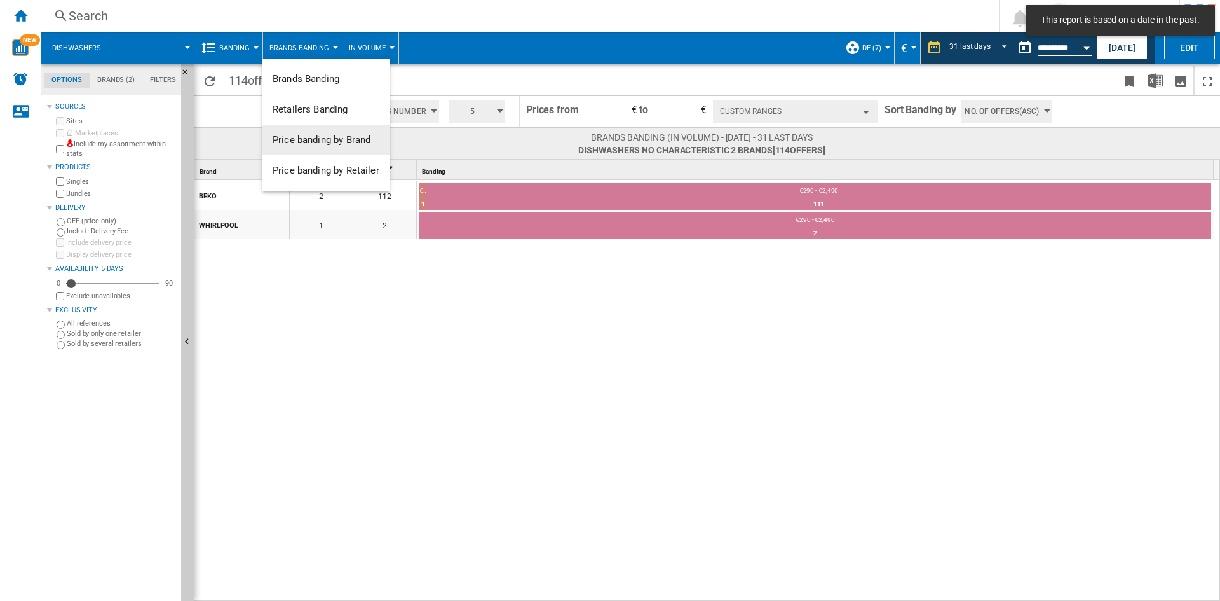
click at [317, 144] on span "Price banding by Brand" at bounding box center [322, 139] width 98 height 11
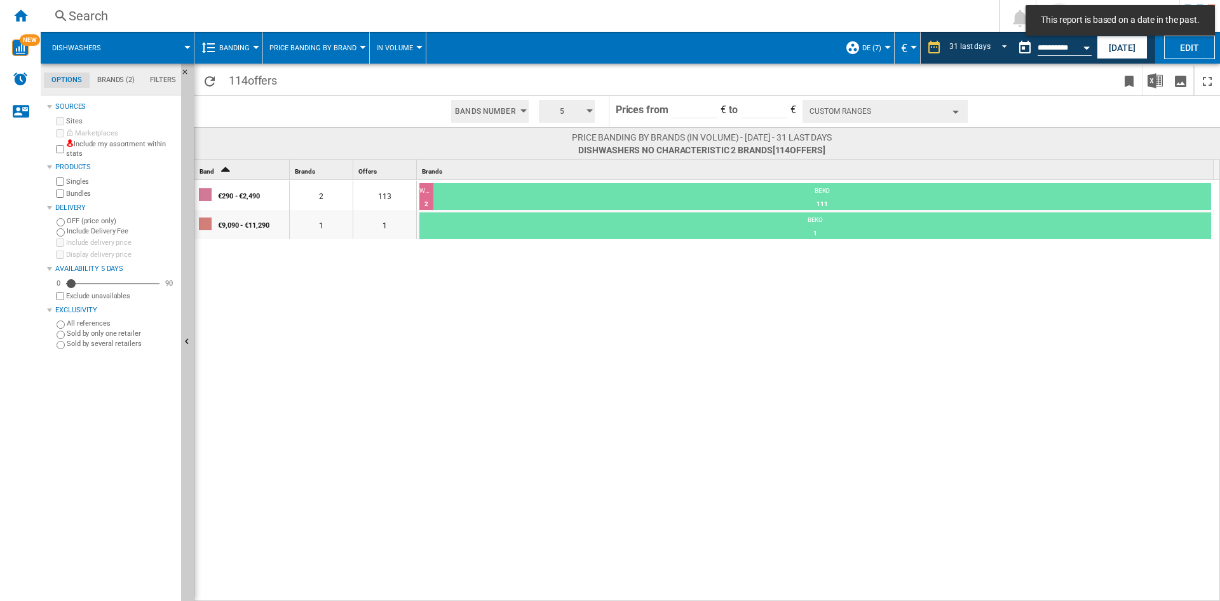
click at [319, 51] on span "Price banding by Brand" at bounding box center [313, 48] width 87 height 8
click at [325, 75] on span "Brands Banding" at bounding box center [306, 78] width 67 height 11
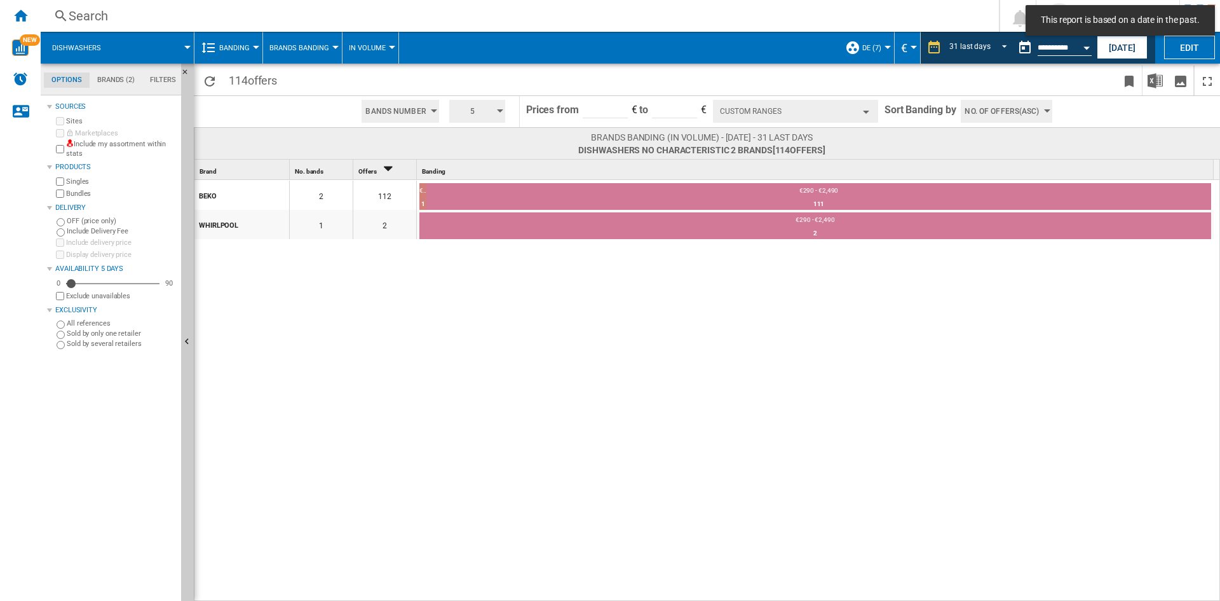
click at [983, 114] on span "No. of offers(Asc)" at bounding box center [1002, 111] width 74 height 23
click at [796, 109] on md-backdrop at bounding box center [610, 300] width 1220 height 601
click at [784, 111] on button "Custom Ranges" at bounding box center [795, 111] width 165 height 23
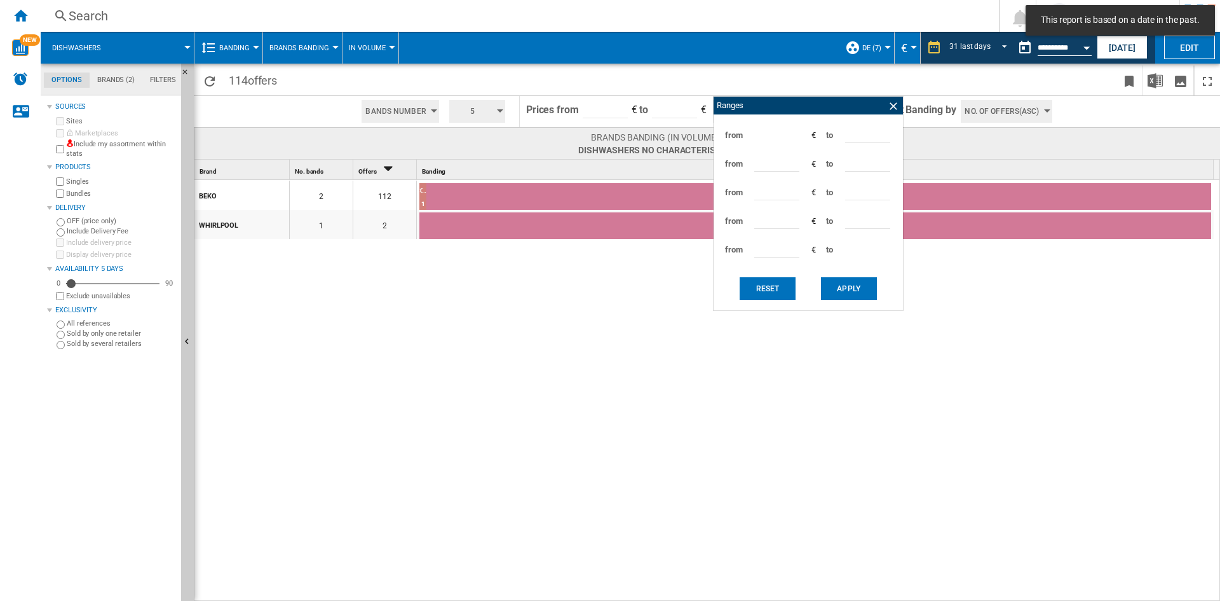
click at [851, 135] on input "****" at bounding box center [867, 133] width 45 height 19
type input "***"
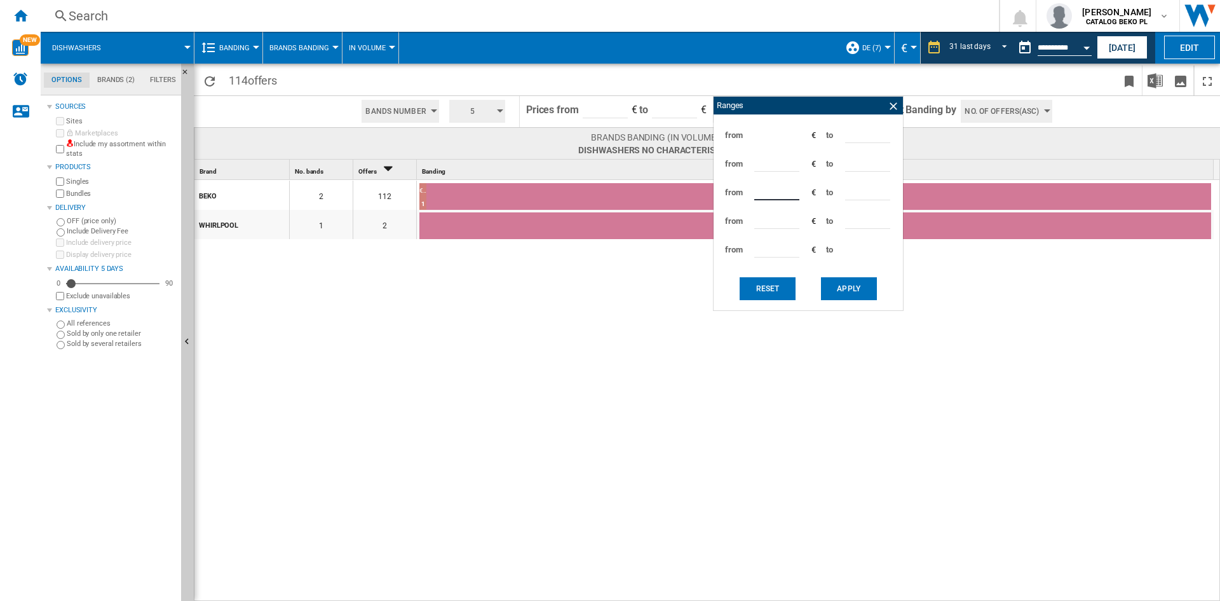
type input "***"
click at [852, 283] on button "Apply" at bounding box center [849, 288] width 56 height 23
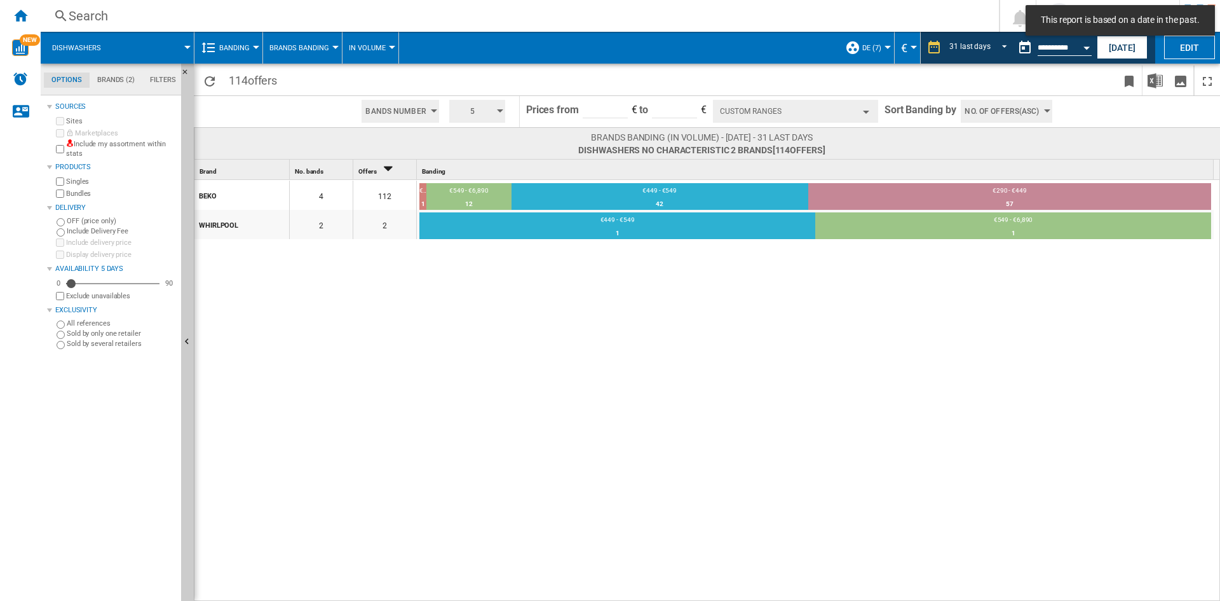
click at [106, 76] on md-tab-item "Brands (2)" at bounding box center [116, 79] width 53 height 15
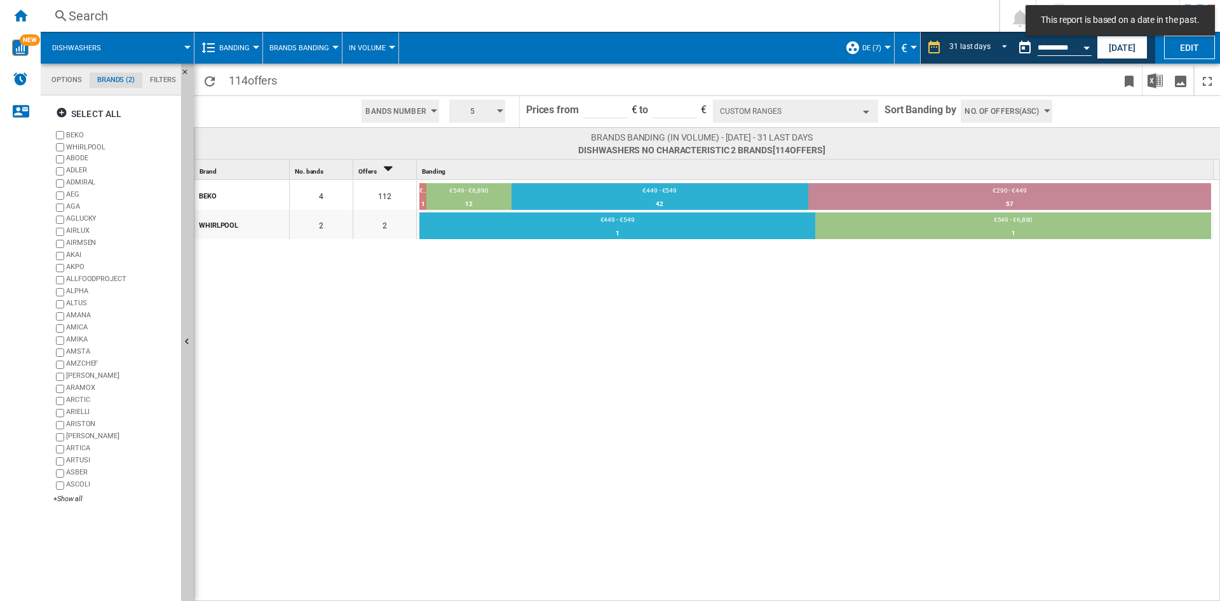
scroll to position [49, 0]
click at [71, 500] on div "+Show all" at bounding box center [114, 499] width 123 height 10
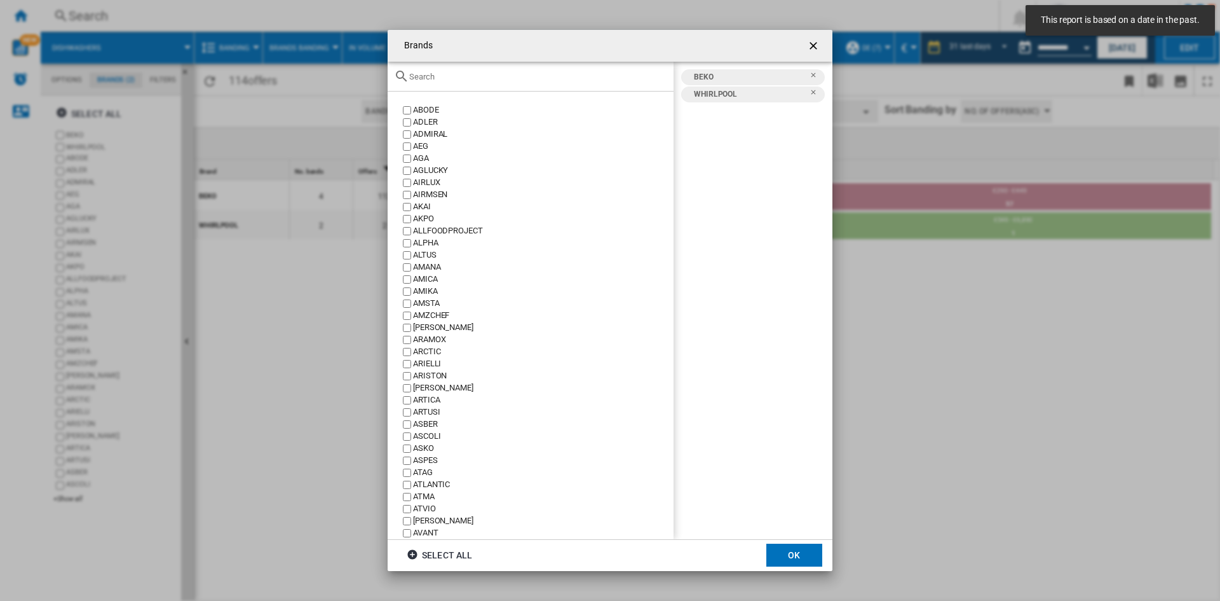
click at [580, 79] on input "Brands ABODE ..." at bounding box center [538, 77] width 258 height 10
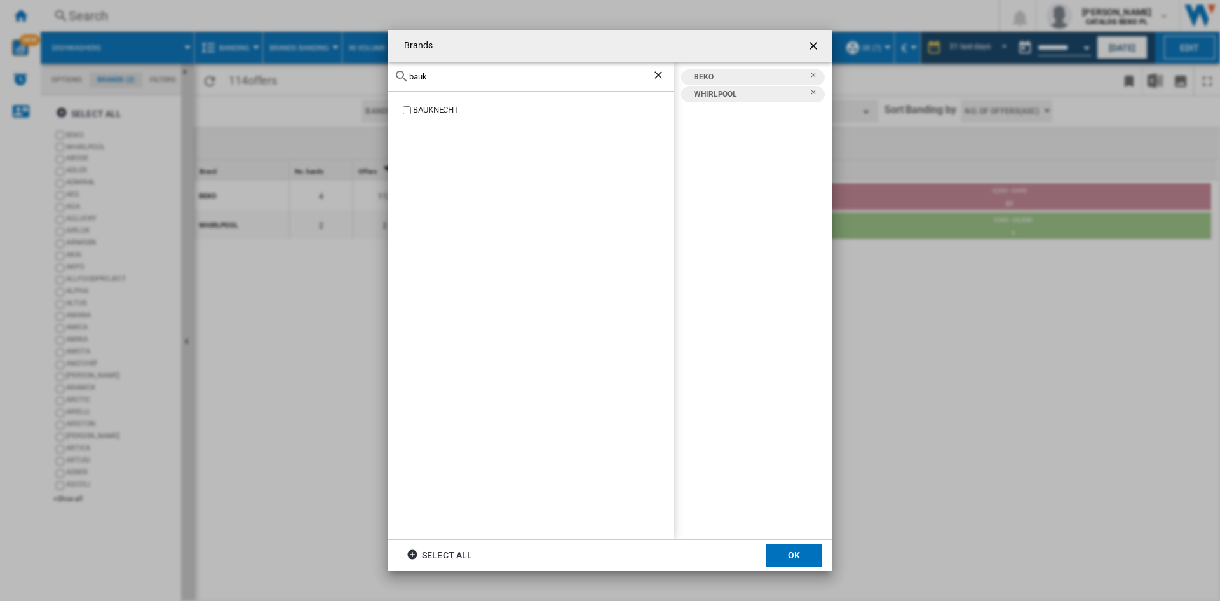
type input "bauk"
click at [412, 110] on label "BAUKNECHT" at bounding box center [536, 110] width 273 height 12
click at [791, 557] on button "OK" at bounding box center [795, 554] width 56 height 23
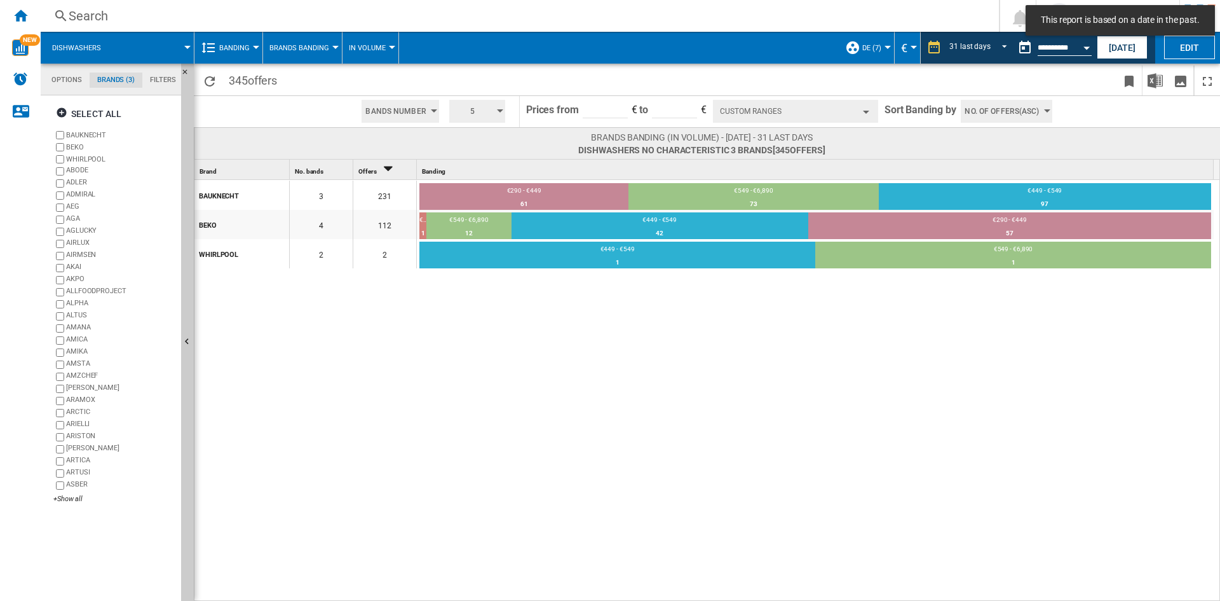
click at [674, 330] on div "BAUKNECHT 3 231 €290 - €449 61 26.41% €549 - €6,890 73 31.6% €449 - €549 97 41.…" at bounding box center [707, 391] width 1027 height 422
click at [1087, 48] on div "Open calendar" at bounding box center [1087, 47] width 6 height 3
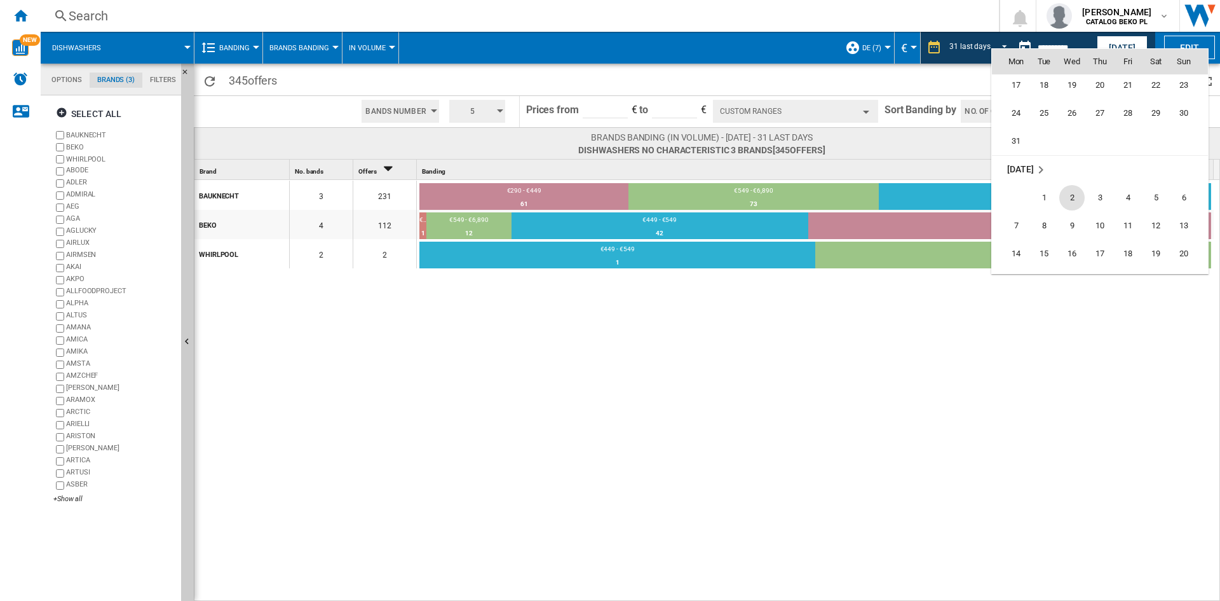
scroll to position [4983, 0]
click at [1048, 185] on span "1" at bounding box center [1044, 186] width 25 height 25
type input "**********"
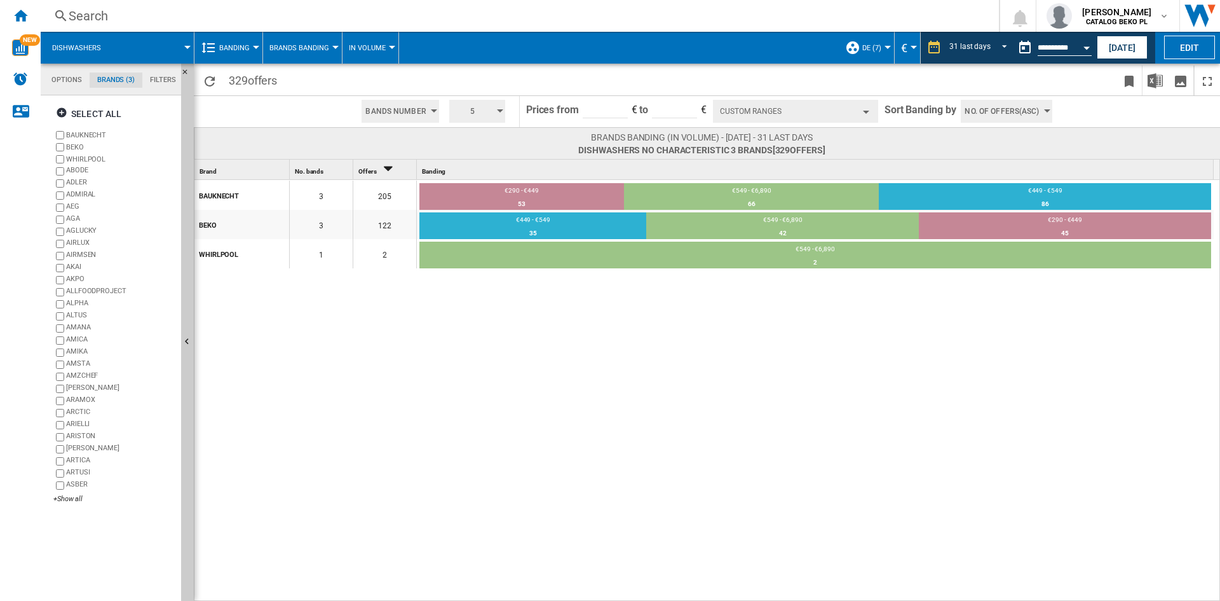
click at [681, 381] on div "BAUKNECHT 3 205 €290 - €449 53 25.85% €549 - €6,890 66 32.2% €449 - €549 86 41.…" at bounding box center [707, 391] width 1027 height 422
click at [1085, 53] on button "Open calendar" at bounding box center [1086, 45] width 23 height 23
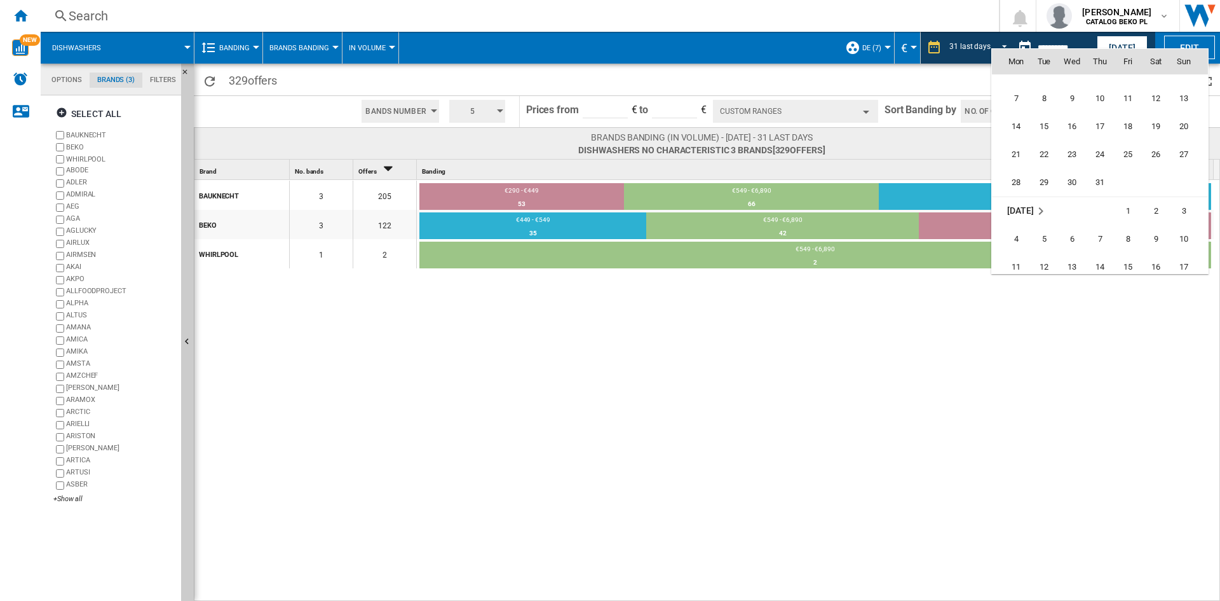
scroll to position [5625, 0]
click at [1129, 190] on span "1" at bounding box center [1128, 190] width 25 height 25
type input "**********"
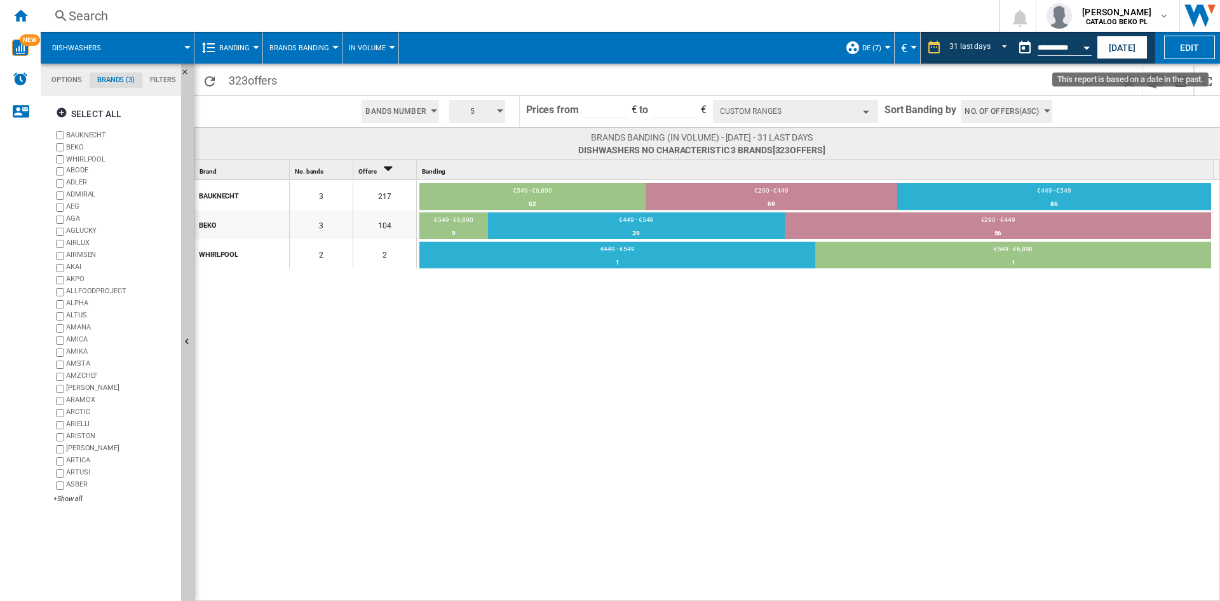
click at [1086, 46] on div "Open calendar" at bounding box center [1087, 47] width 6 height 3
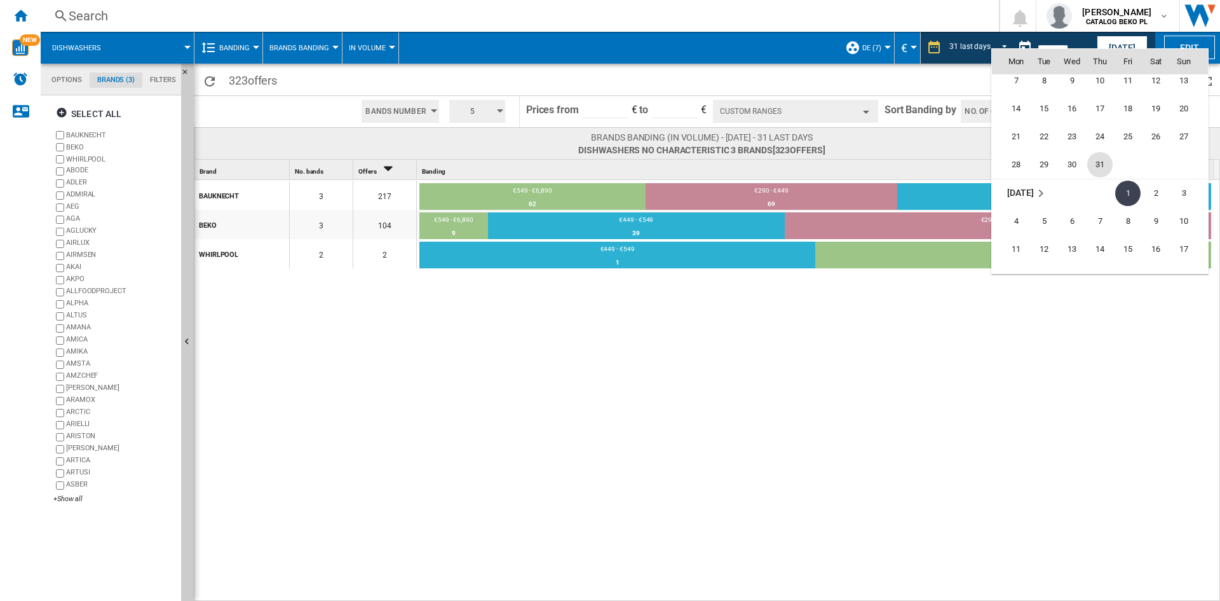
scroll to position [5600, 0]
click at [1100, 184] on span "31" at bounding box center [1100, 187] width 25 height 25
type input "**********"
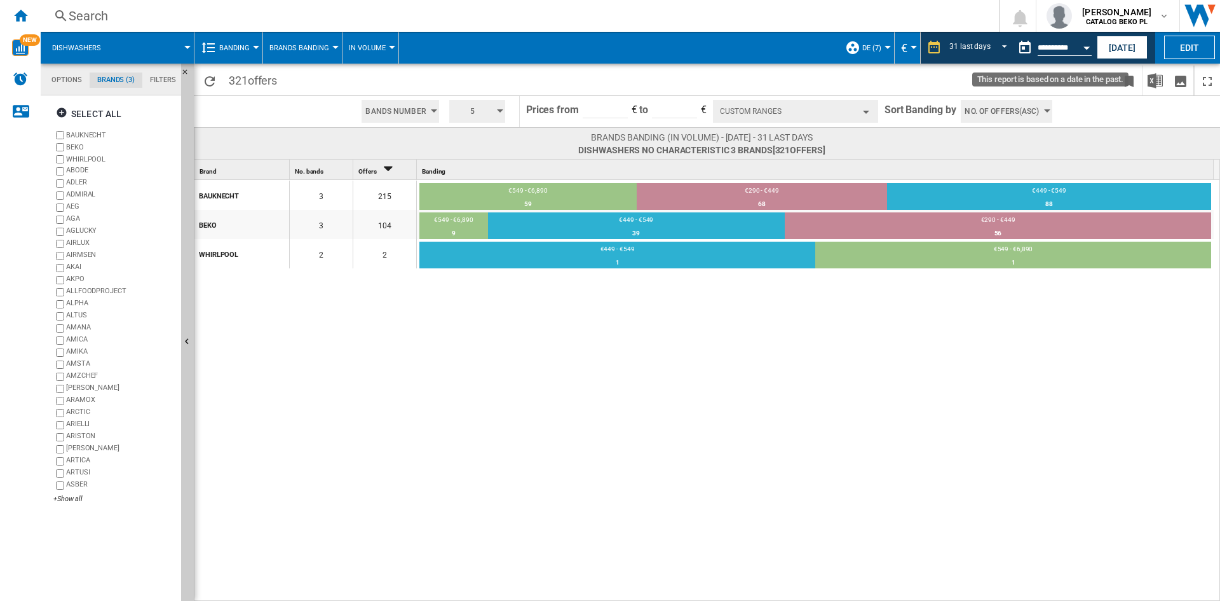
click at [1080, 44] on button "Open calendar" at bounding box center [1086, 45] width 23 height 23
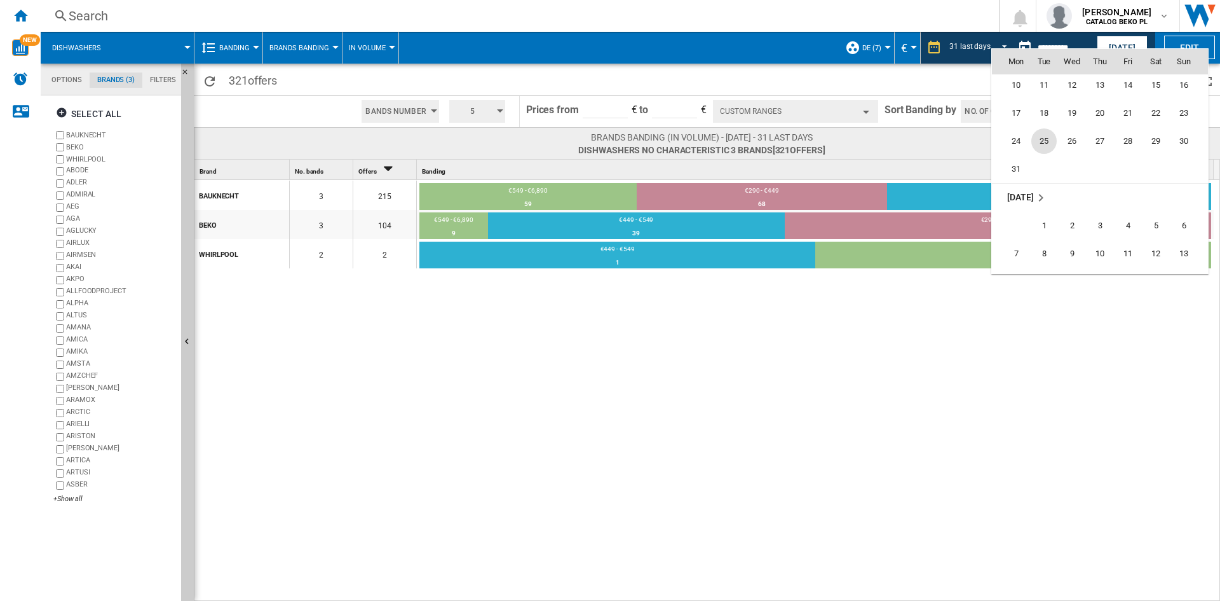
scroll to position [4923, 0]
click at [1018, 186] on span "31" at bounding box center [1016, 190] width 25 height 25
type input "**********"
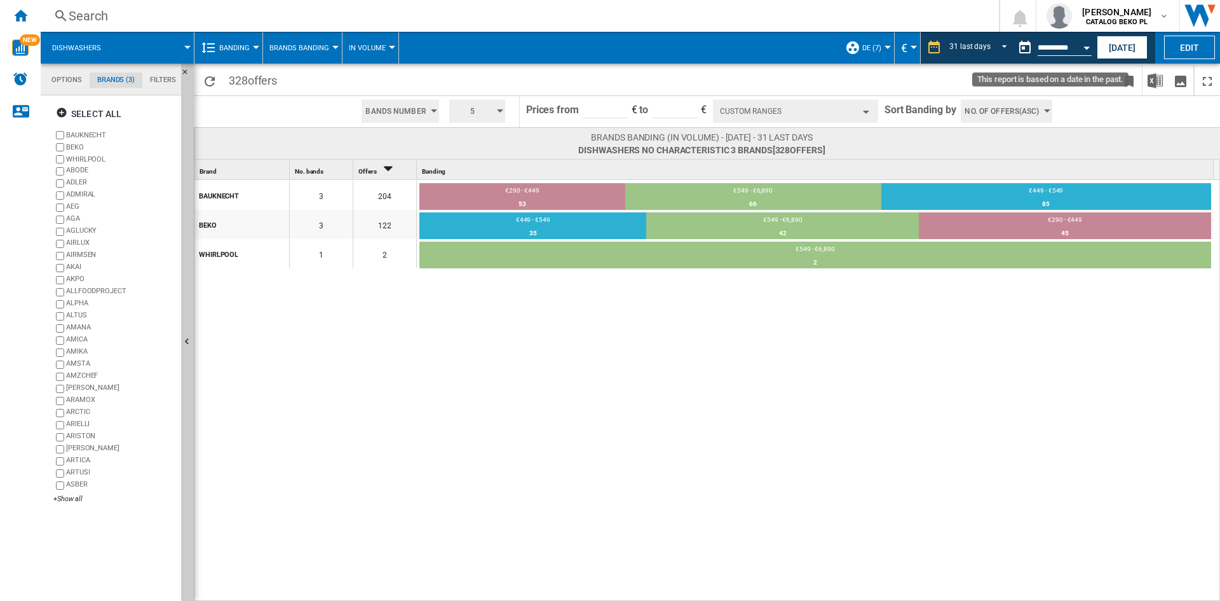
click at [1088, 41] on button "Open calendar" at bounding box center [1086, 45] width 23 height 23
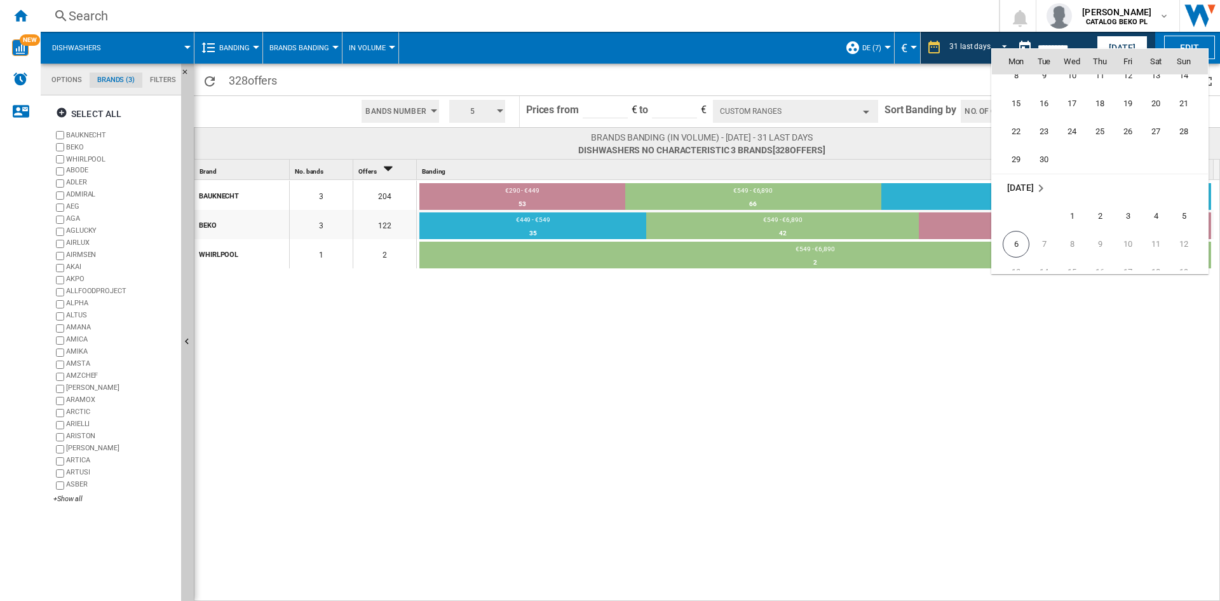
scroll to position [5965, 0]
click at [1051, 159] on span "30" at bounding box center [1044, 158] width 25 height 25
type input "**********"
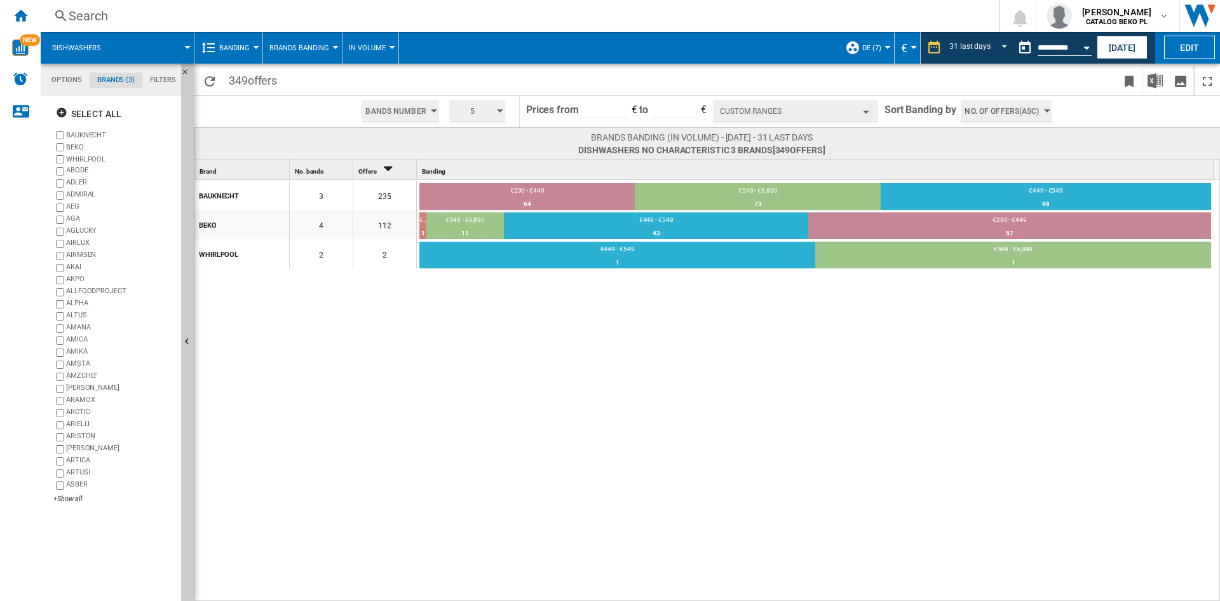
click at [998, 117] on span "No. of offers(Asc)" at bounding box center [1002, 111] width 74 height 23
click at [992, 159] on span "Price(Asc)" at bounding box center [985, 159] width 36 height 9
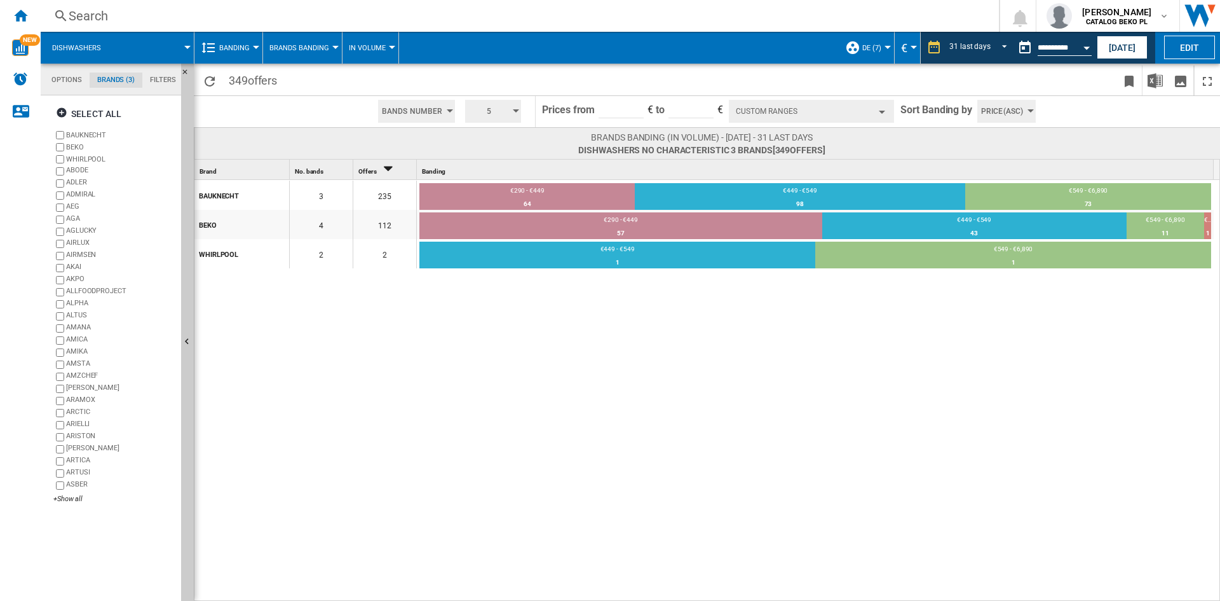
click at [993, 151] on span at bounding box center [987, 143] width 323 height 25
click at [552, 413] on div "BAUKNECHT 3 235 €290 - €449 64 27.23% €449 - €549 98 41.7% €549 - €6,890 73 31.…" at bounding box center [707, 391] width 1027 height 422
click at [1085, 49] on div "Open calendar" at bounding box center [1087, 47] width 6 height 3
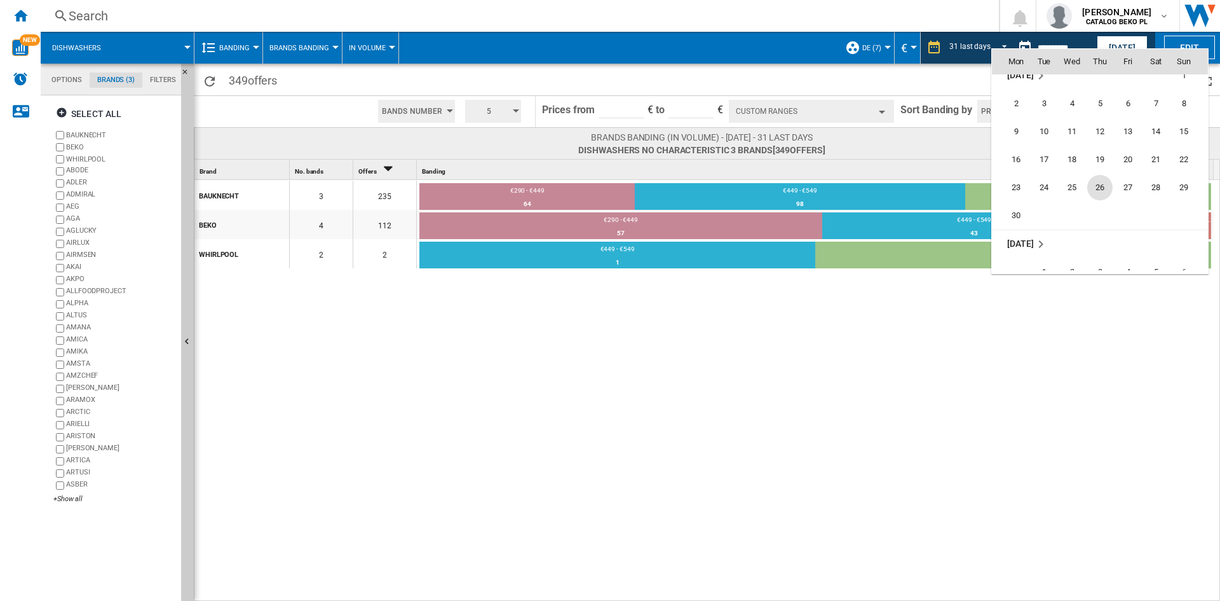
scroll to position [5387, 0]
click at [1023, 229] on span "30" at bounding box center [1016, 231] width 25 height 25
type input "**********"
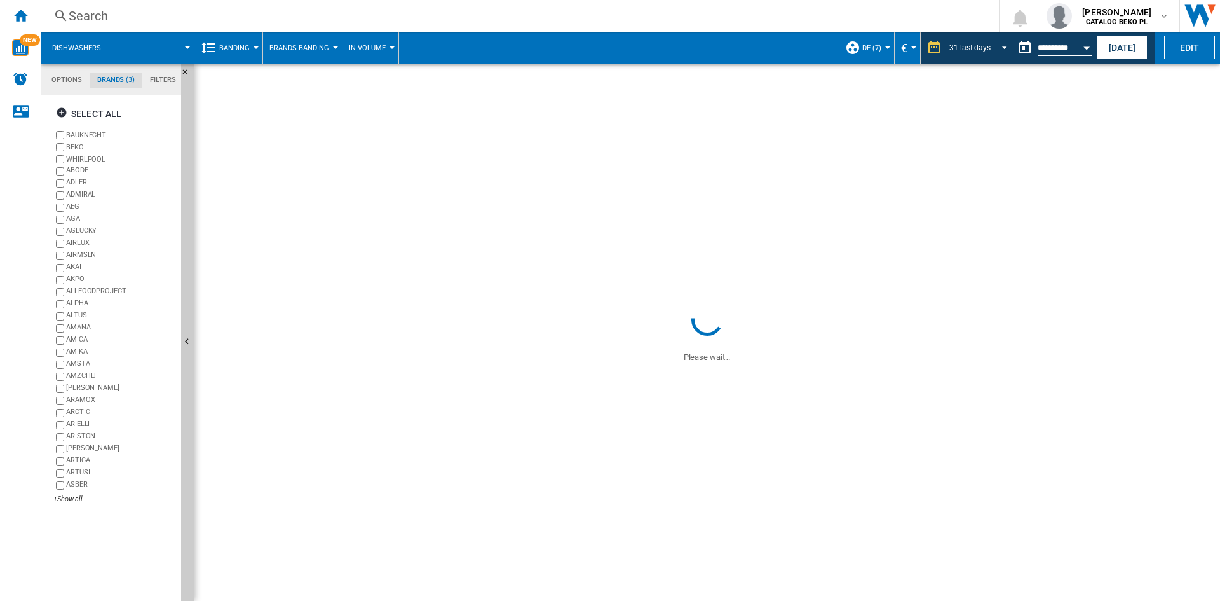
click at [995, 55] on md-select-value "31 last days" at bounding box center [980, 47] width 64 height 19
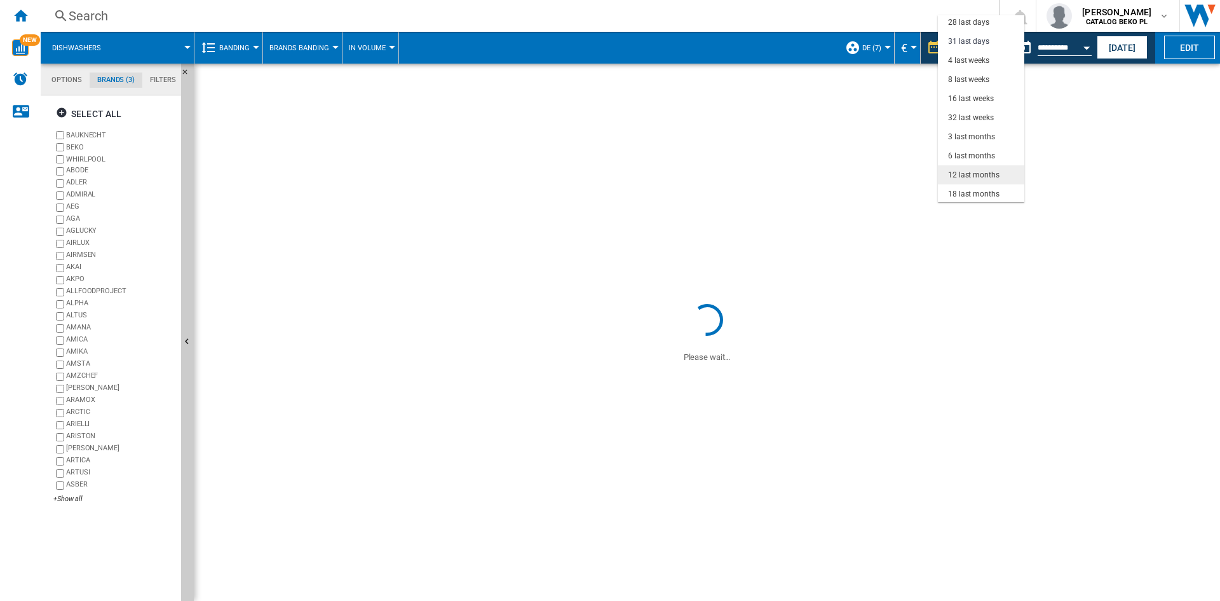
scroll to position [80, 0]
click at [970, 135] on div "3 last months" at bounding box center [971, 135] width 47 height 11
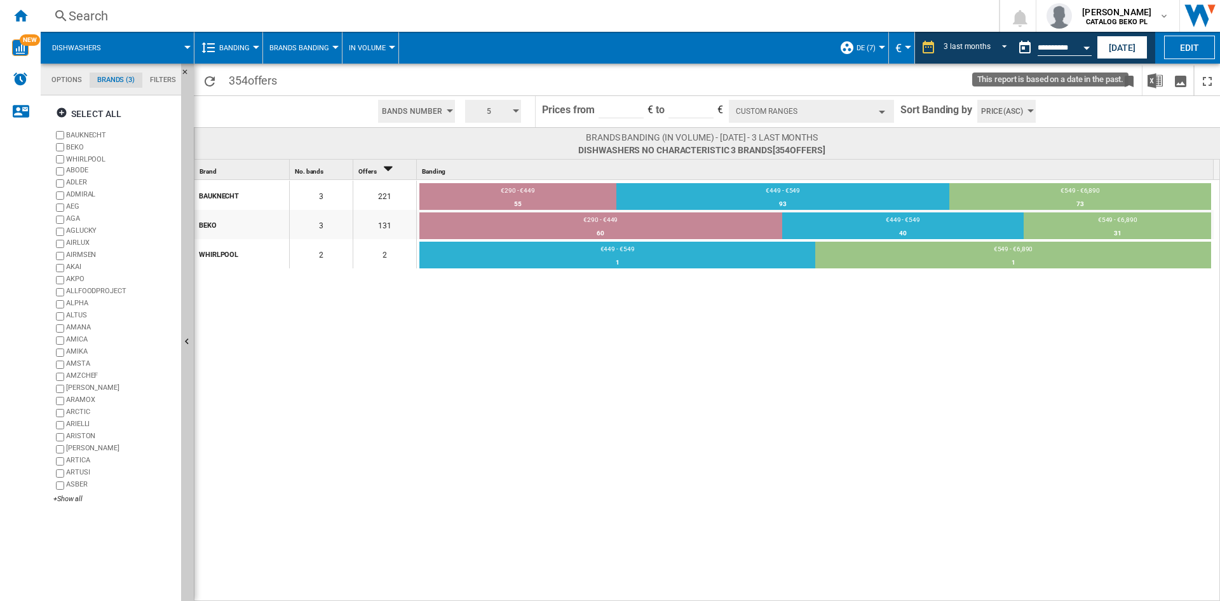
click at [1083, 48] on button "Open calendar" at bounding box center [1086, 45] width 23 height 23
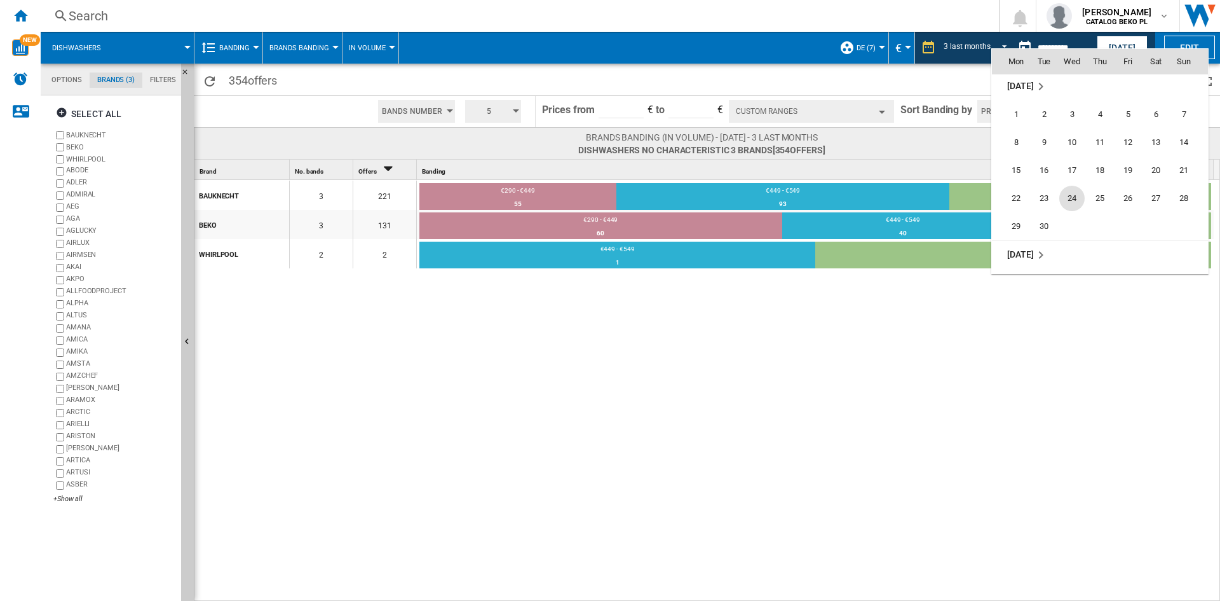
scroll to position [5899, 0]
click at [1036, 226] on span "30" at bounding box center [1044, 225] width 25 height 25
type input "**********"
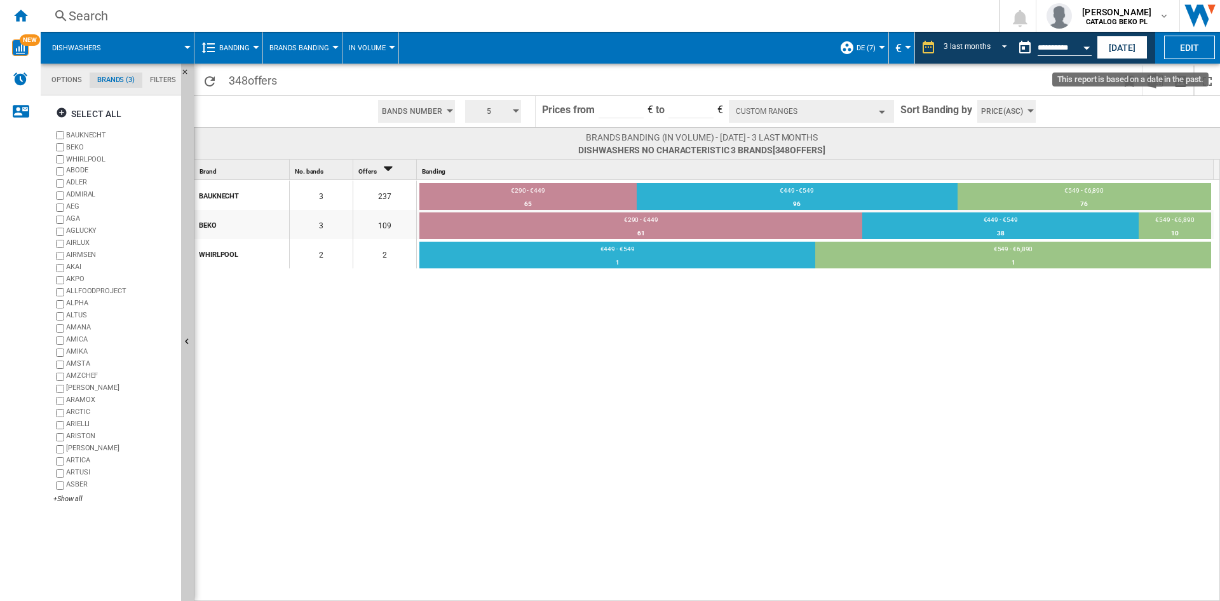
click at [1089, 54] on button "Open calendar" at bounding box center [1086, 45] width 23 height 23
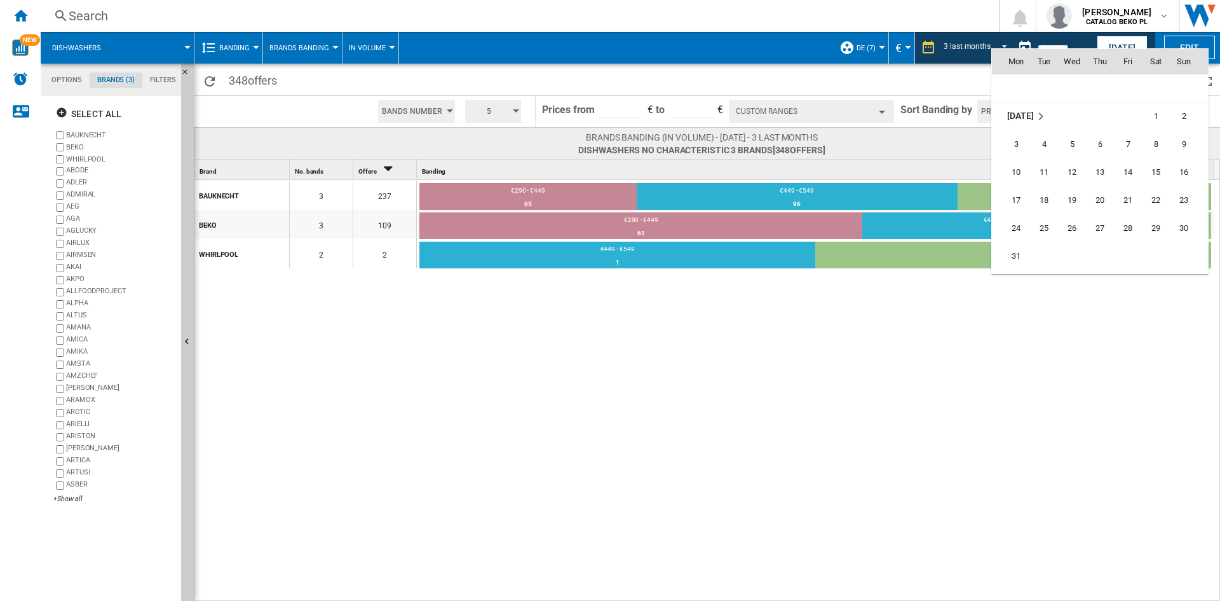
scroll to position [4878, 0]
click at [1017, 229] on span "31" at bounding box center [1016, 234] width 25 height 25
type input "**********"
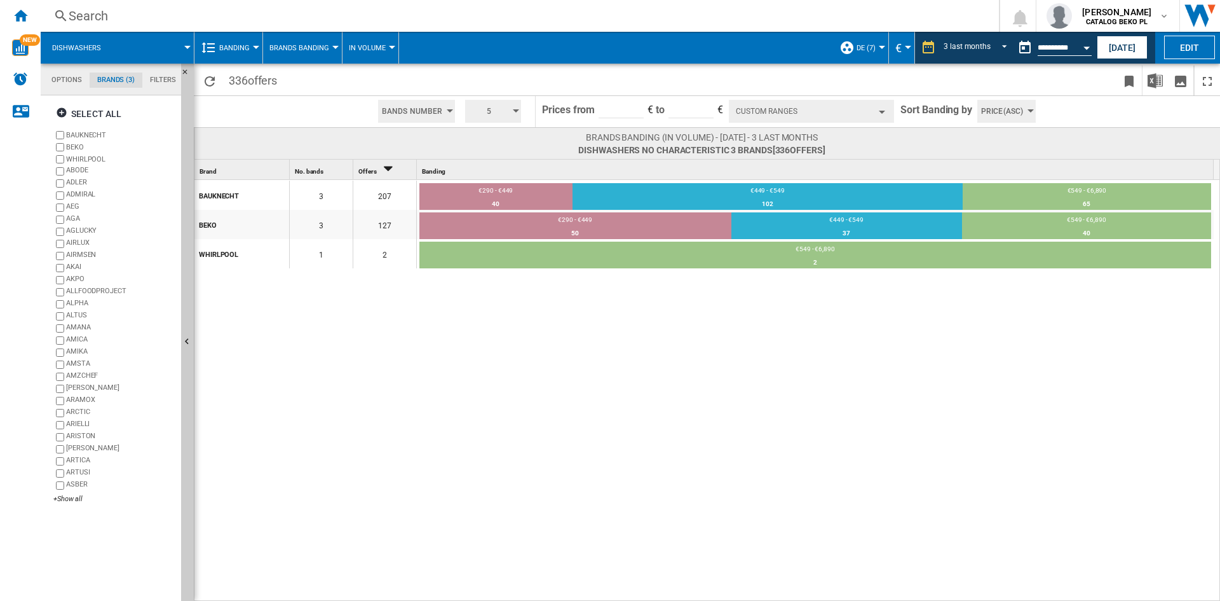
click at [765, 399] on div "BAUKNECHT 3 207 €290 - €449 40 19.32% €449 - €549 102 49.28% €549 - €6,890 65 3…" at bounding box center [707, 391] width 1027 height 422
click at [856, 52] on div "DE (7)" at bounding box center [861, 48] width 43 height 32
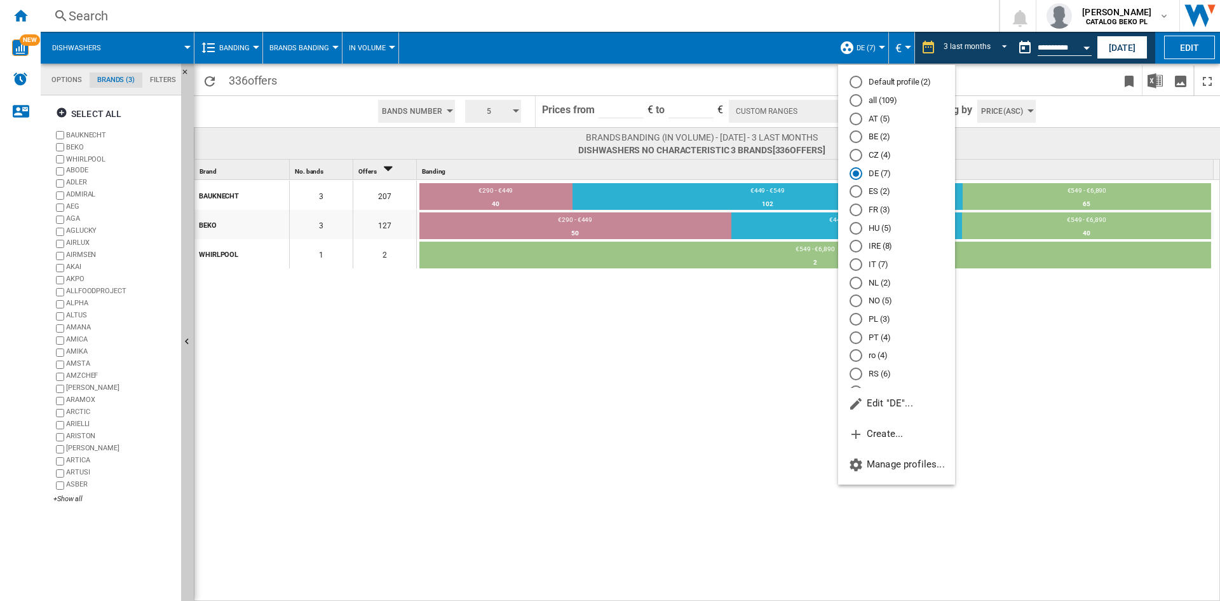
click at [502, 371] on md-backdrop at bounding box center [610, 300] width 1220 height 601
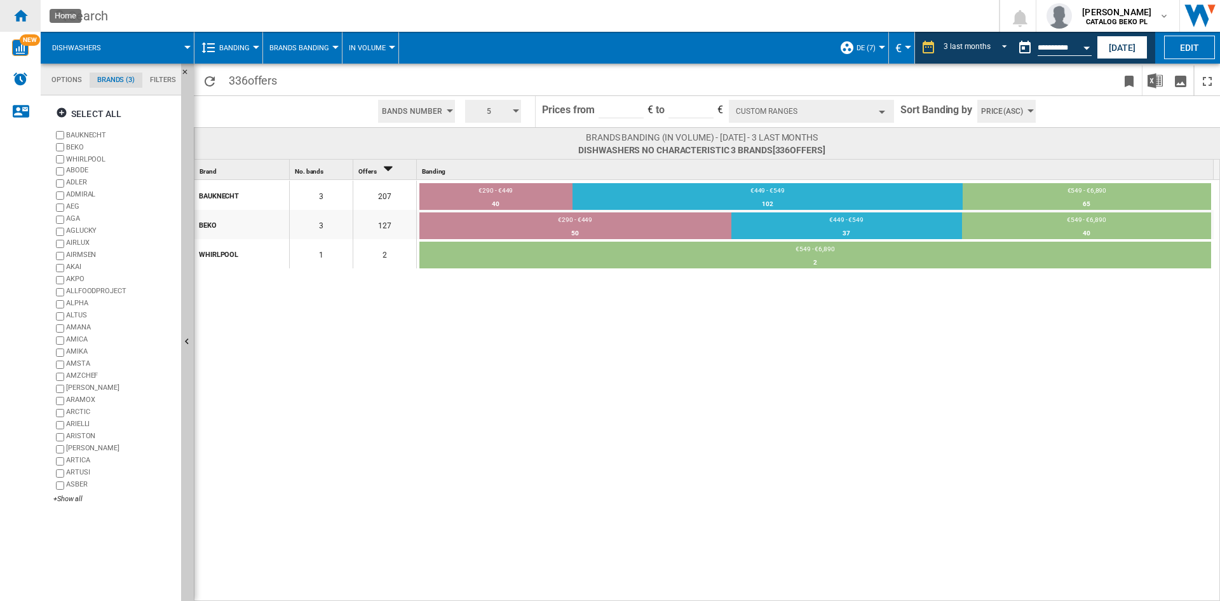
click at [20, 8] on ng-md-icon "Home" at bounding box center [20, 15] width 15 height 15
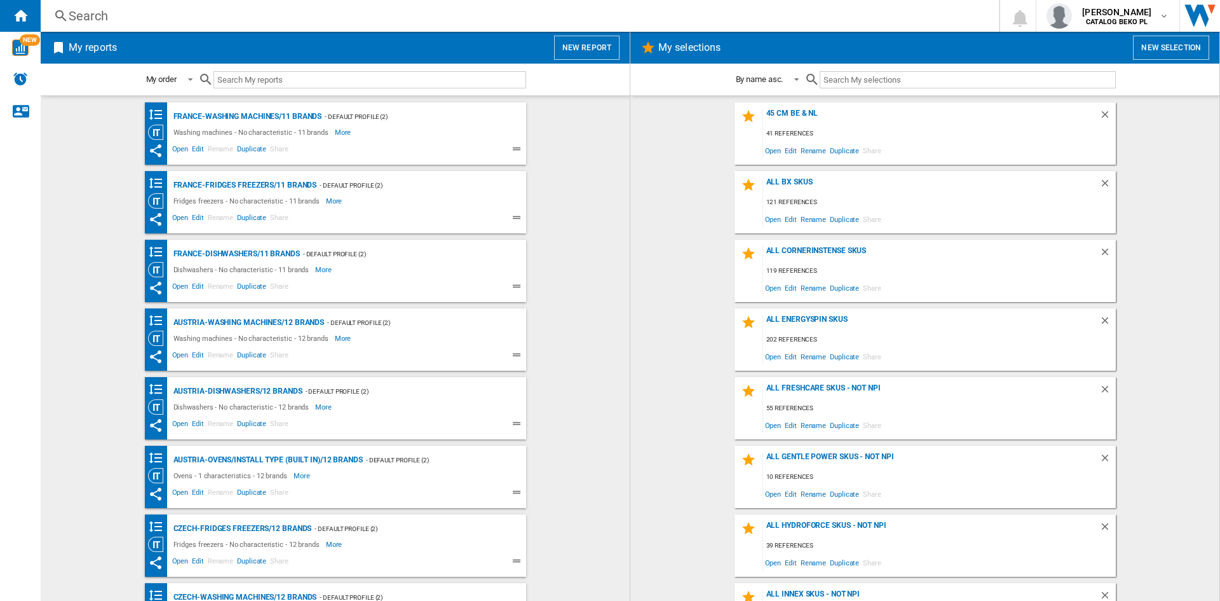
click at [596, 34] on div "My reports New report" at bounding box center [335, 48] width 589 height 32
click at [589, 47] on button "New report" at bounding box center [586, 48] width 65 height 24
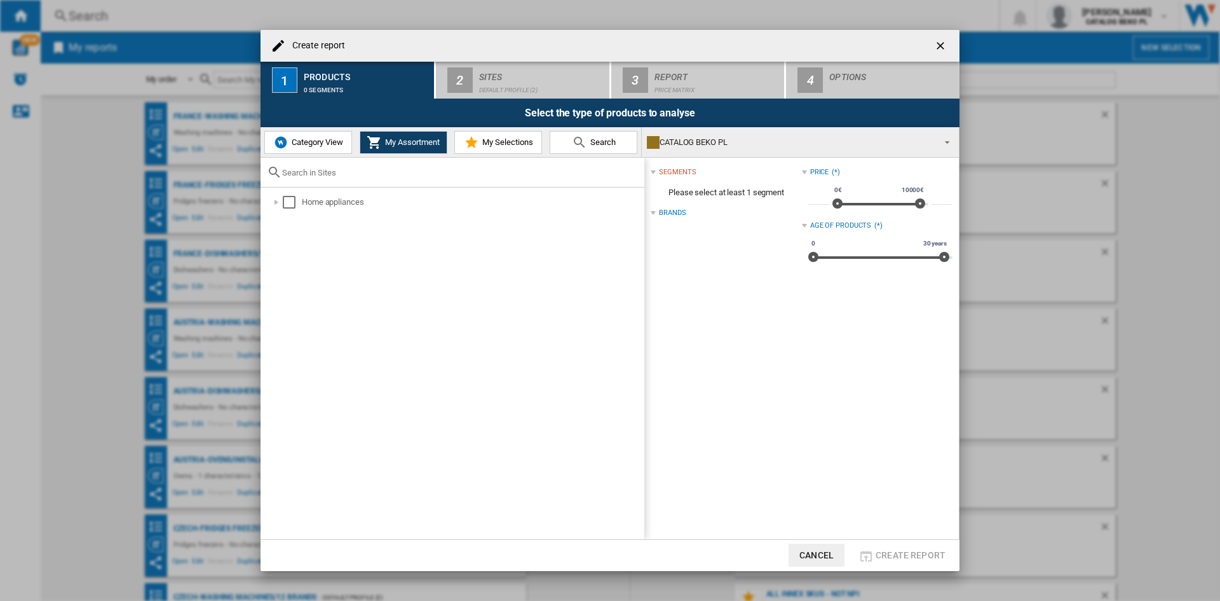
click at [343, 140] on span "Category View" at bounding box center [316, 142] width 55 height 10
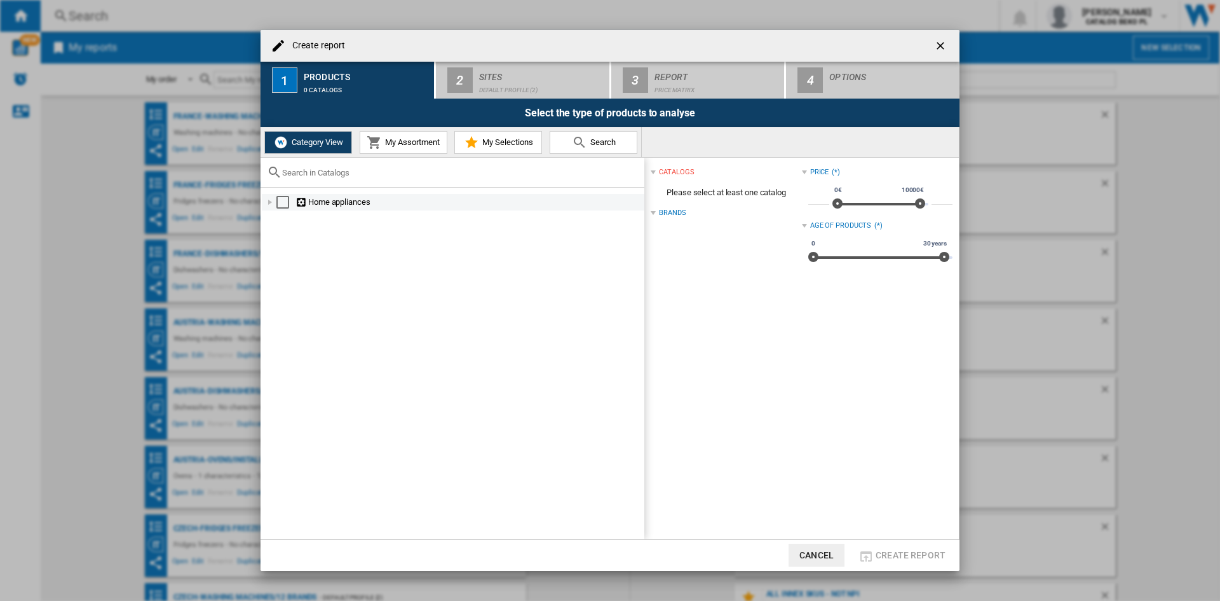
click at [266, 201] on div "Create report ..." at bounding box center [270, 202] width 13 height 13
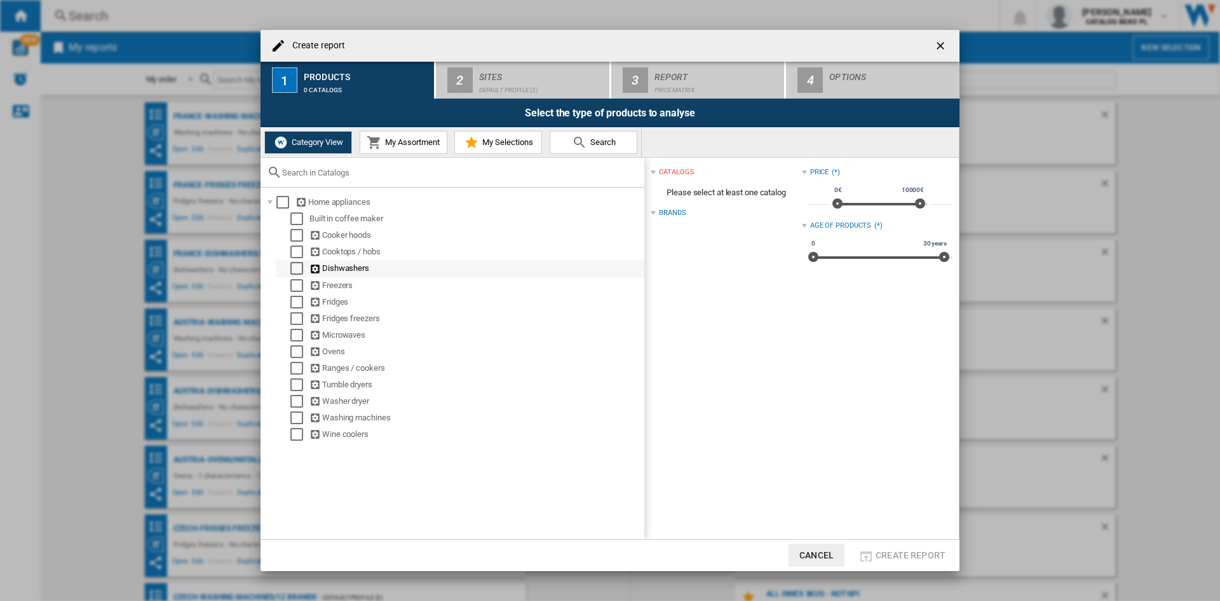
click at [296, 273] on div "Select" at bounding box center [296, 268] width 13 height 13
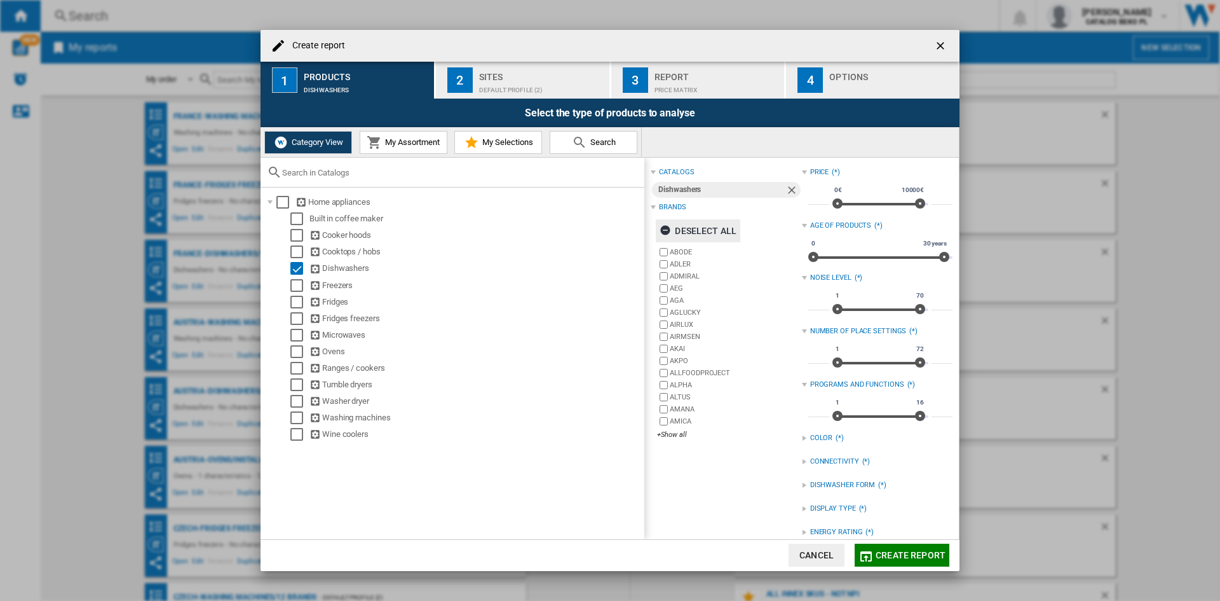
click at [693, 227] on div "Deselect all" at bounding box center [698, 230] width 77 height 23
click at [676, 431] on div "+Show all" at bounding box center [729, 435] width 144 height 10
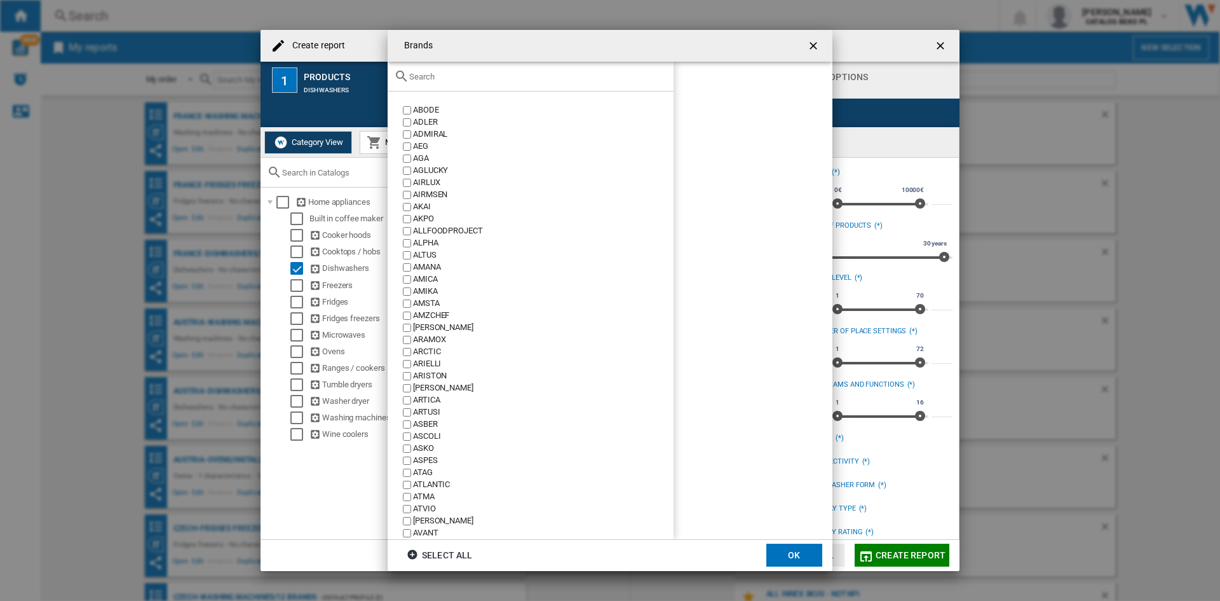
click at [458, 79] on input "Brands ABODE ..." at bounding box center [538, 77] width 258 height 10
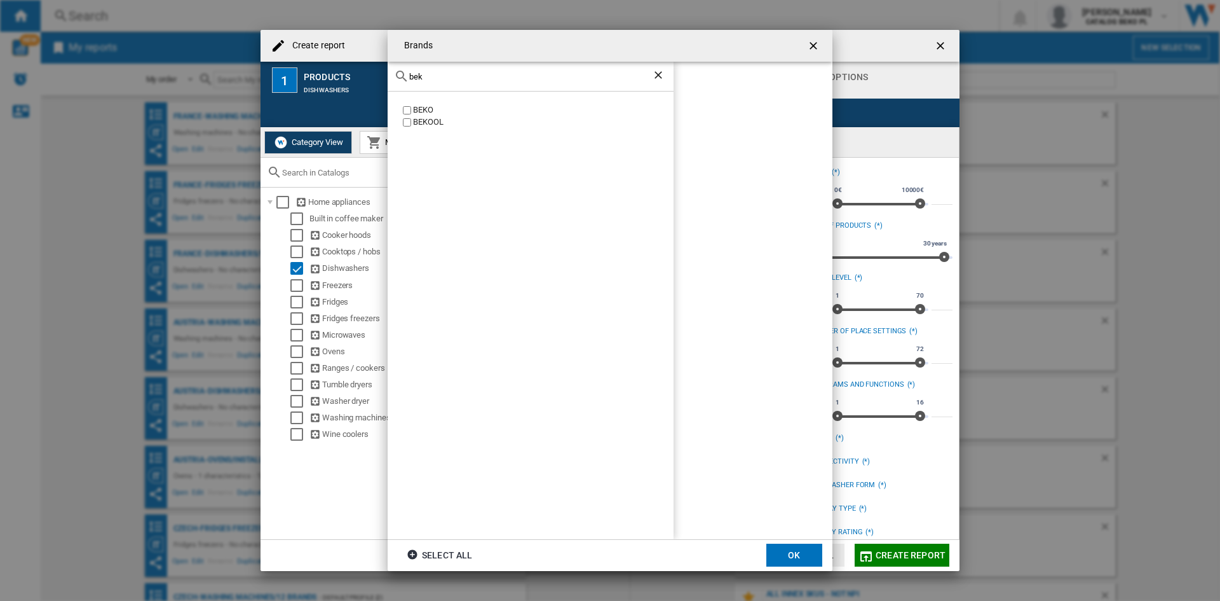
click at [413, 111] on label "BEKO" at bounding box center [536, 110] width 273 height 12
click at [441, 77] on input "bek" at bounding box center [530, 77] width 243 height 10
click at [433, 100] on div "HOTPOINT HOTPOINT ARISTON" at bounding box center [531, 315] width 286 height 447
click at [430, 116] on div "HOTPOINT ARISTON" at bounding box center [543, 122] width 261 height 12
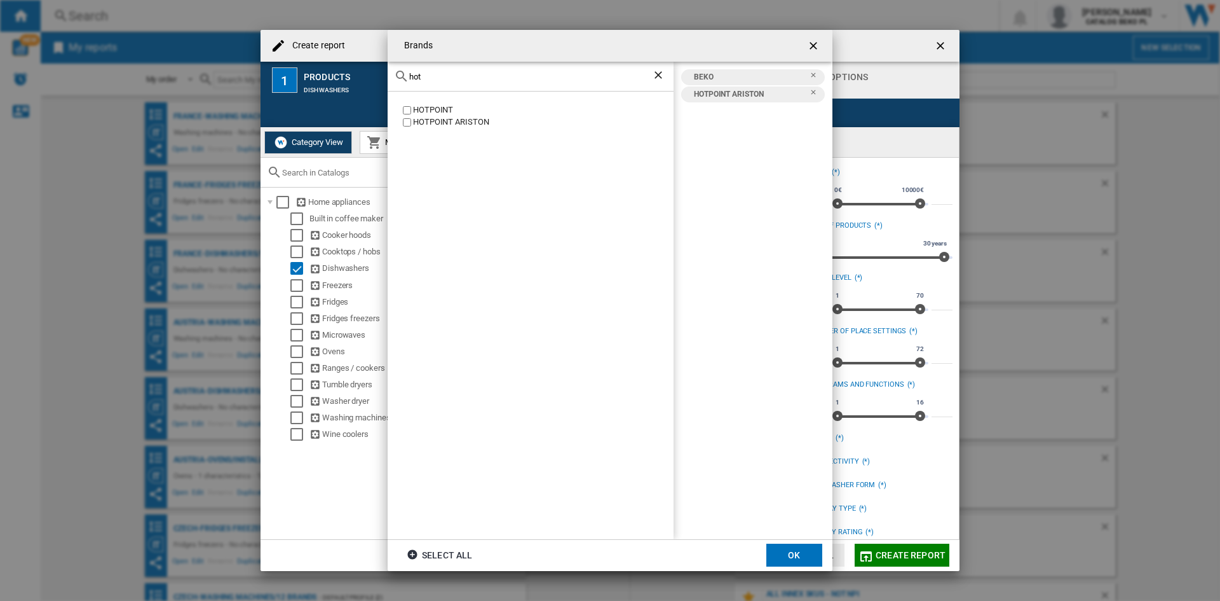
click at [427, 113] on div "HOTPOINT" at bounding box center [543, 110] width 261 height 12
click at [453, 72] on input "hot" at bounding box center [530, 77] width 243 height 10
type input "whi"
click at [437, 111] on div "WHIRLPOOL" at bounding box center [543, 110] width 261 height 12
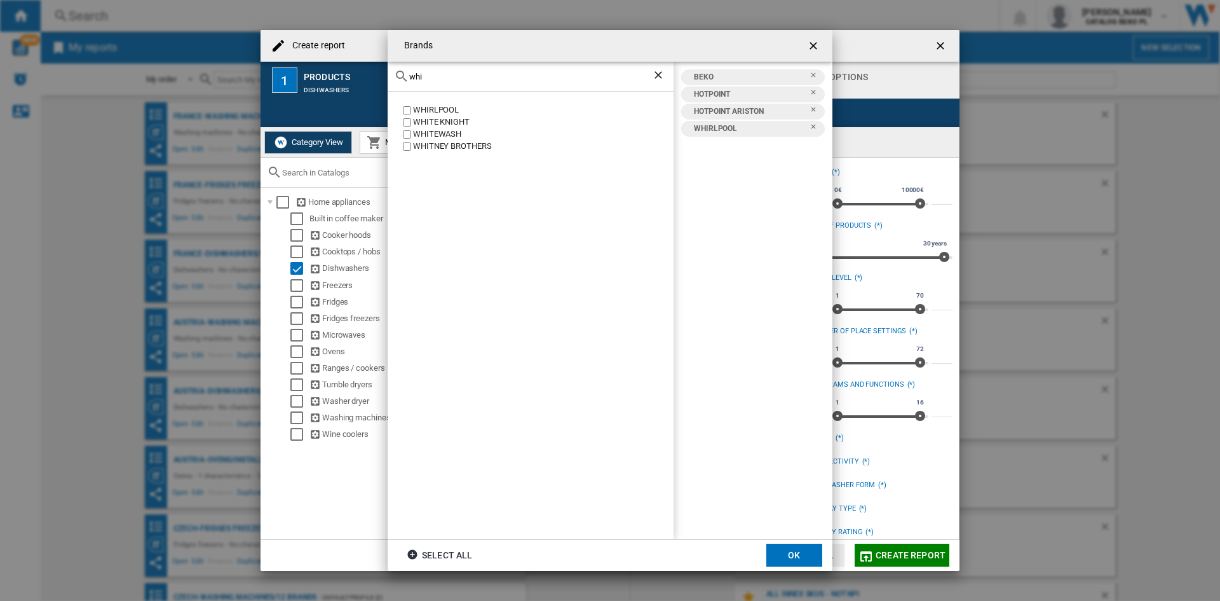
click at [789, 554] on button "OK" at bounding box center [795, 554] width 56 height 23
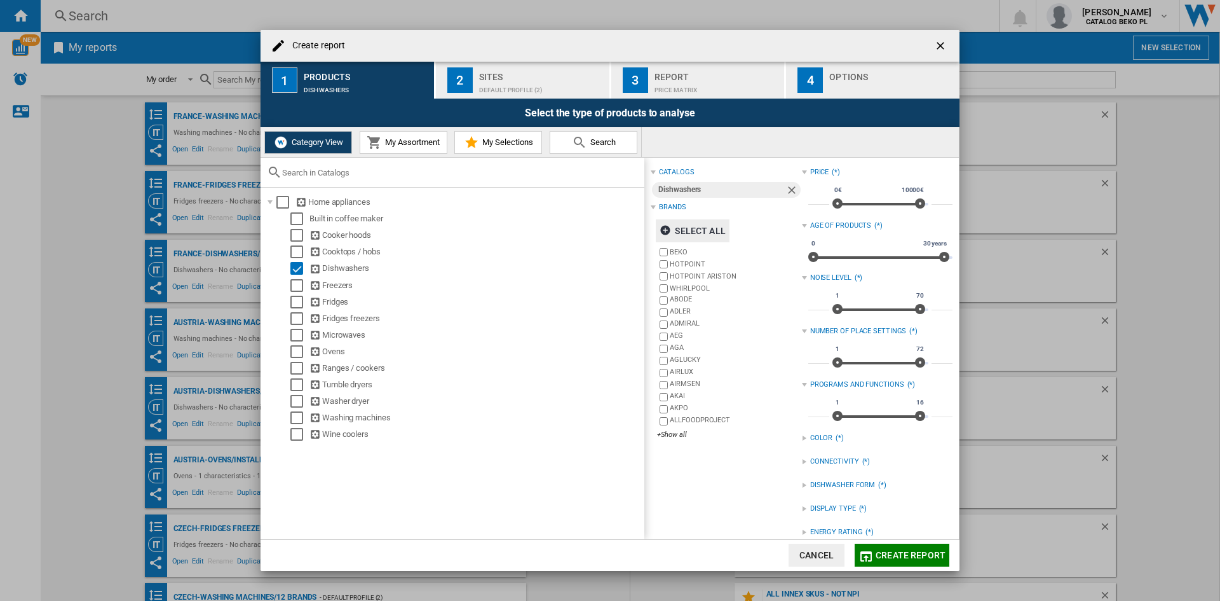
click at [534, 81] on div "Default profile (2)" at bounding box center [541, 86] width 125 height 13
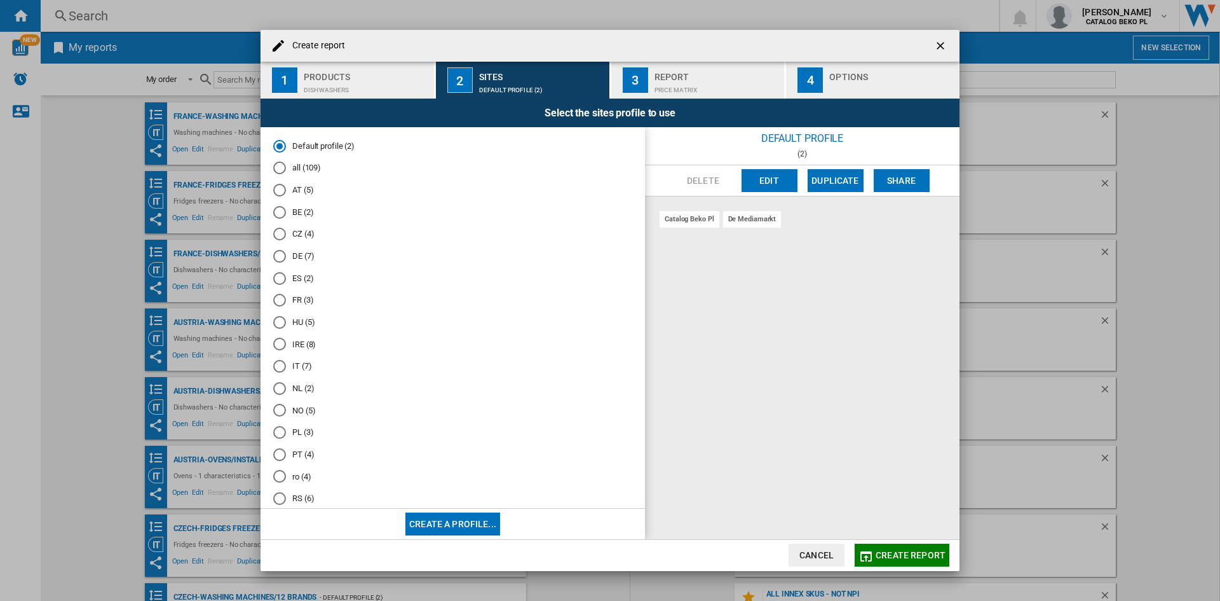
click at [297, 364] on md-radio-button "IT (7)" at bounding box center [452, 366] width 359 height 12
drag, startPoint x: 847, startPoint y: 77, endPoint x: 838, endPoint y: 92, distance: 17.7
click at [847, 77] on div "Options" at bounding box center [891, 73] width 125 height 13
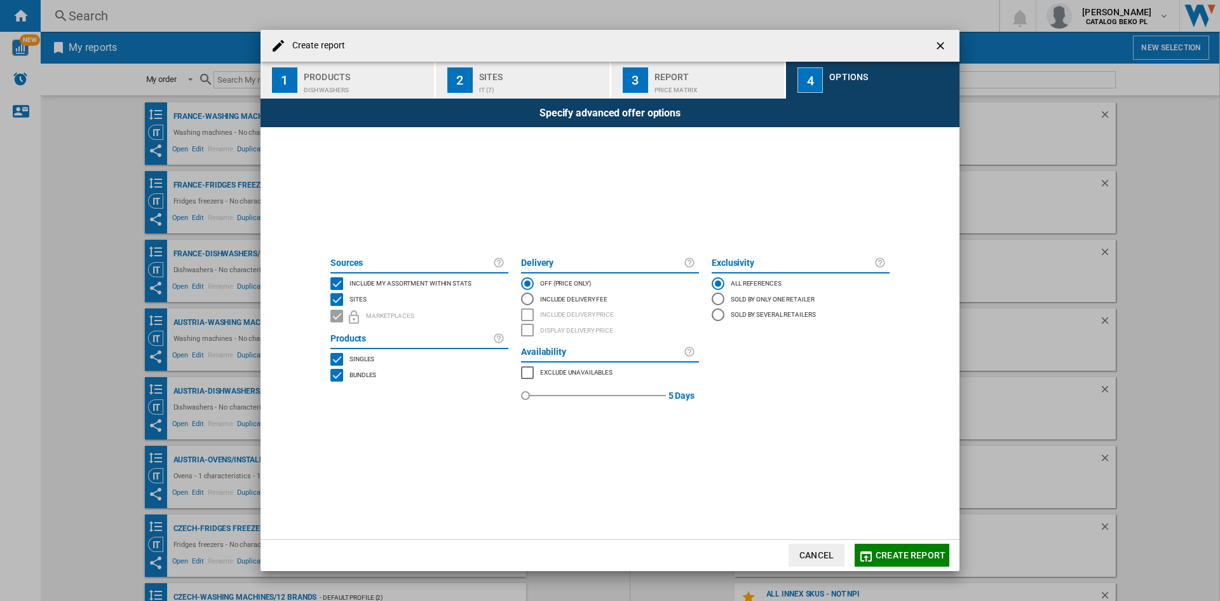
click at [397, 280] on span "Include my assortment within stats" at bounding box center [411, 282] width 122 height 9
click at [889, 554] on span "Create report" at bounding box center [911, 555] width 70 height 10
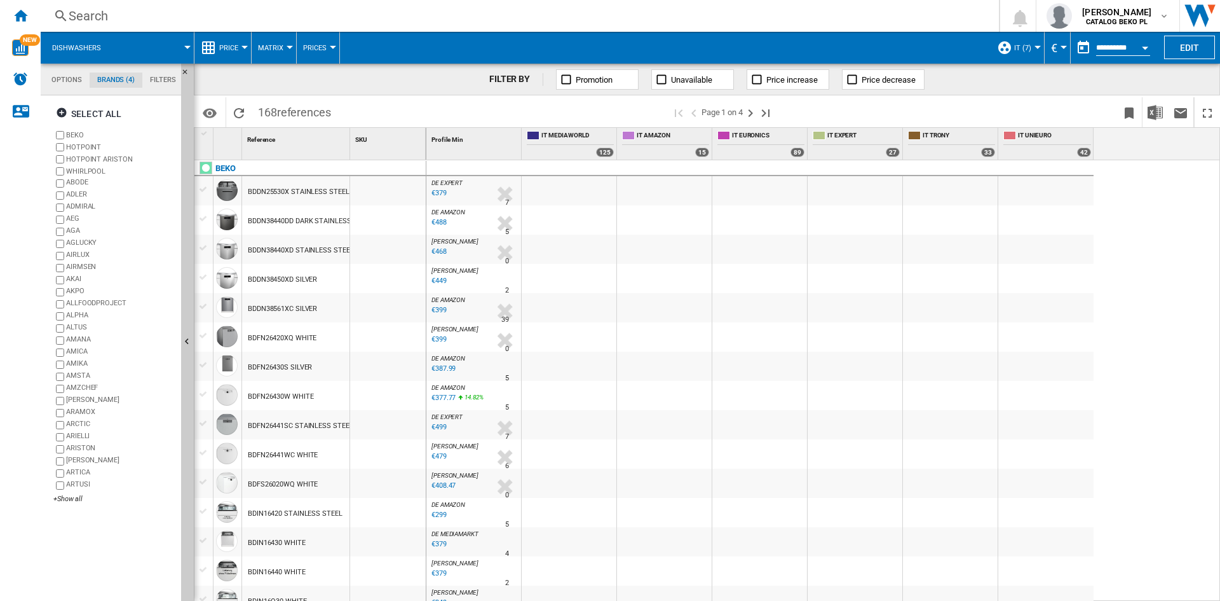
click at [238, 46] on span "Price" at bounding box center [228, 48] width 19 height 8
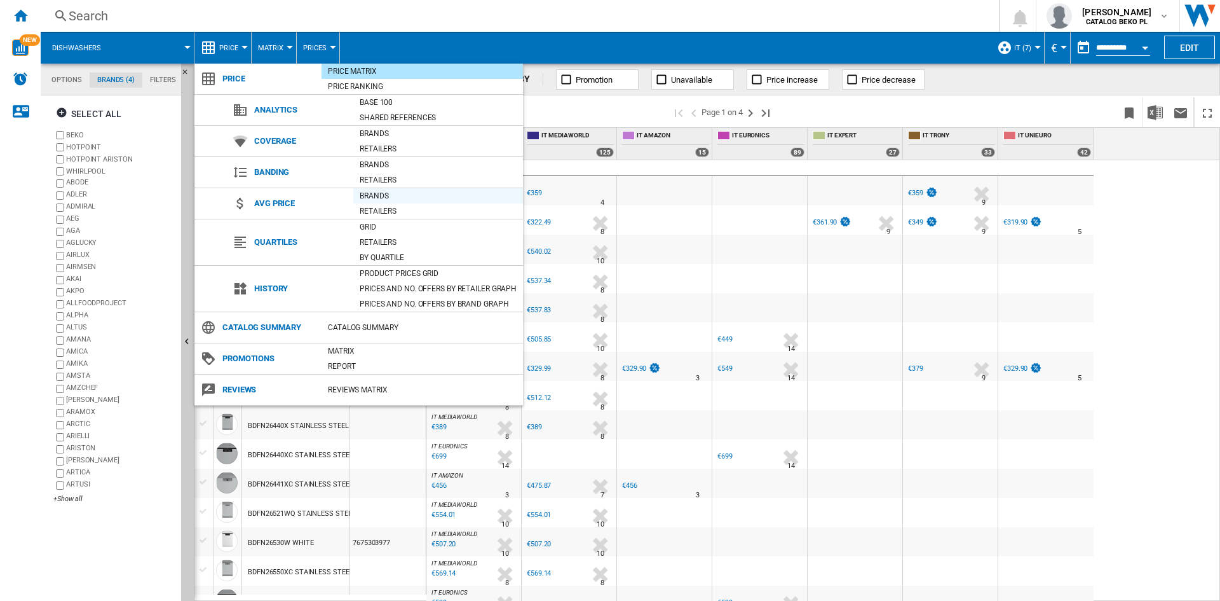
click at [378, 198] on div "Brands" at bounding box center [438, 195] width 170 height 13
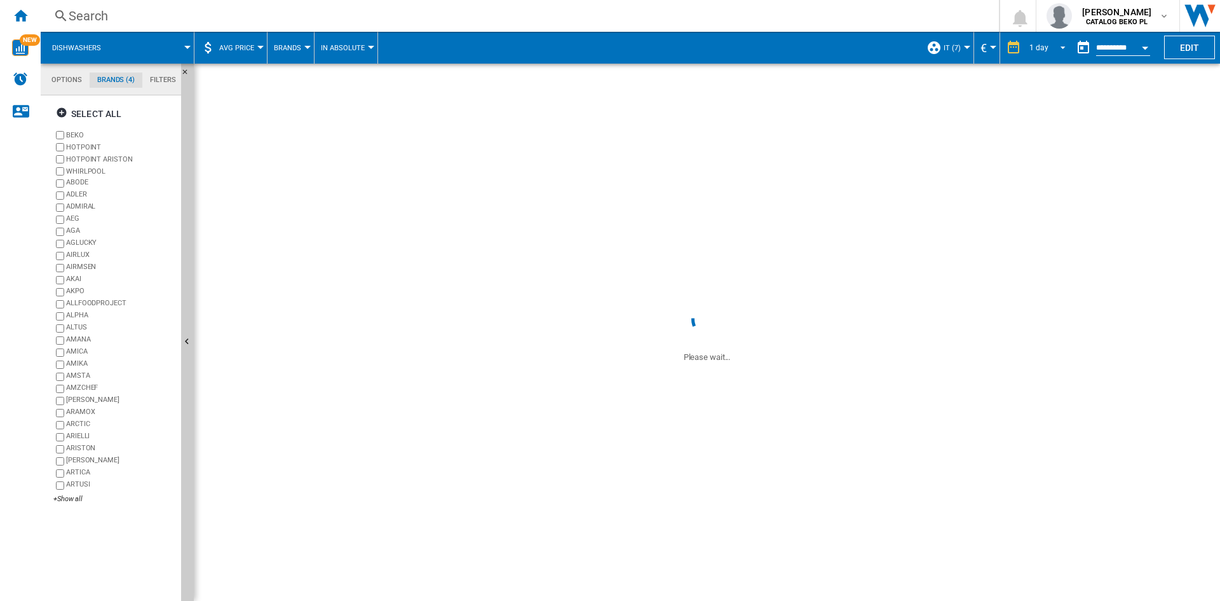
click at [1037, 44] on div "1 day" at bounding box center [1039, 47] width 19 height 9
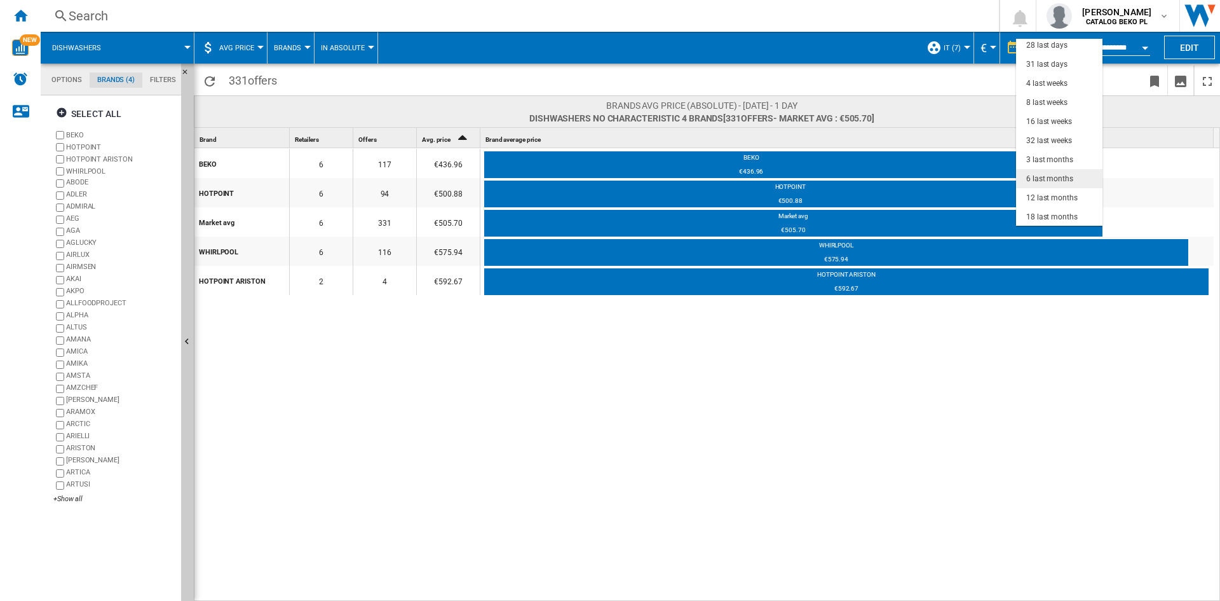
scroll to position [80, 0]
click at [1051, 154] on div "3 last months" at bounding box center [1050, 159] width 47 height 11
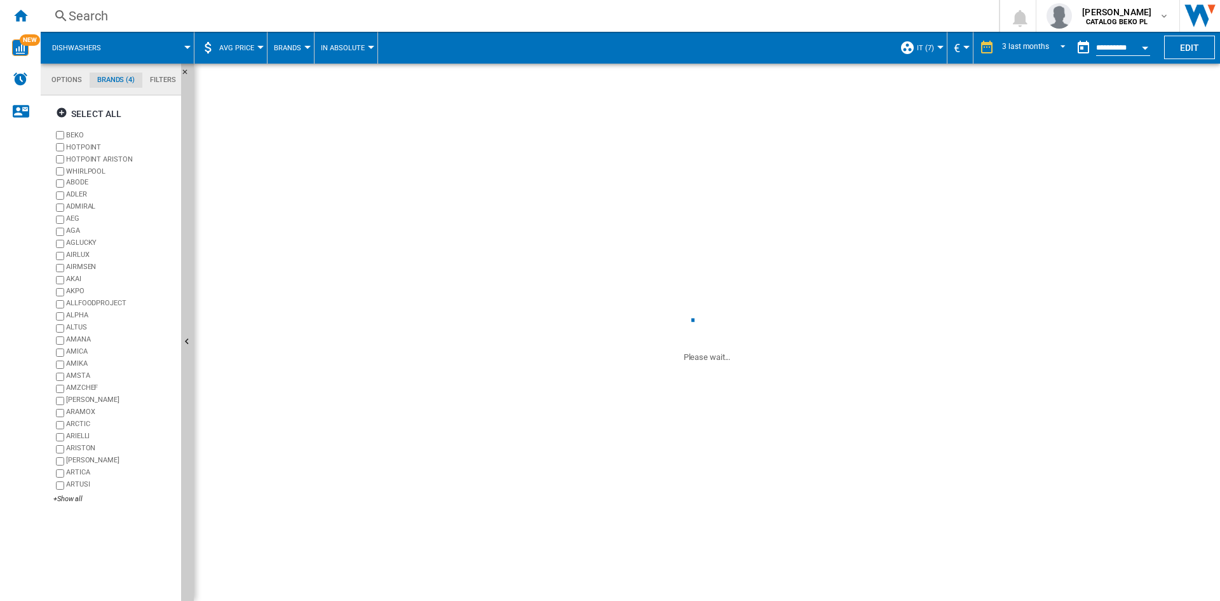
click at [1149, 47] on div "Open calendar" at bounding box center [1145, 47] width 6 height 3
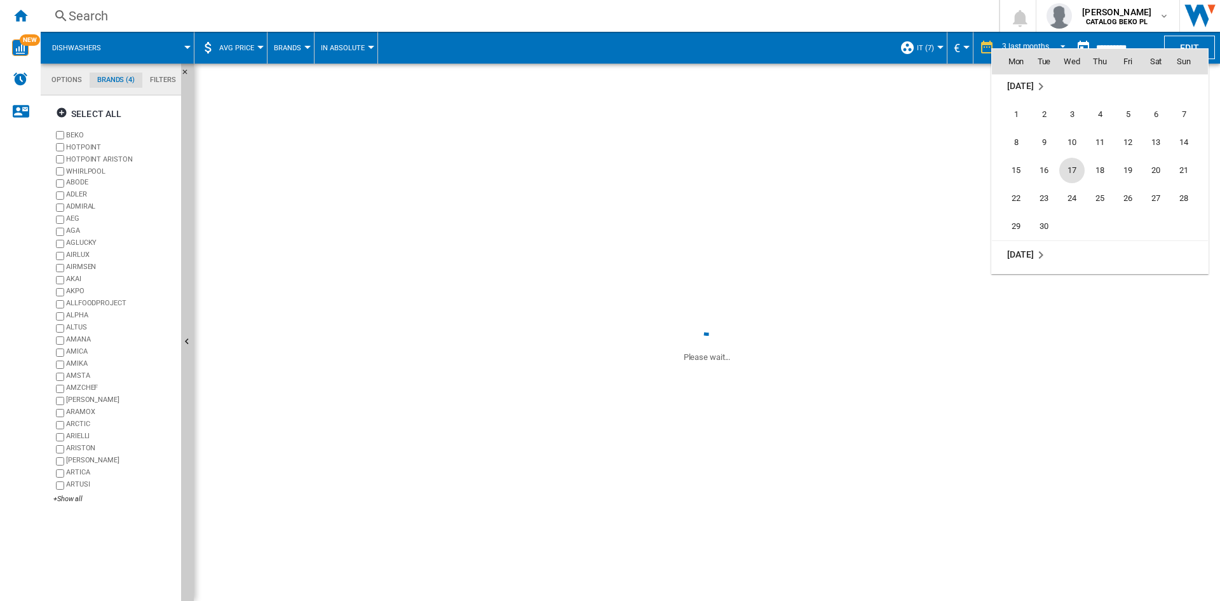
scroll to position [5873, 0]
click at [1043, 242] on span "30" at bounding box center [1044, 250] width 25 height 25
type input "**********"
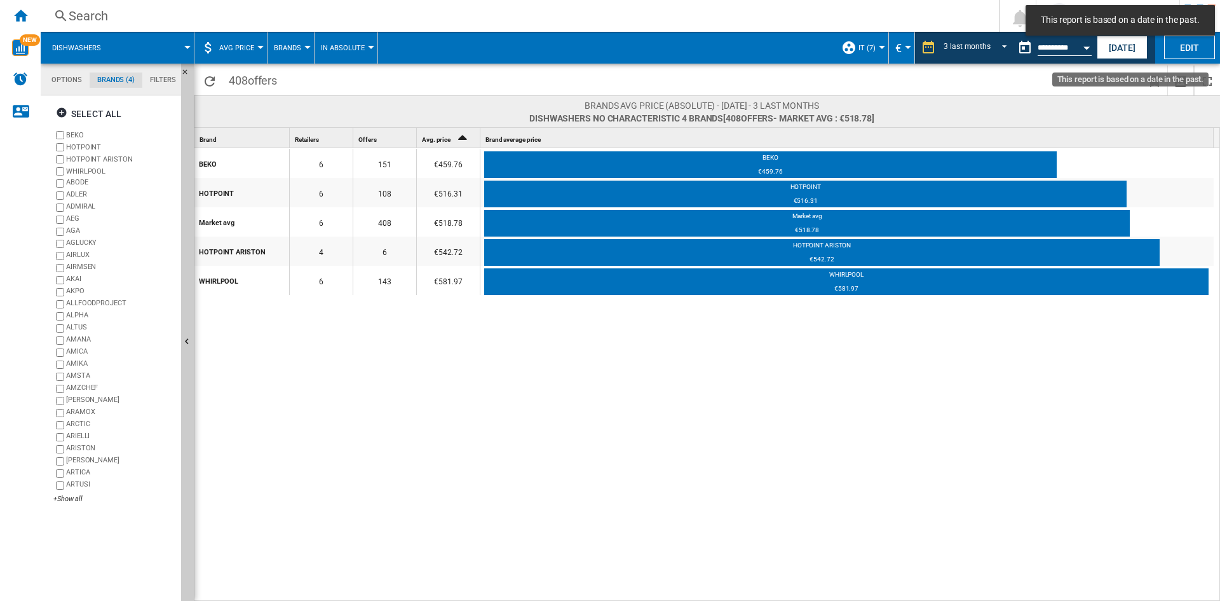
click at [1083, 48] on button "Open calendar" at bounding box center [1086, 45] width 23 height 23
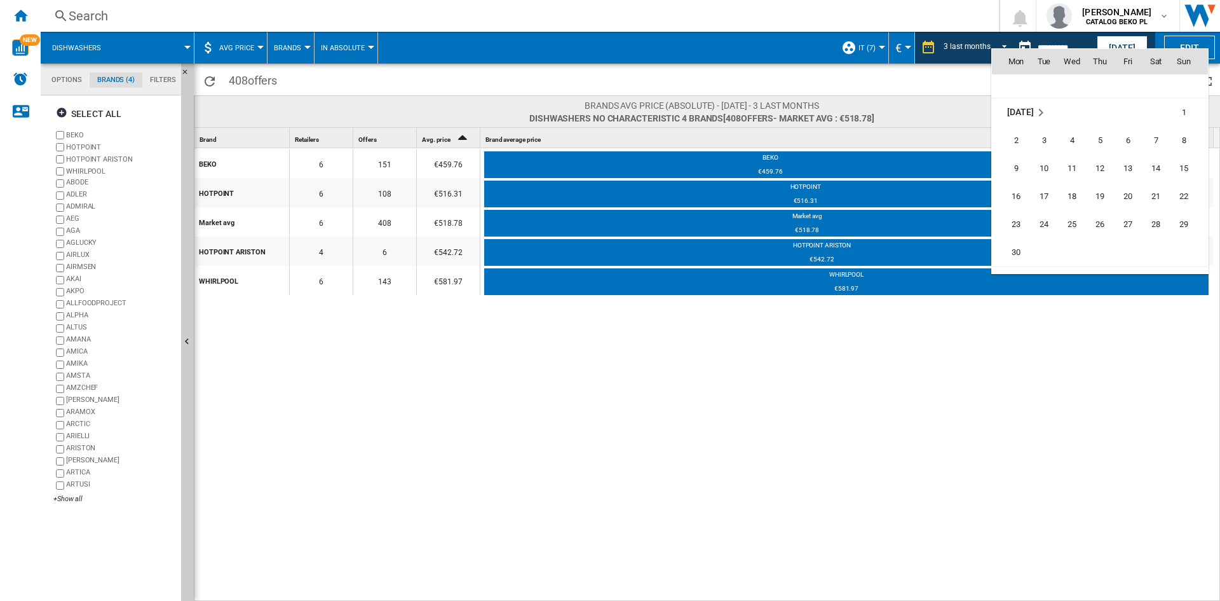
scroll to position [5387, 0]
click at [1015, 233] on span "30" at bounding box center [1016, 231] width 25 height 25
type input "**********"
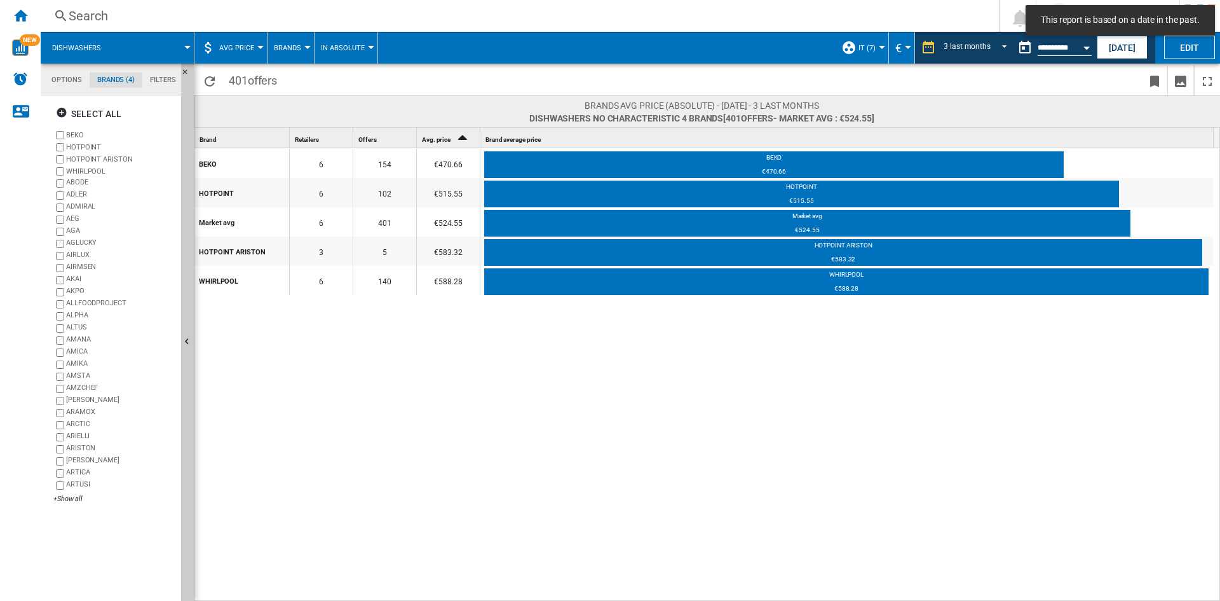
click at [254, 42] on button "AVG Price" at bounding box center [239, 48] width 41 height 32
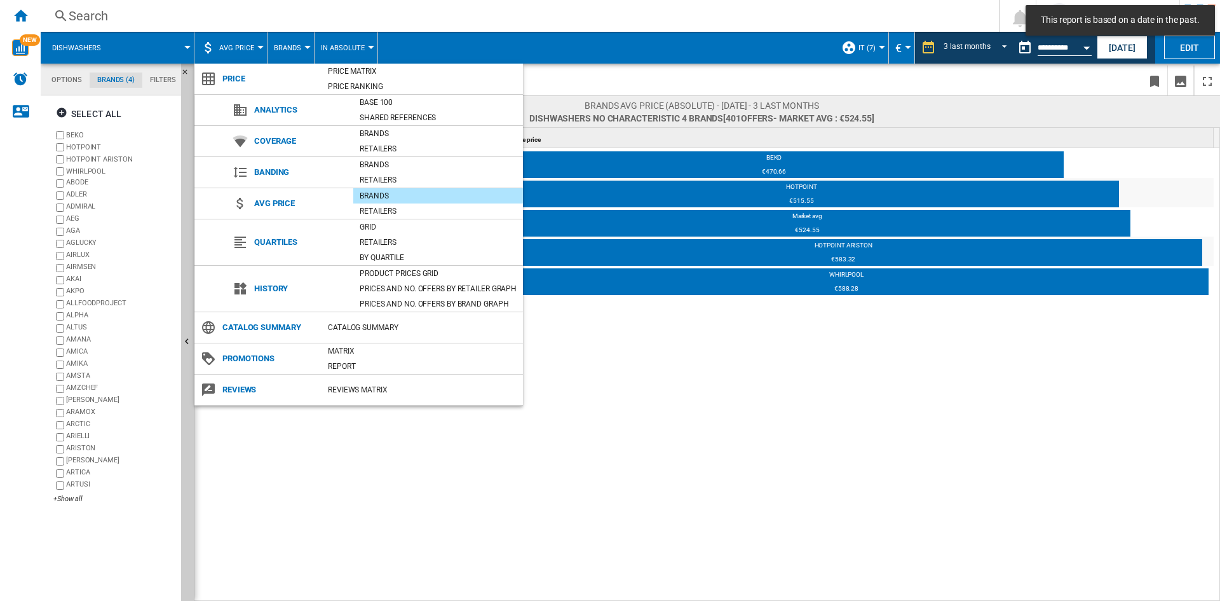
click at [583, 51] on md-backdrop at bounding box center [610, 300] width 1220 height 601
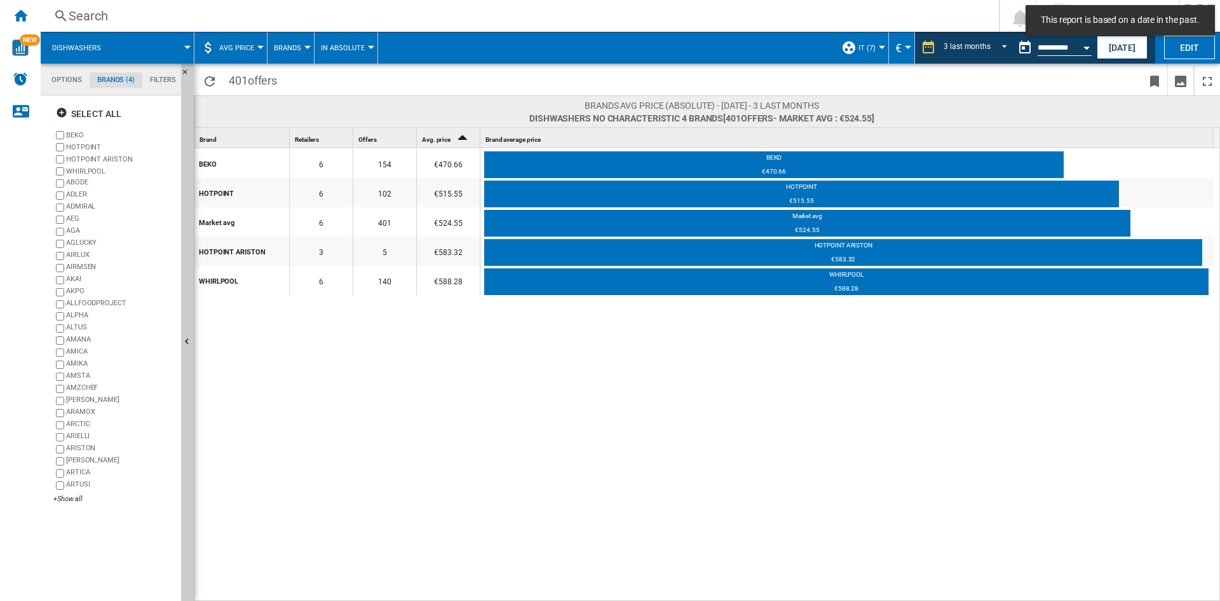
click at [235, 49] on span "AVG Price" at bounding box center [236, 48] width 35 height 8
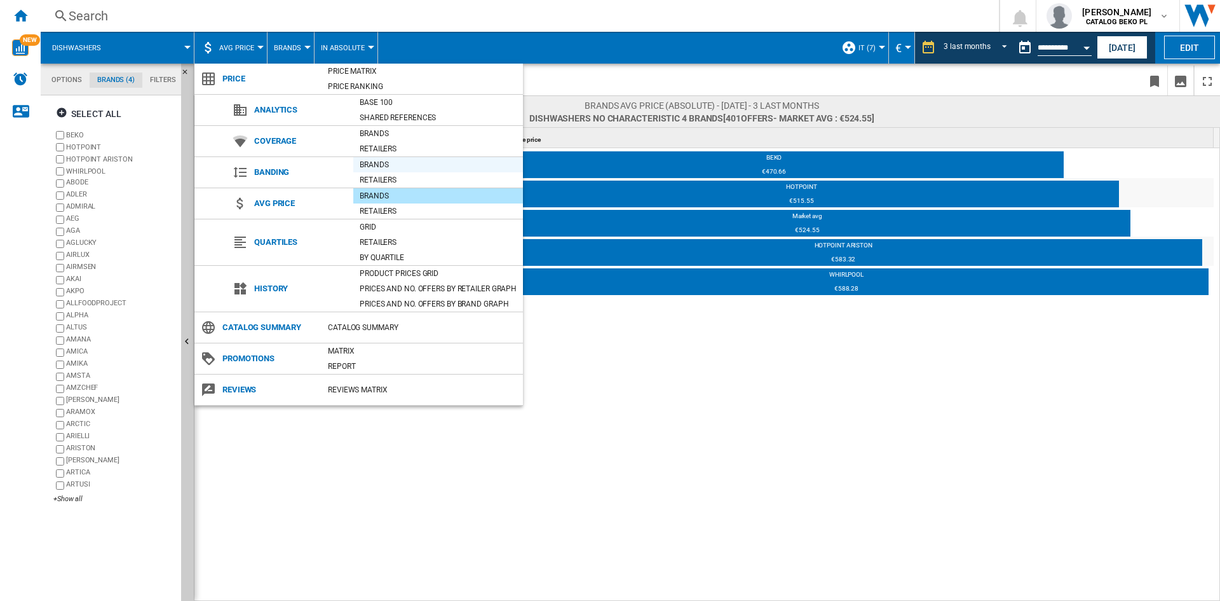
click at [371, 166] on div "Brands" at bounding box center [438, 164] width 170 height 13
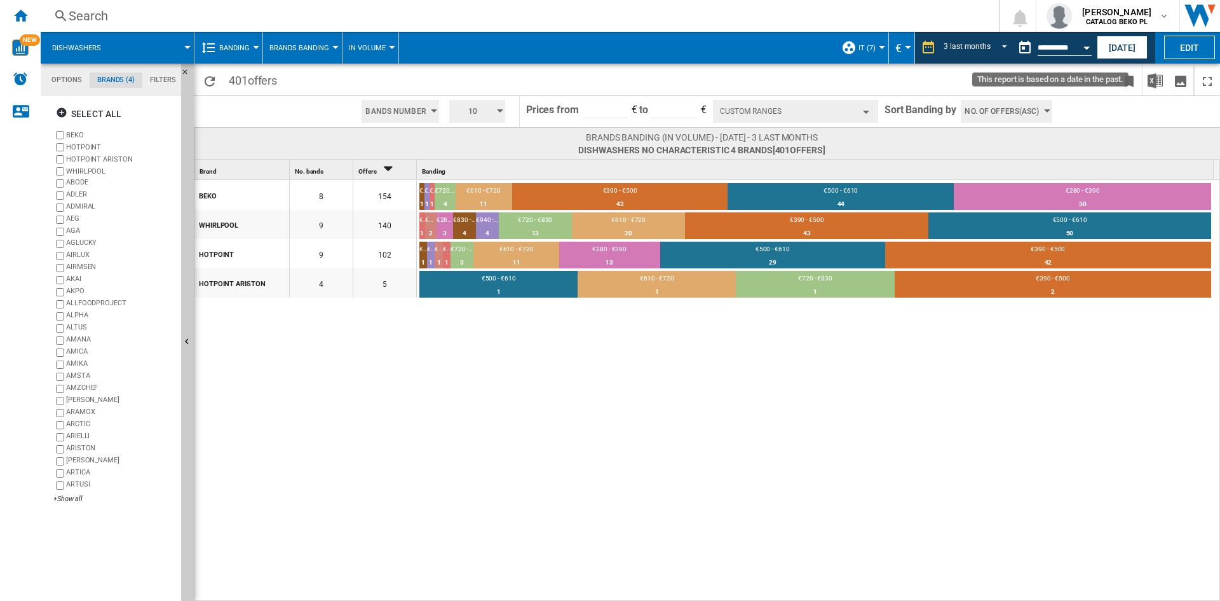
click at [1089, 51] on button "Open calendar" at bounding box center [1086, 45] width 23 height 23
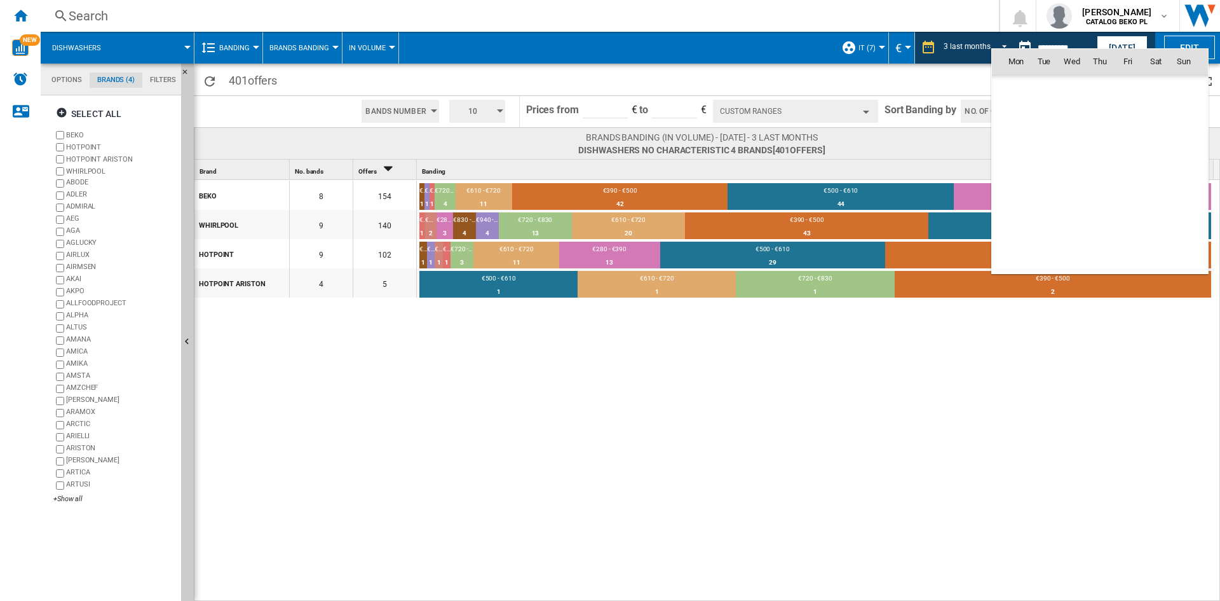
scroll to position [5390, 0]
click at [24, 24] on div at bounding box center [610, 300] width 1220 height 601
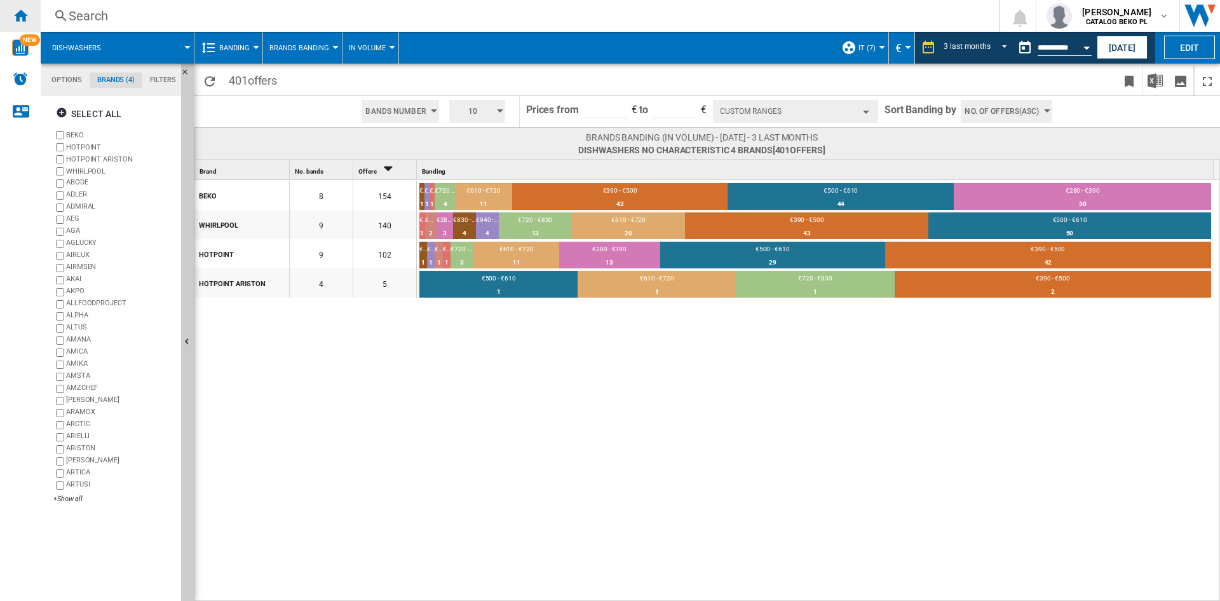
click at [18, 14] on ng-md-icon "Home" at bounding box center [20, 15] width 15 height 15
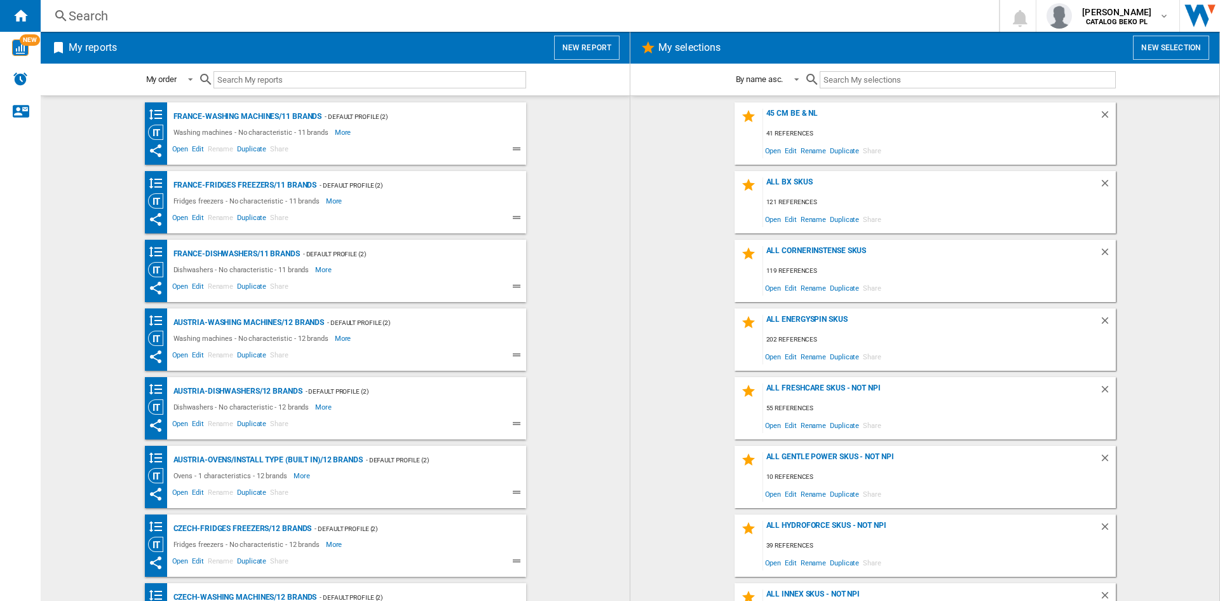
click at [582, 50] on button "New report" at bounding box center [586, 48] width 65 height 24
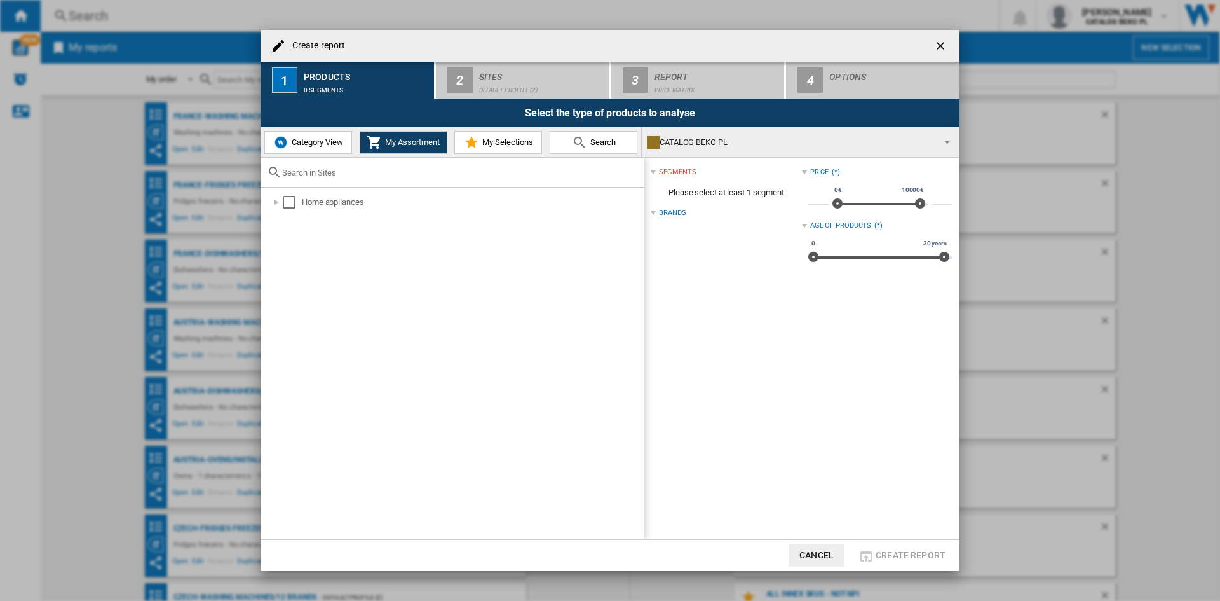
click at [324, 141] on span "Category View" at bounding box center [316, 142] width 55 height 10
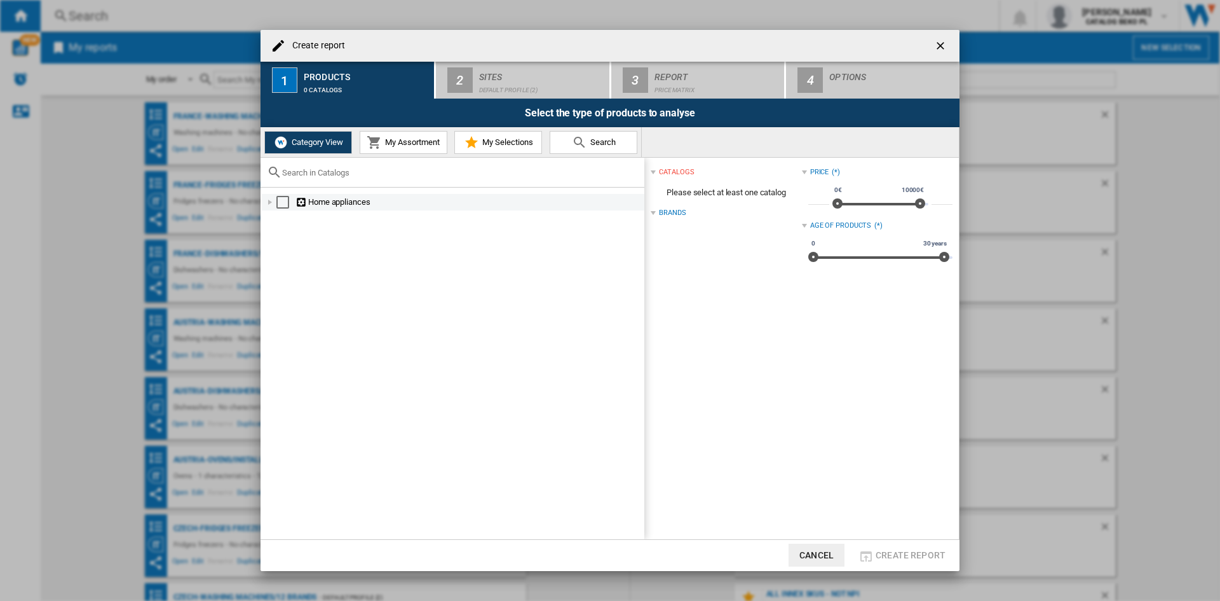
click at [269, 200] on div "Create report ..." at bounding box center [270, 202] width 13 height 13
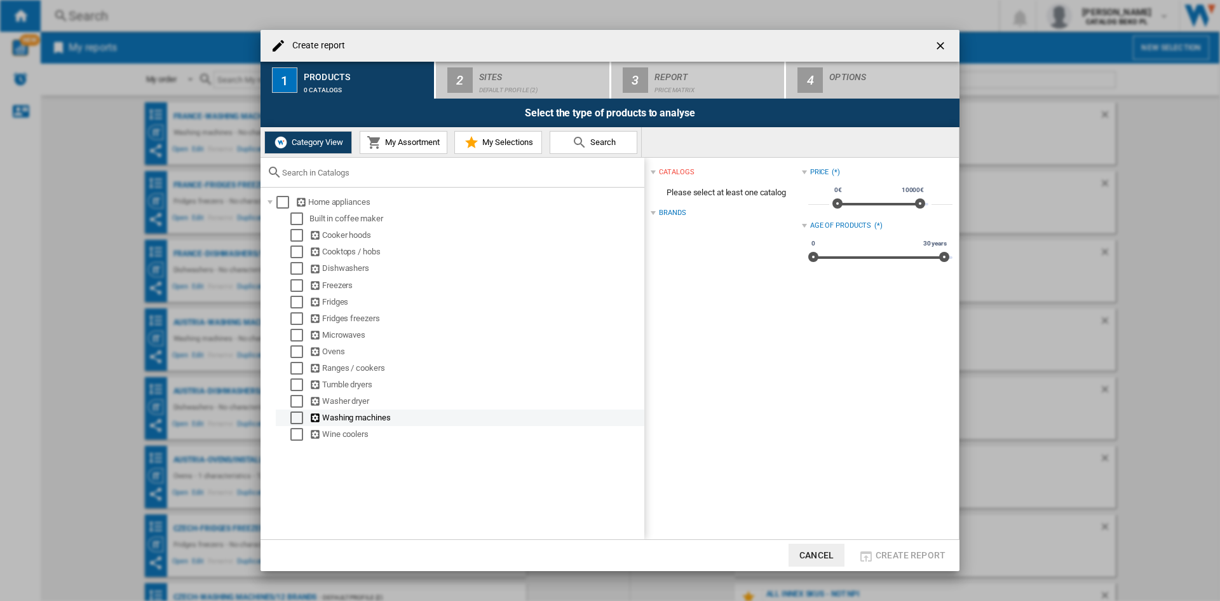
click at [296, 418] on div "Select" at bounding box center [296, 417] width 13 height 13
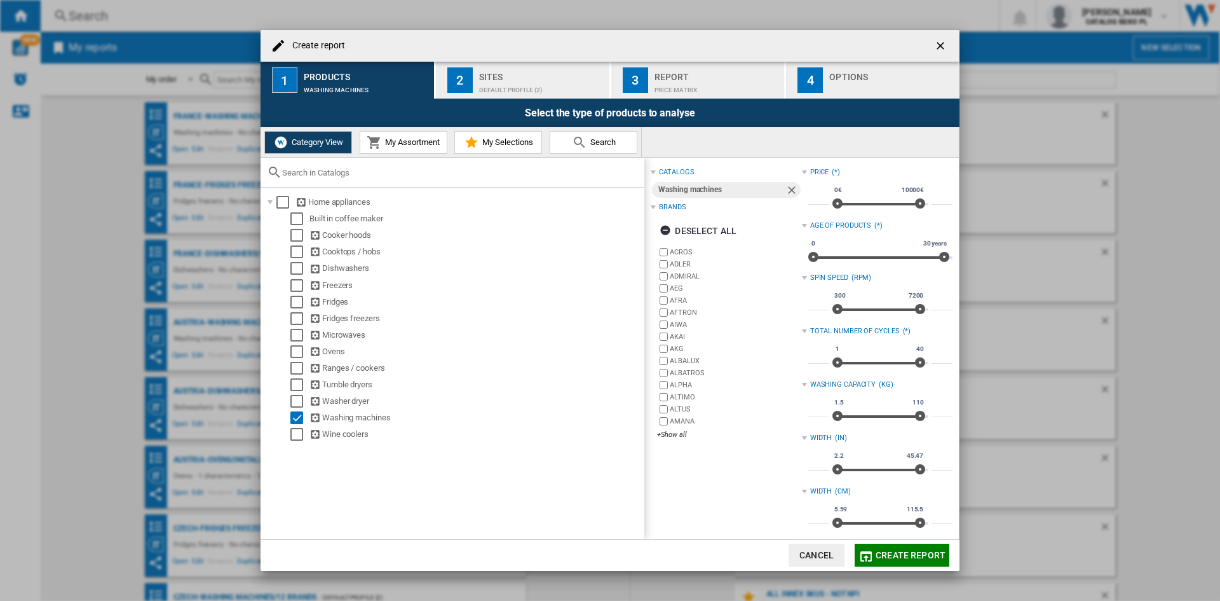
click at [720, 222] on div "Deselect all" at bounding box center [698, 230] width 77 height 23
click at [660, 439] on div "+Show all" at bounding box center [729, 435] width 144 height 10
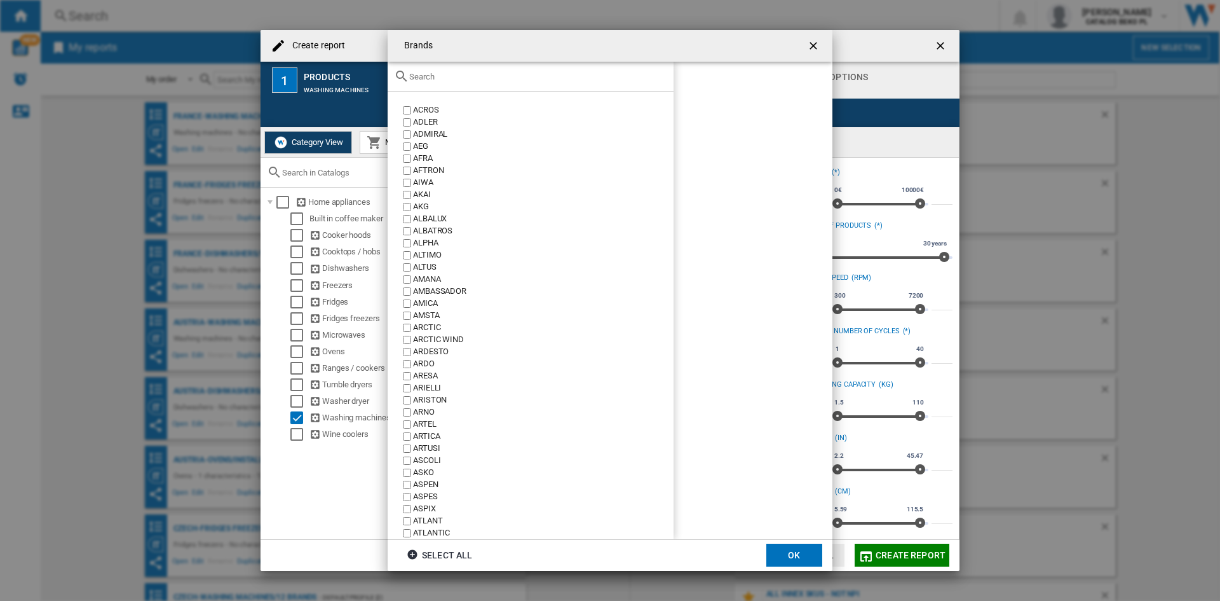
click at [507, 81] on input "Brands ACROS ..." at bounding box center [538, 77] width 258 height 10
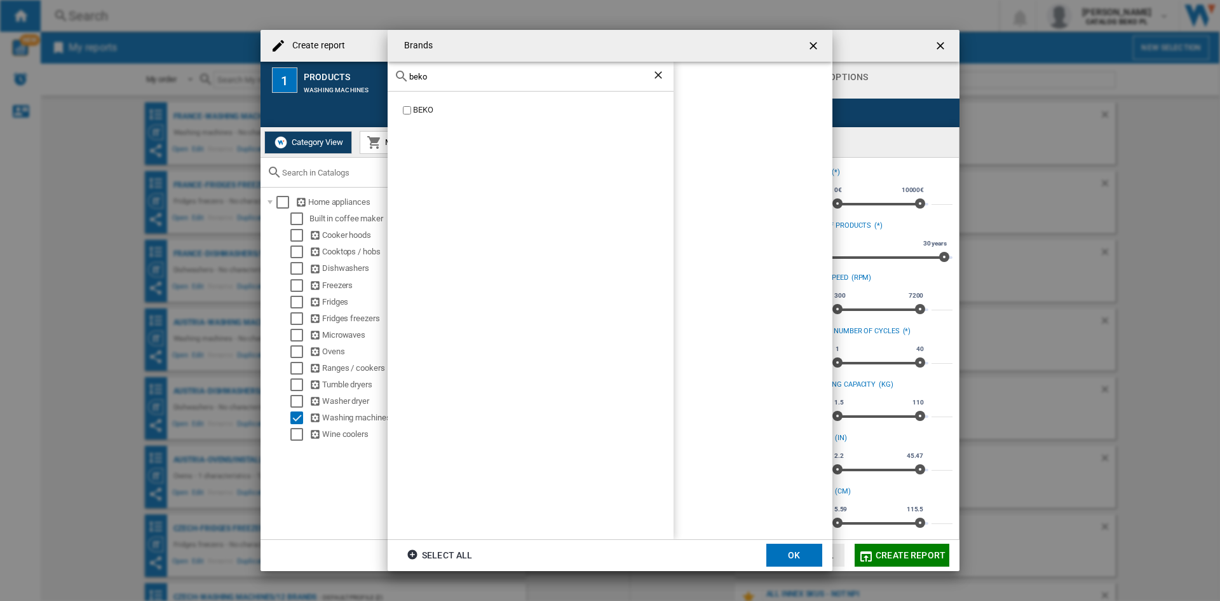
click at [410, 104] on label "BEKO" at bounding box center [536, 110] width 273 height 12
click at [453, 72] on input "beko" at bounding box center [530, 77] width 243 height 10
type input "bauk"
click at [442, 106] on div "BAUKNECHT" at bounding box center [543, 110] width 261 height 12
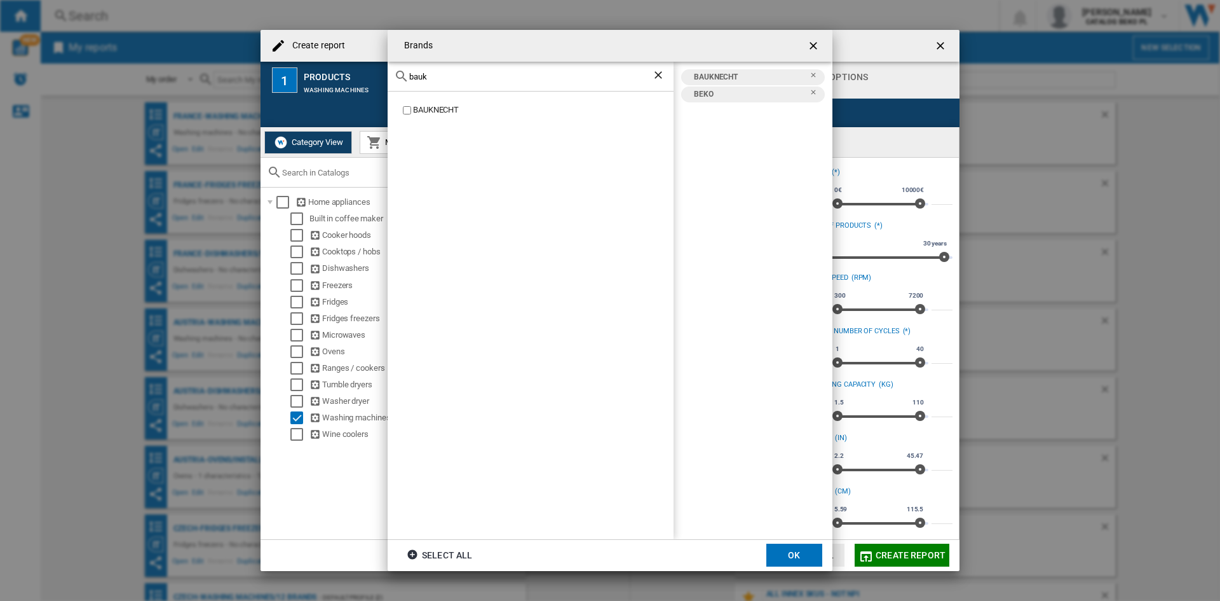
click at [790, 554] on button "OK" at bounding box center [795, 554] width 56 height 23
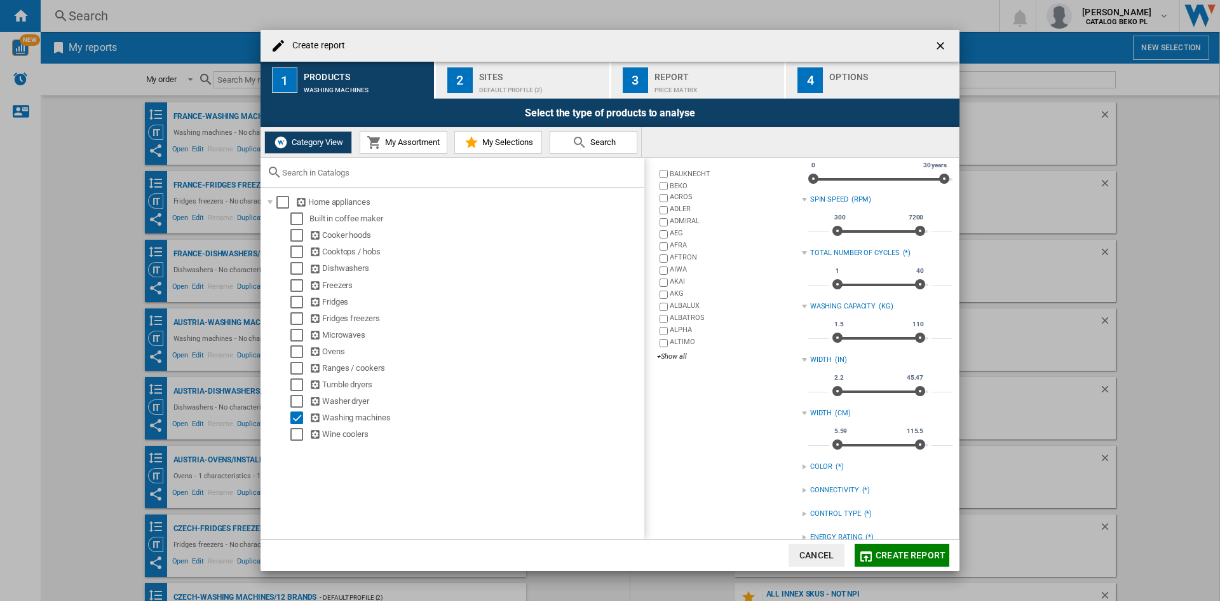
scroll to position [168, 0]
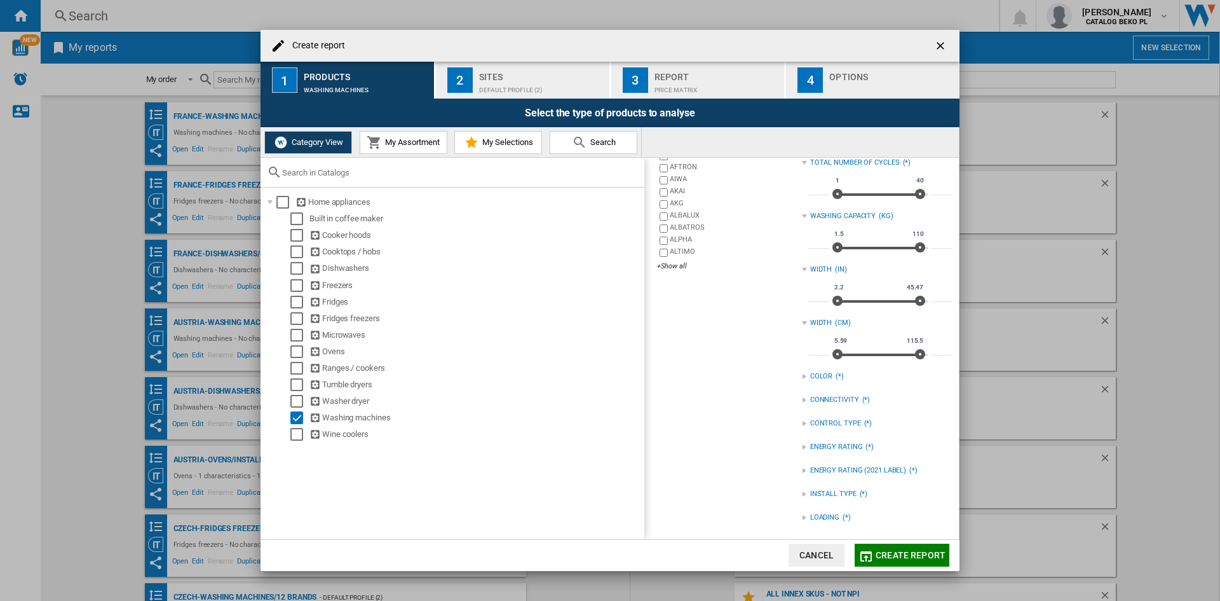
click at [819, 517] on div "LOADING" at bounding box center [824, 517] width 29 height 10
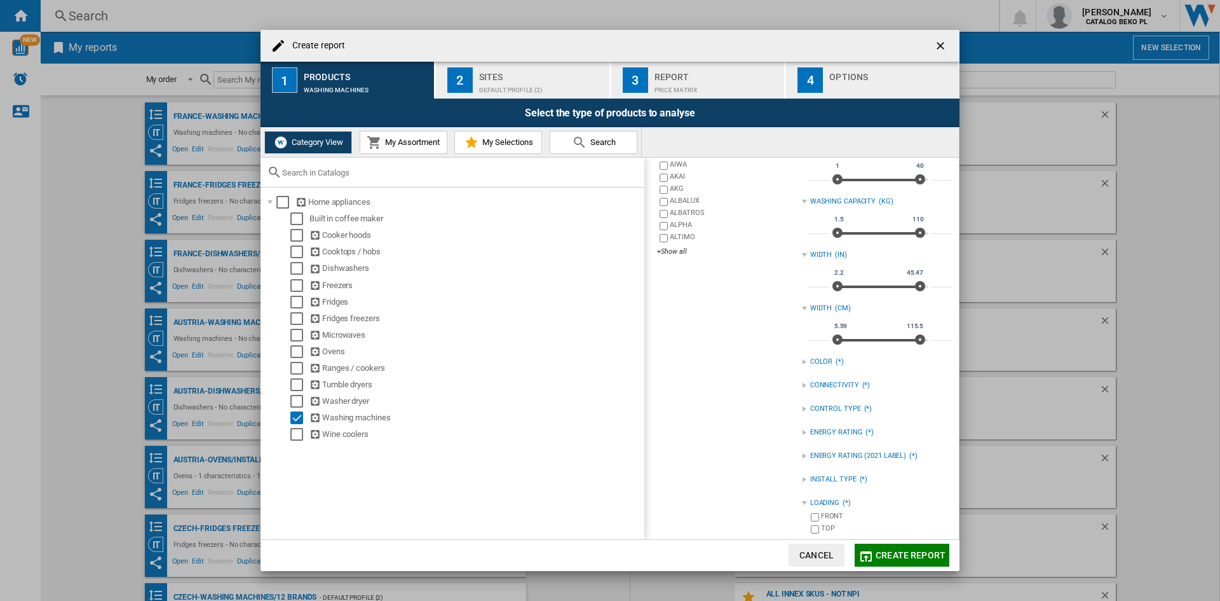
scroll to position [187, 0]
click at [829, 516] on div "FRONT" at bounding box center [887, 513] width 132 height 12
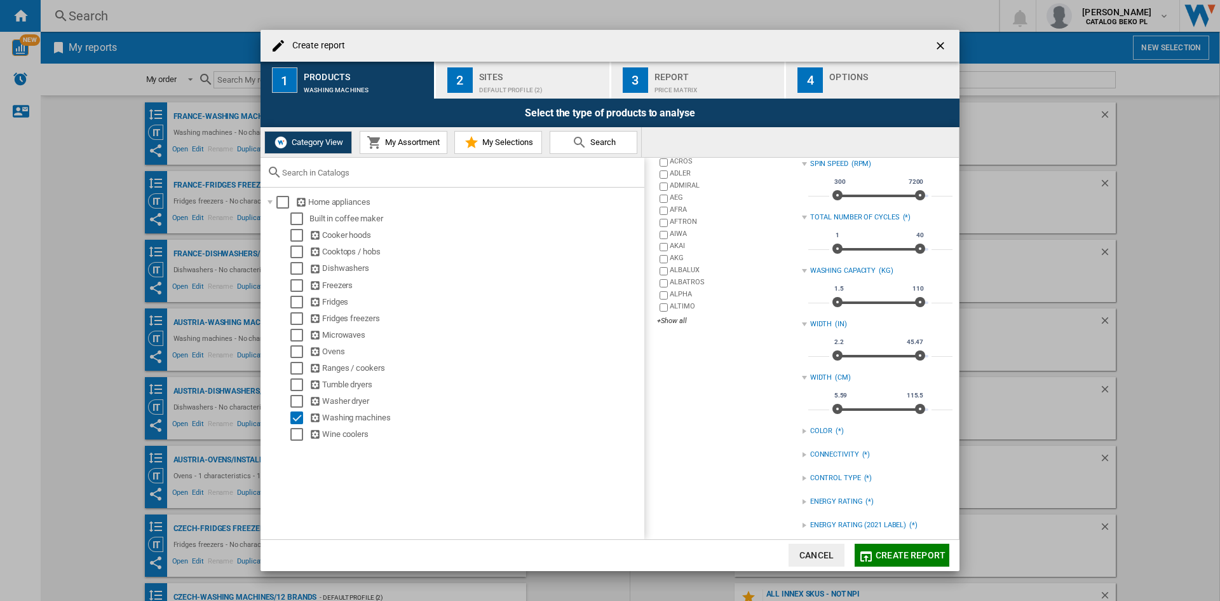
scroll to position [0, 0]
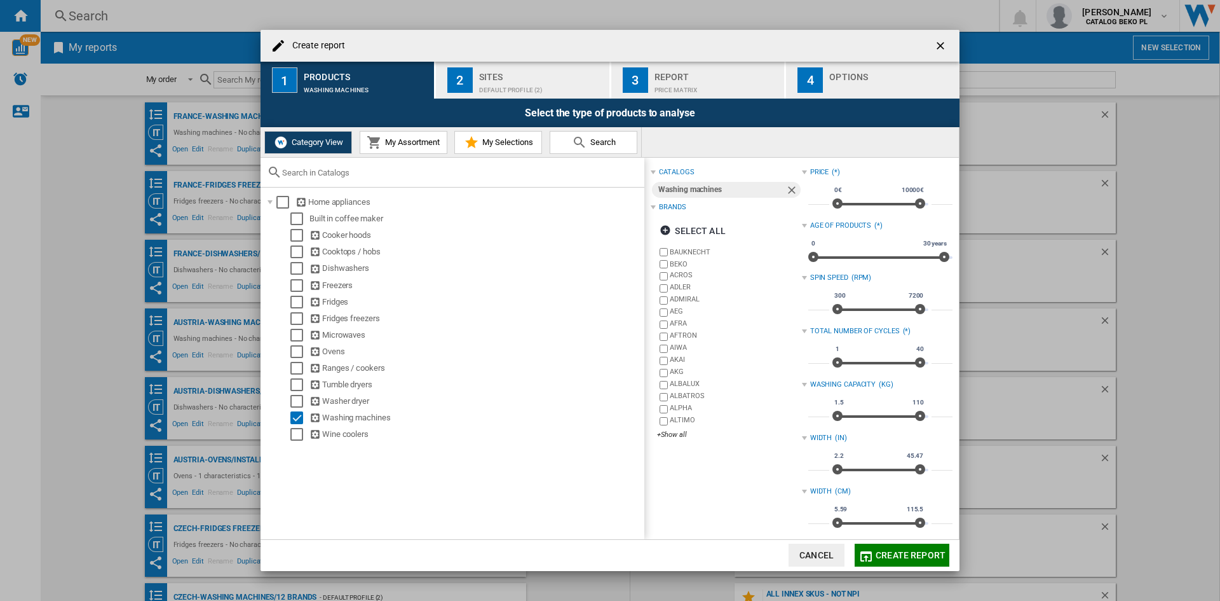
click at [489, 76] on div "Sites" at bounding box center [541, 73] width 125 height 13
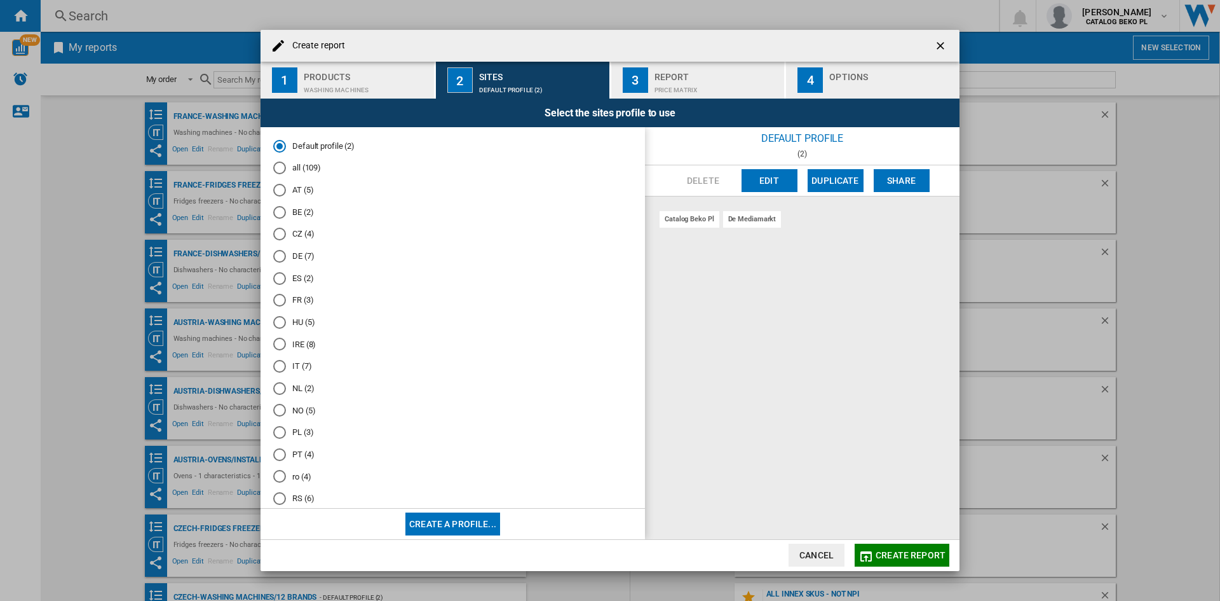
click at [298, 254] on md-radio-button "DE (7)" at bounding box center [452, 256] width 359 height 12
click at [864, 88] on div "Create report ..." at bounding box center [891, 86] width 125 height 13
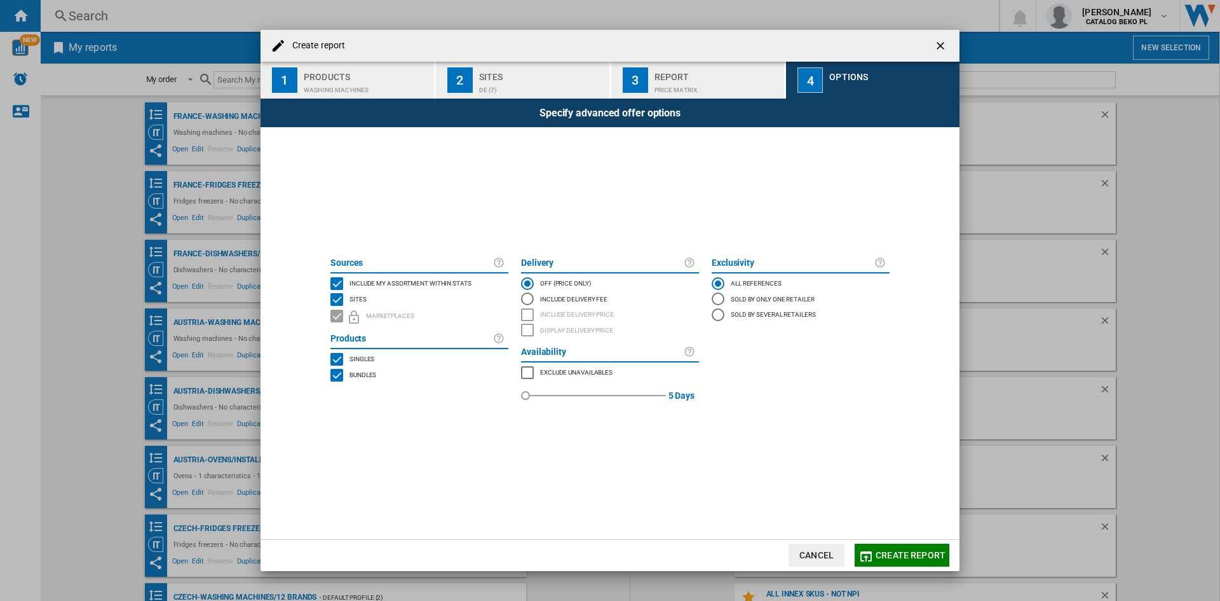
click at [376, 280] on span "Include my assortment within stats" at bounding box center [411, 282] width 122 height 9
click at [886, 548] on button "Create report" at bounding box center [902, 554] width 95 height 23
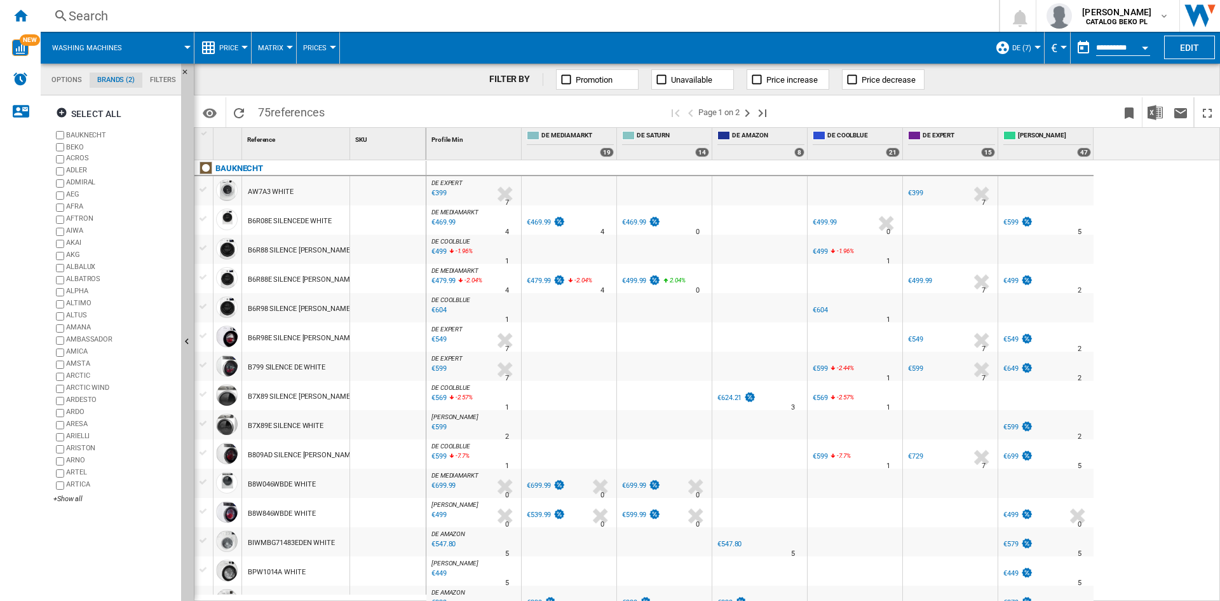
click at [242, 60] on button "Price" at bounding box center [231, 48] width 25 height 32
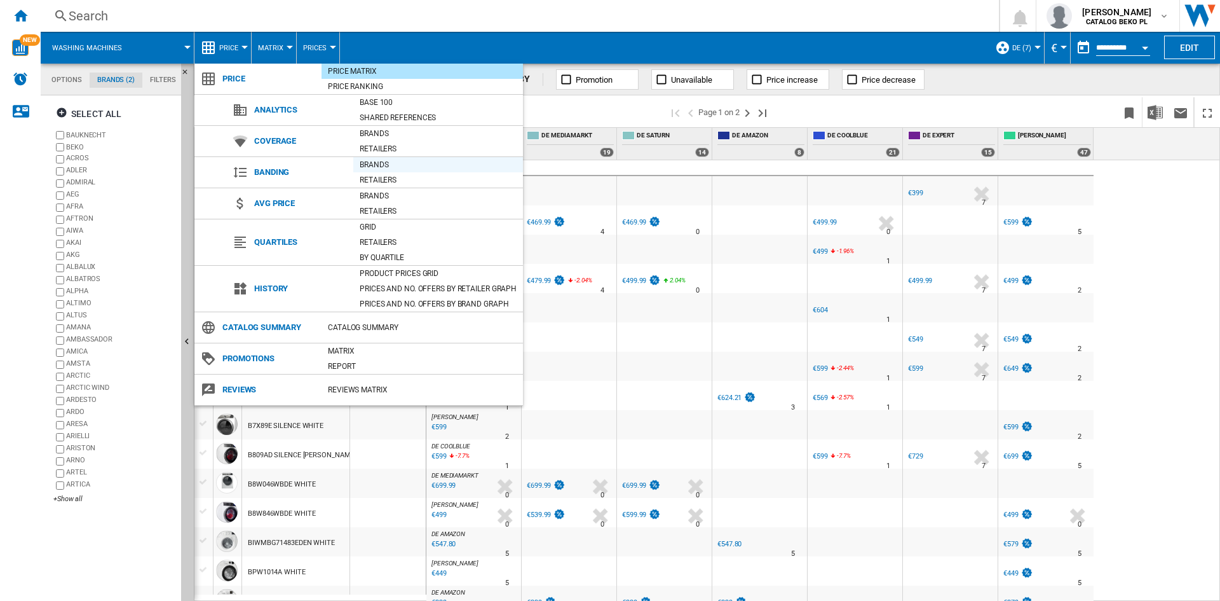
click at [385, 167] on div "Brands" at bounding box center [438, 164] width 170 height 13
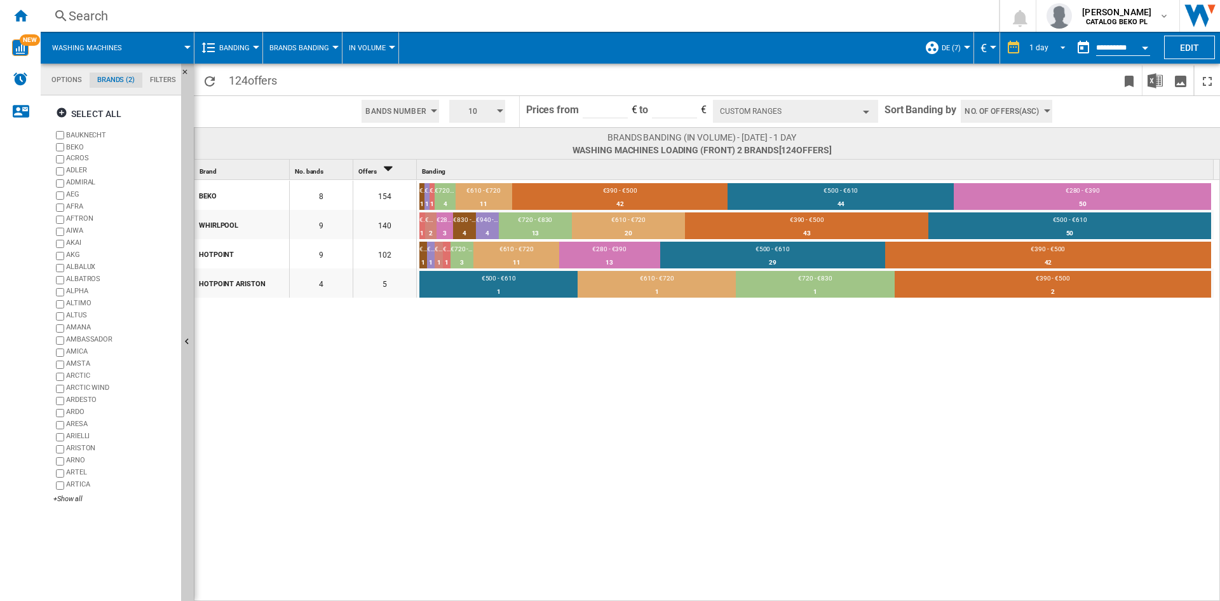
click at [1052, 46] on span "REPORTS.WIZARD.STEPS.REPORT.STEPS.REPORT_OPTIONS.PERIOD: 1 day" at bounding box center [1059, 46] width 15 height 11
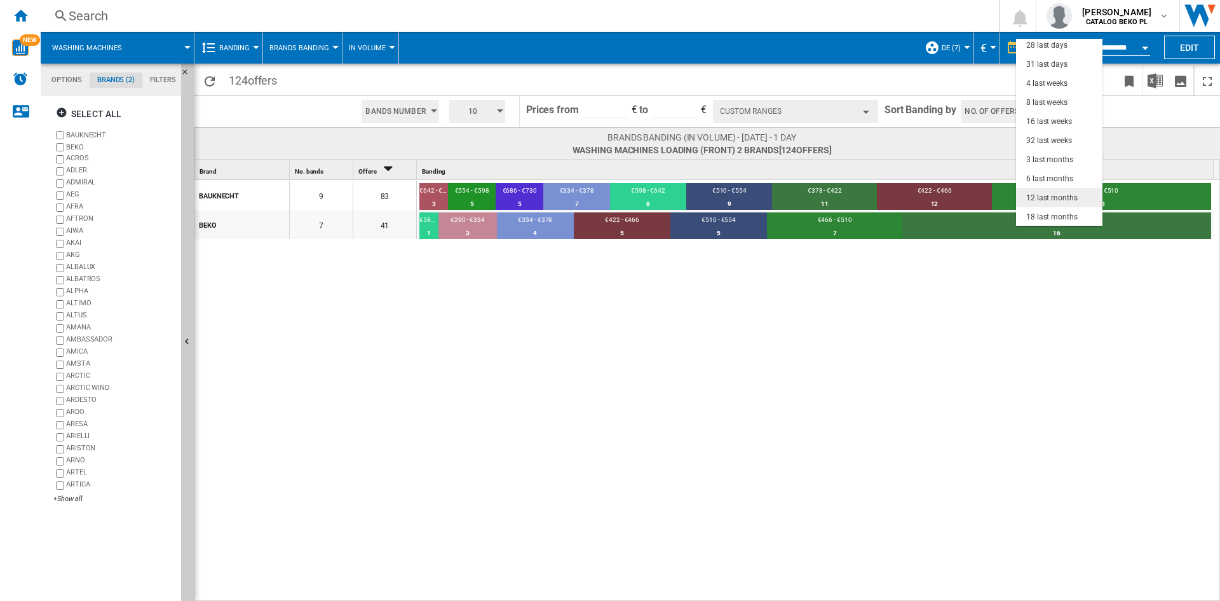
scroll to position [80, 0]
drag, startPoint x: 1047, startPoint y: 163, endPoint x: 1102, endPoint y: 106, distance: 79.6
click at [1047, 162] on div "3 last months" at bounding box center [1050, 159] width 47 height 11
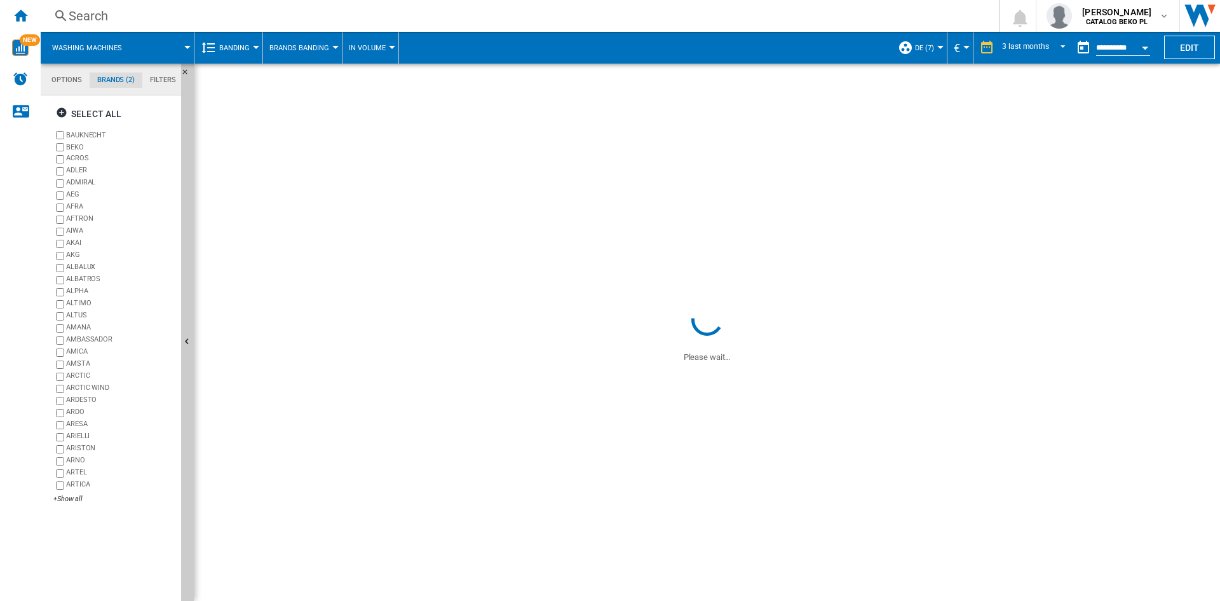
click at [1152, 47] on button "Open calendar" at bounding box center [1145, 45] width 23 height 23
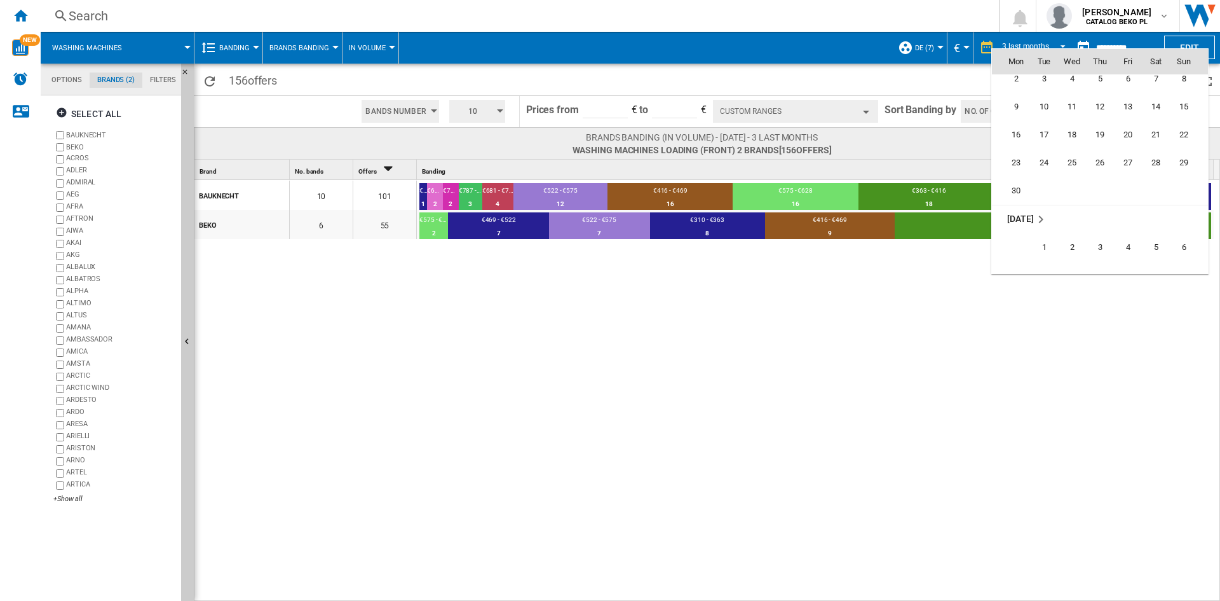
scroll to position [5365, 0]
click at [1014, 254] on span "30" at bounding box center [1016, 254] width 25 height 25
type input "**********"
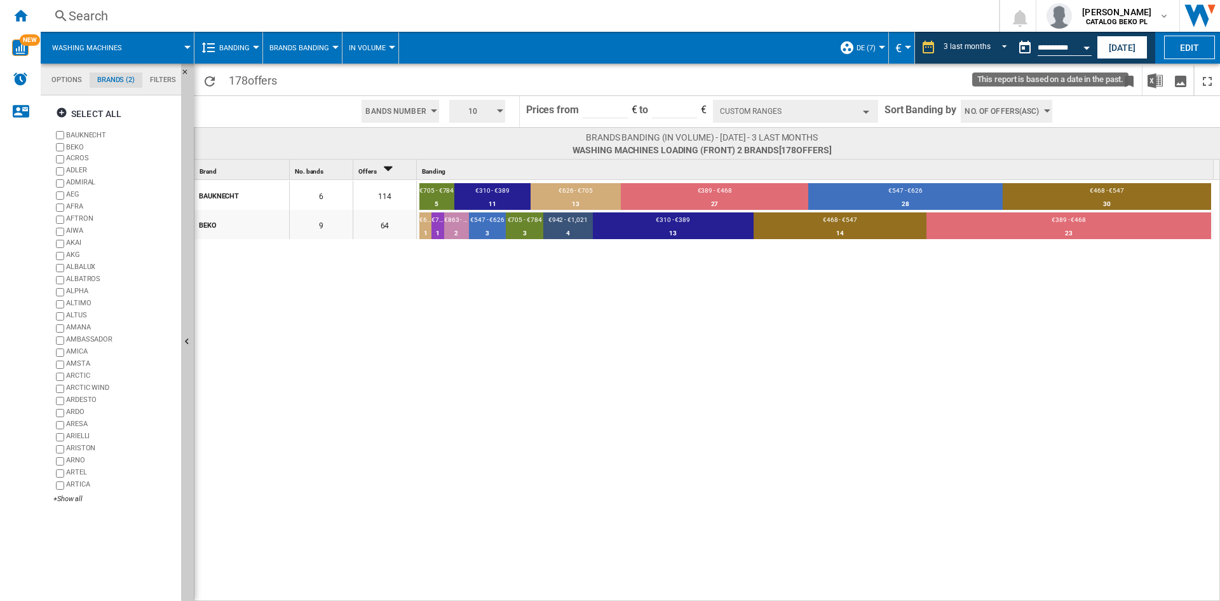
click at [1085, 49] on div "Open calendar" at bounding box center [1087, 47] width 6 height 3
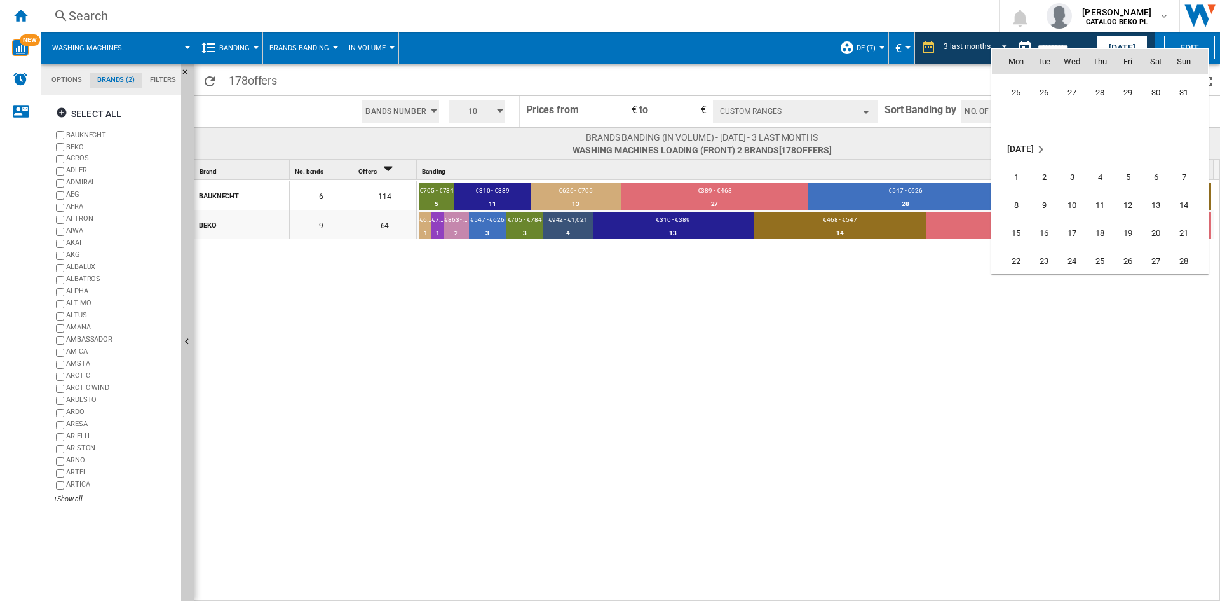
scroll to position [5899, 0]
click at [1053, 224] on span "30" at bounding box center [1044, 225] width 25 height 25
type input "**********"
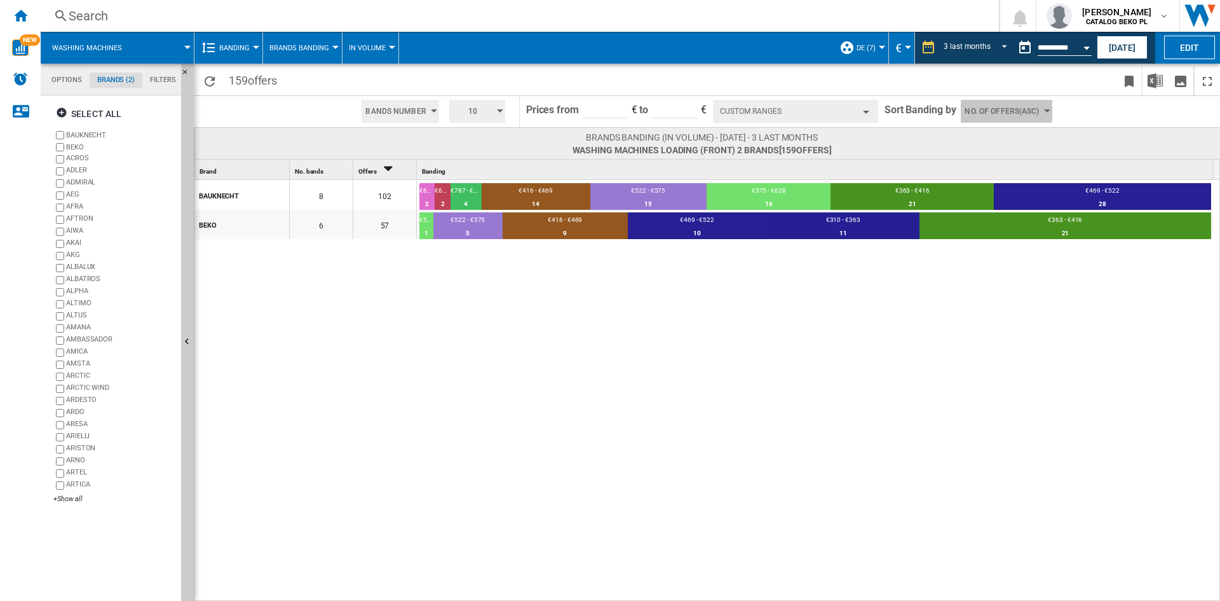
click at [993, 108] on span "No. of offers(Asc)" at bounding box center [1002, 111] width 74 height 23
click at [1003, 165] on button "Price(Asc)" at bounding box center [999, 159] width 78 height 13
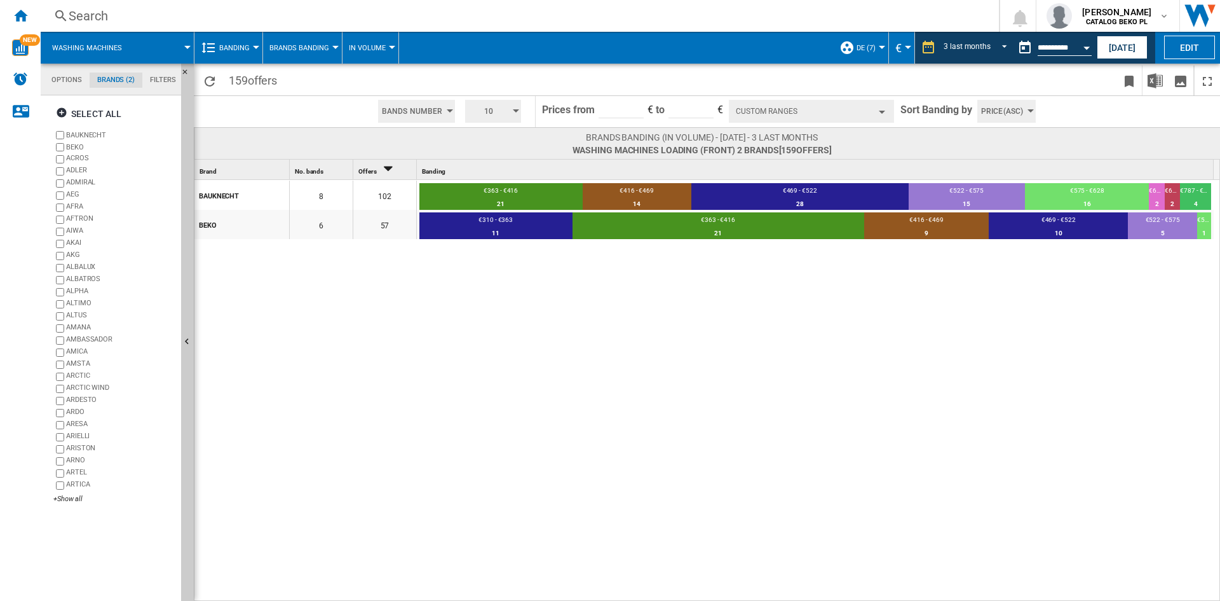
click at [495, 369] on div "BAUKNECHT 8 102 €363 - €416 21 20.59% €416 - €469 14 13.73% €469 - €522 28 27.4…" at bounding box center [707, 391] width 1027 height 422
click at [884, 54] on md-menu "DE (7) Default profile (2) all (109) AT (5) BE (2) CZ (4) DE (7) ES (2) FR (3) …" at bounding box center [861, 48] width 56 height 32
click at [880, 47] on div at bounding box center [882, 47] width 6 height 3
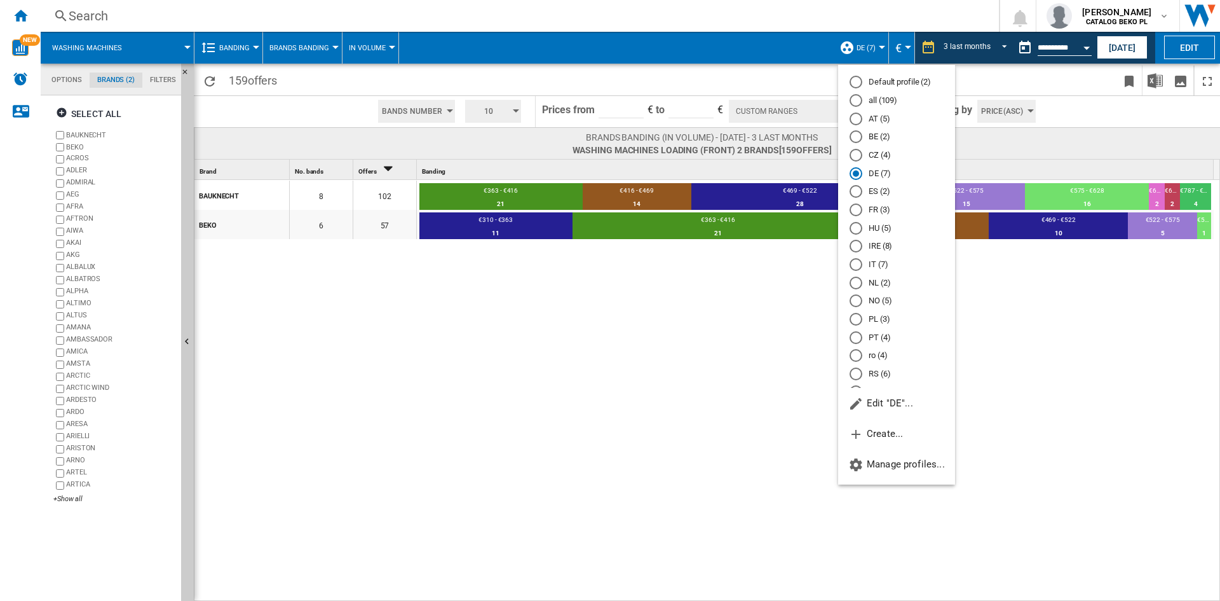
click at [880, 265] on md-radio-button "IT (7)" at bounding box center [897, 265] width 94 height 12
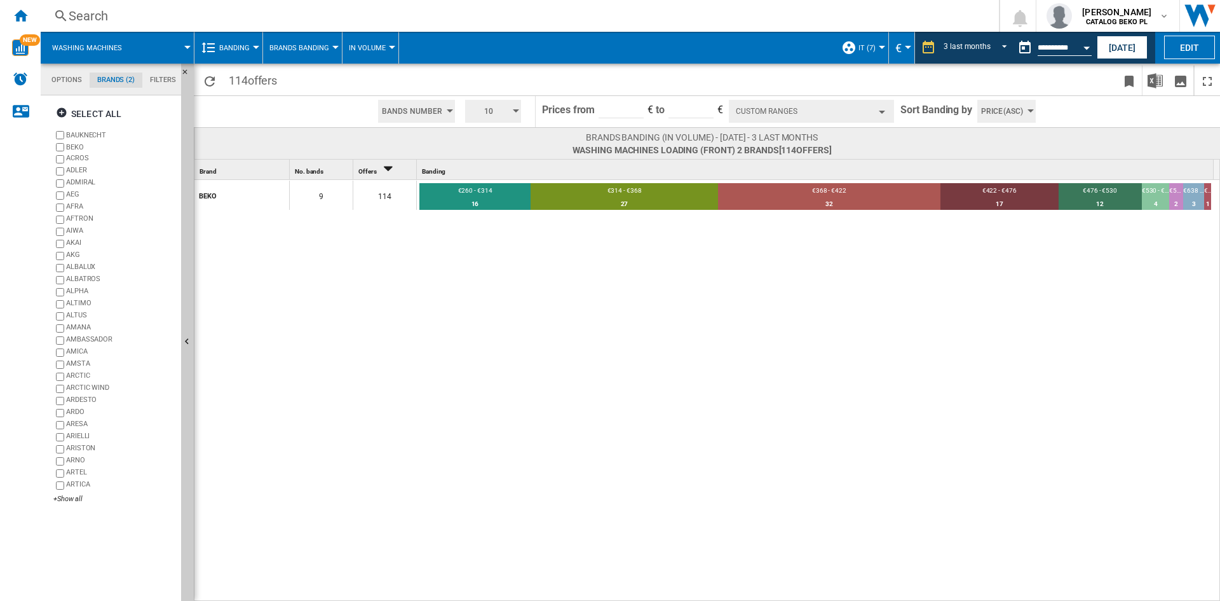
click at [721, 301] on div "BEKO 9 114 €260 - €314 16 14.04% €314 - €368 27 23.68% €368 - €422 32 28.07% €4…" at bounding box center [707, 391] width 1027 height 422
click at [25, 21] on ng-md-icon "Home" at bounding box center [20, 15] width 15 height 15
